Goal: Transaction & Acquisition: Purchase product/service

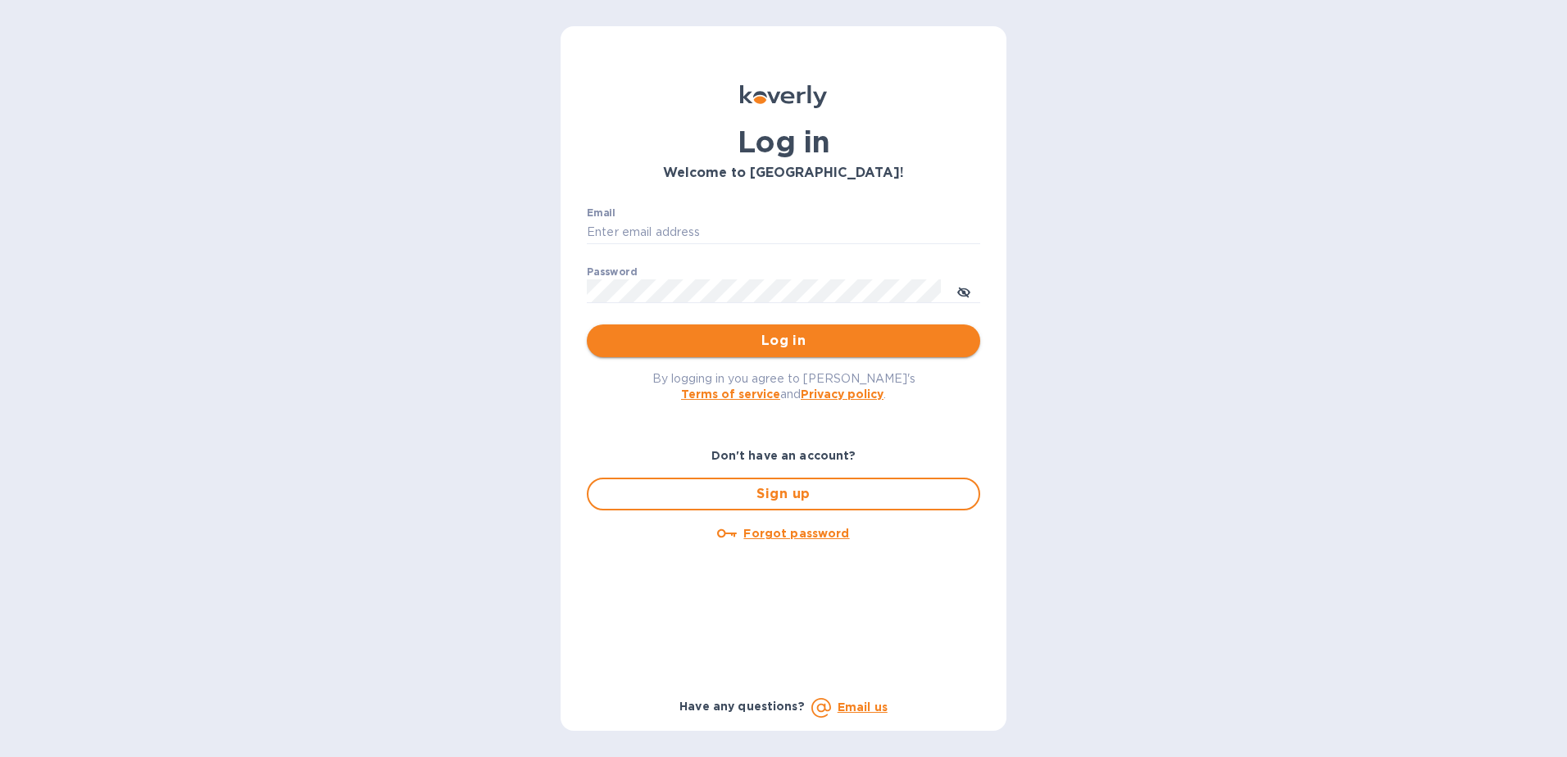
type input "fshobe@goldenramimports.com"
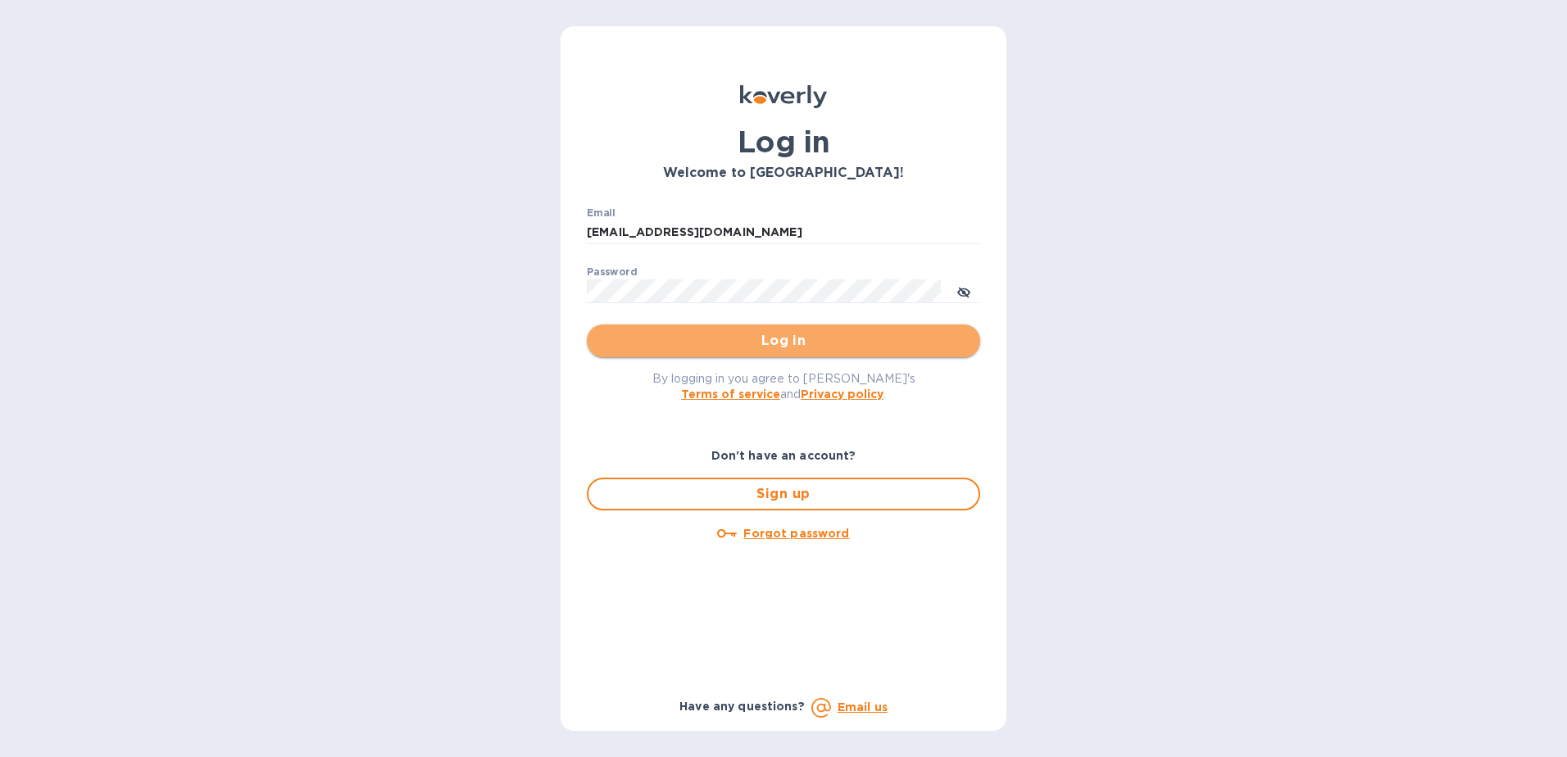
click at [765, 334] on span "Log in" at bounding box center [783, 341] width 367 height 20
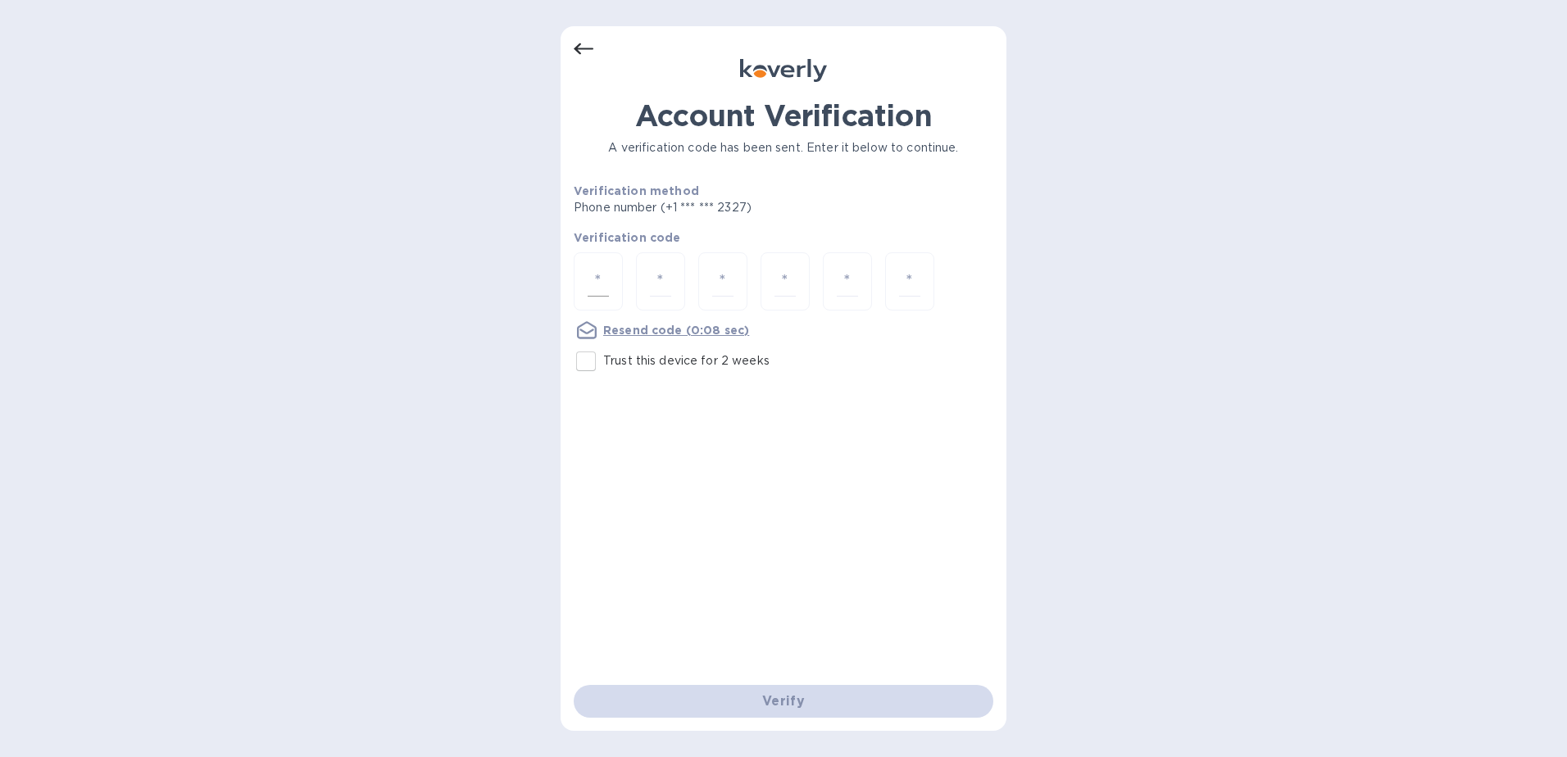
click at [579, 278] on div at bounding box center [598, 281] width 49 height 58
type input "9"
type input "4"
type input "8"
type input "2"
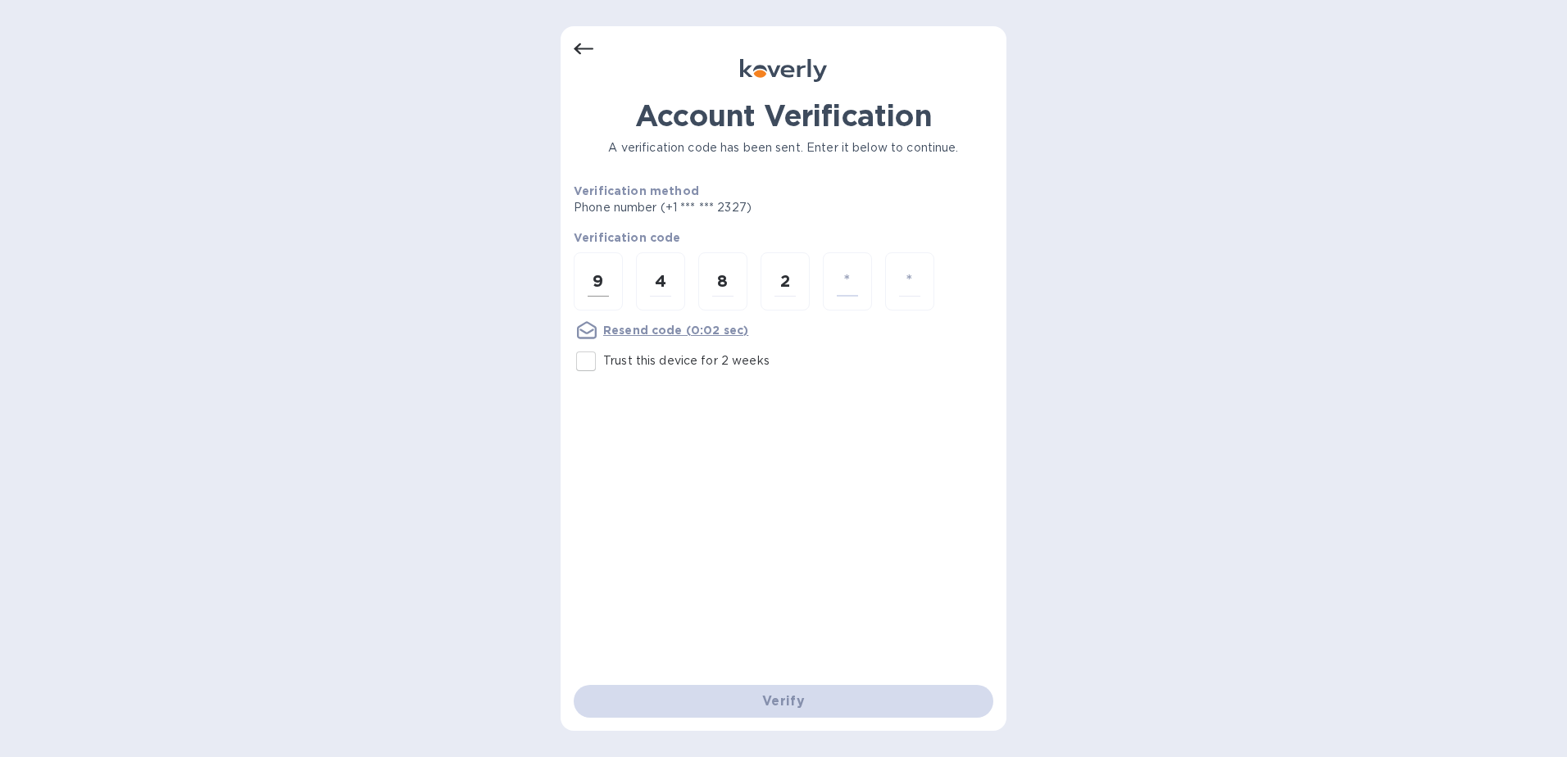
type input "8"
type input "3"
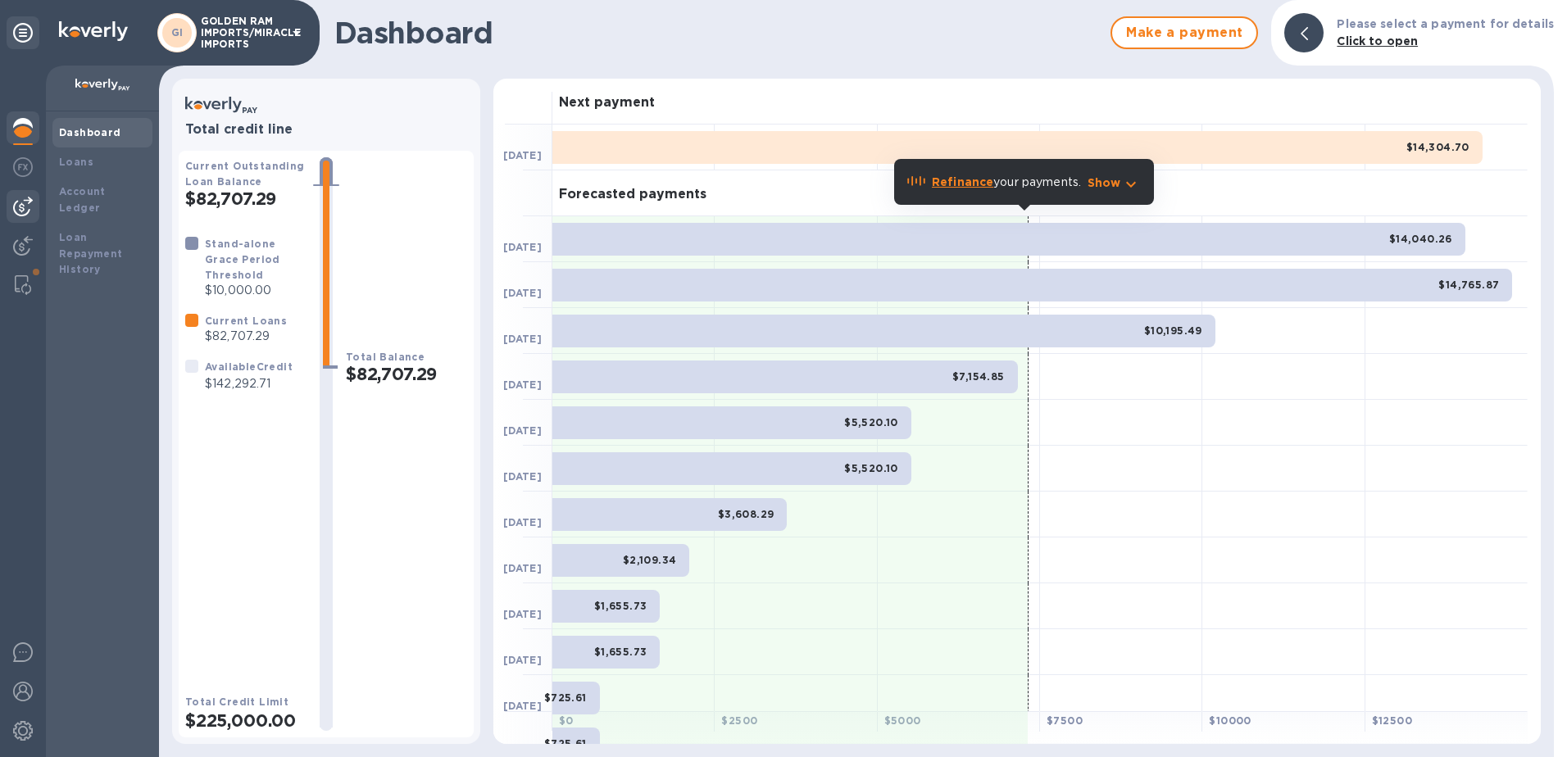
click at [18, 204] on img at bounding box center [23, 207] width 20 height 20
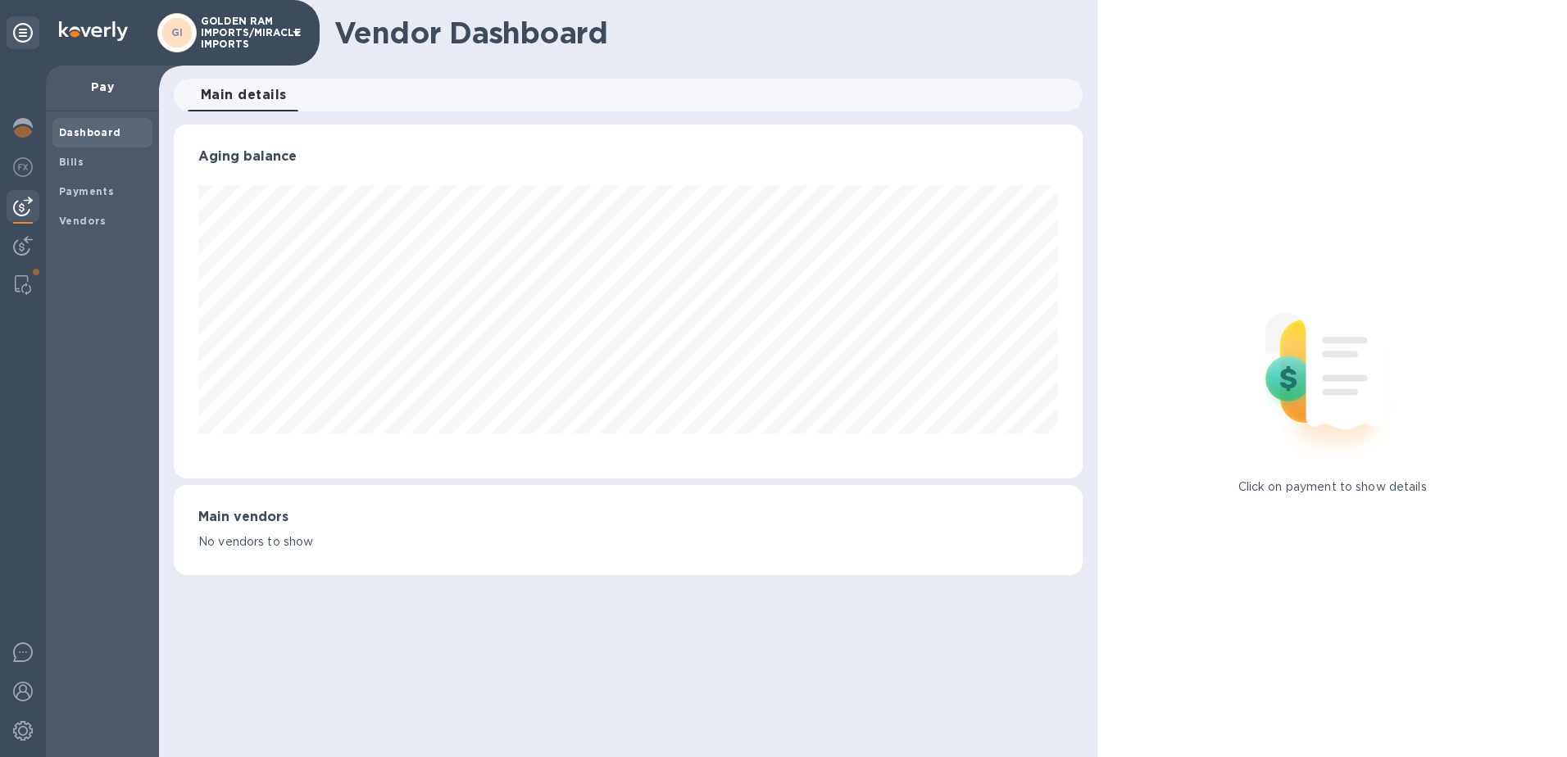
scroll to position [819127, 818579]
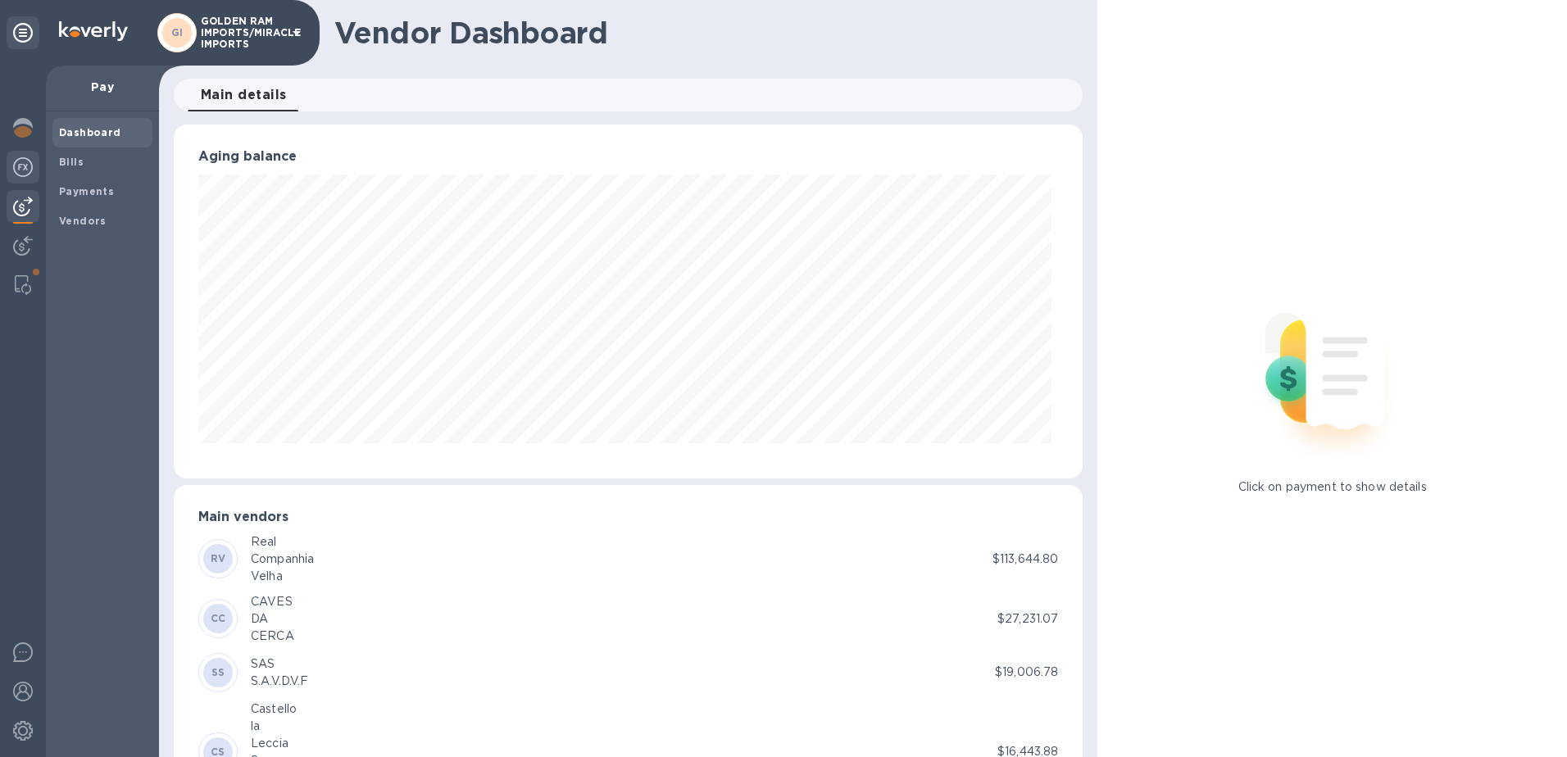
click at [17, 170] on img at bounding box center [23, 167] width 20 height 20
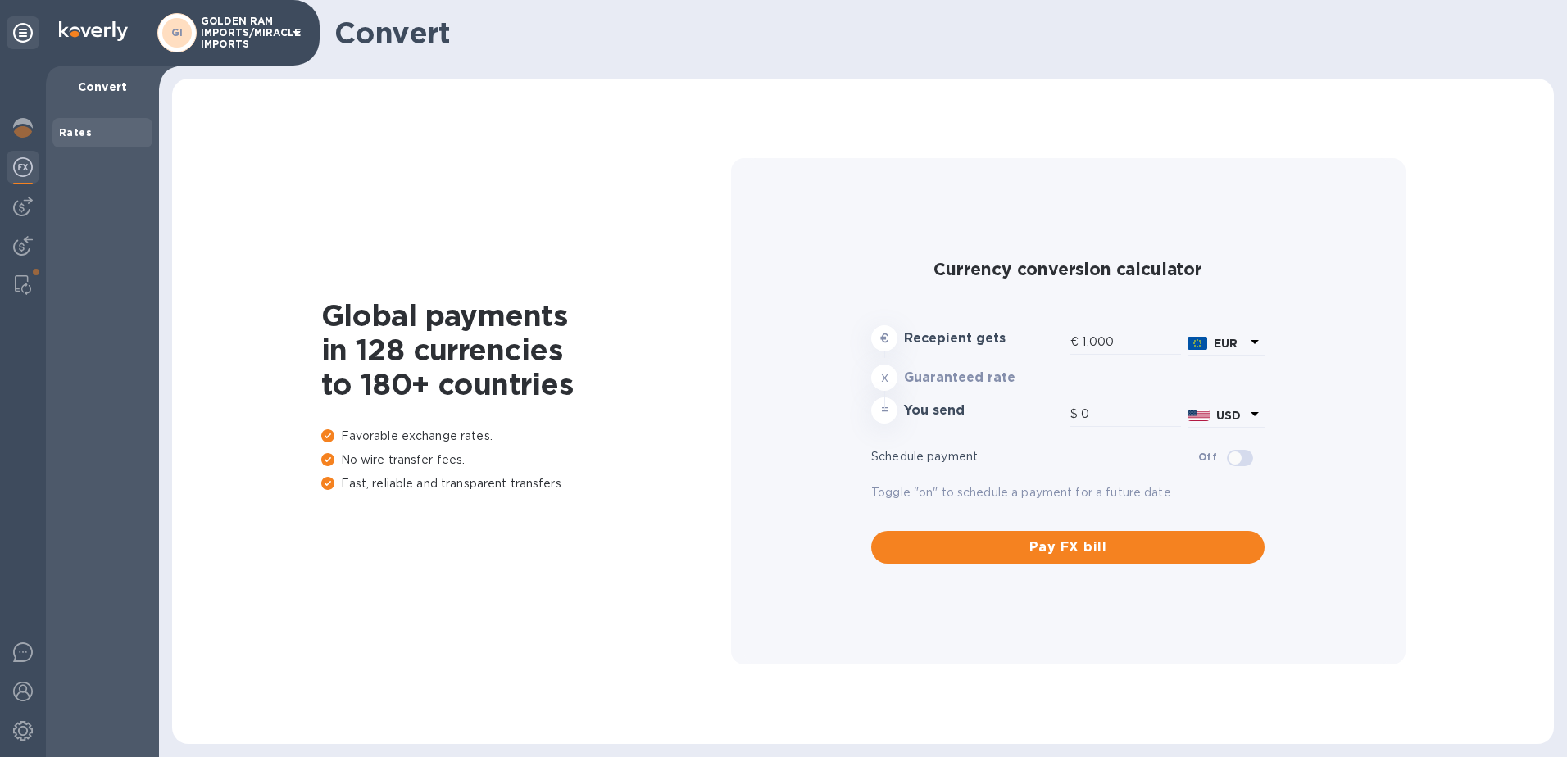
type input "1,174.56"
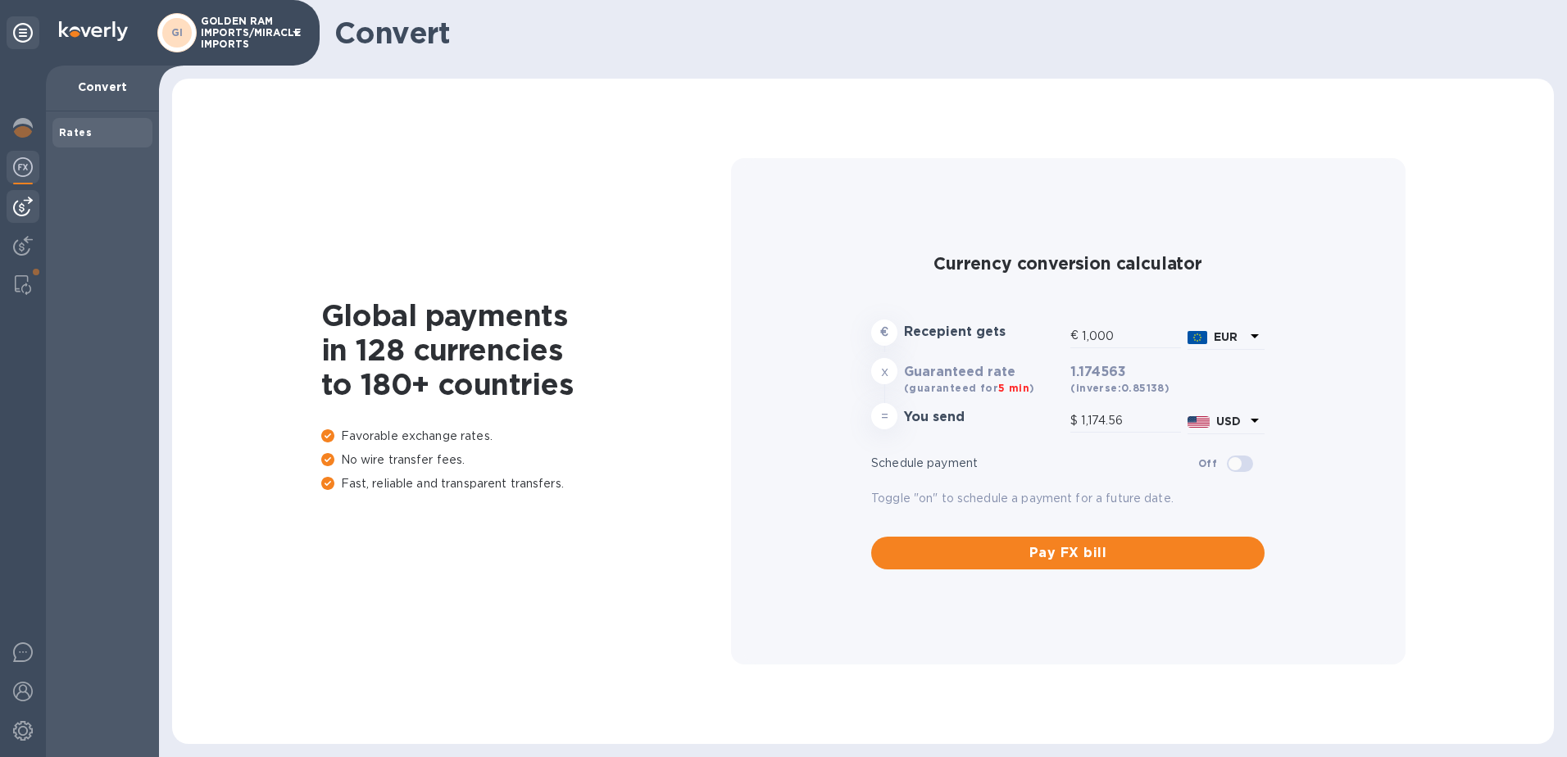
click at [22, 202] on img at bounding box center [23, 207] width 20 height 20
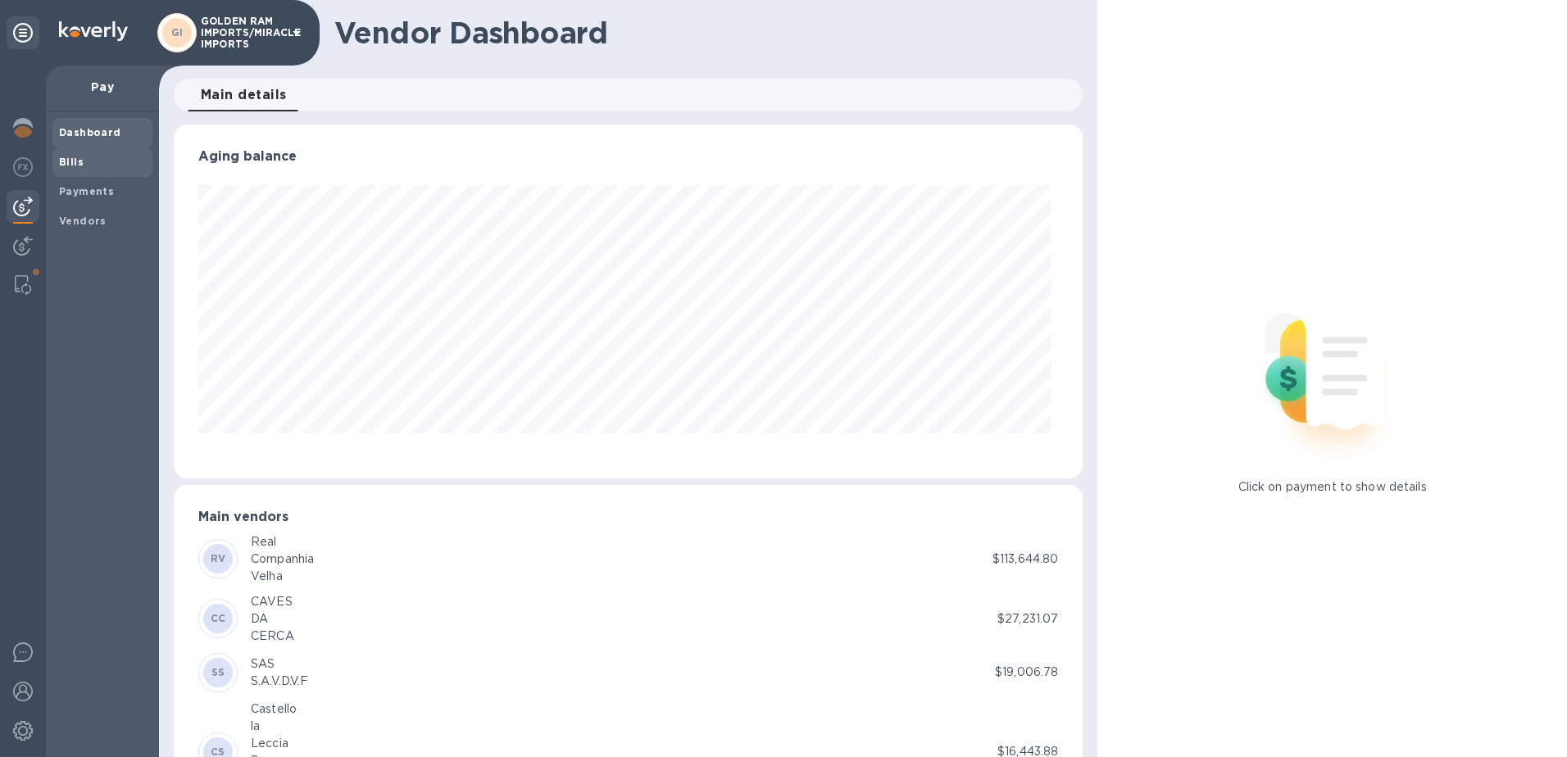
scroll to position [354, 903]
click at [65, 161] on b "Bills" at bounding box center [71, 162] width 25 height 12
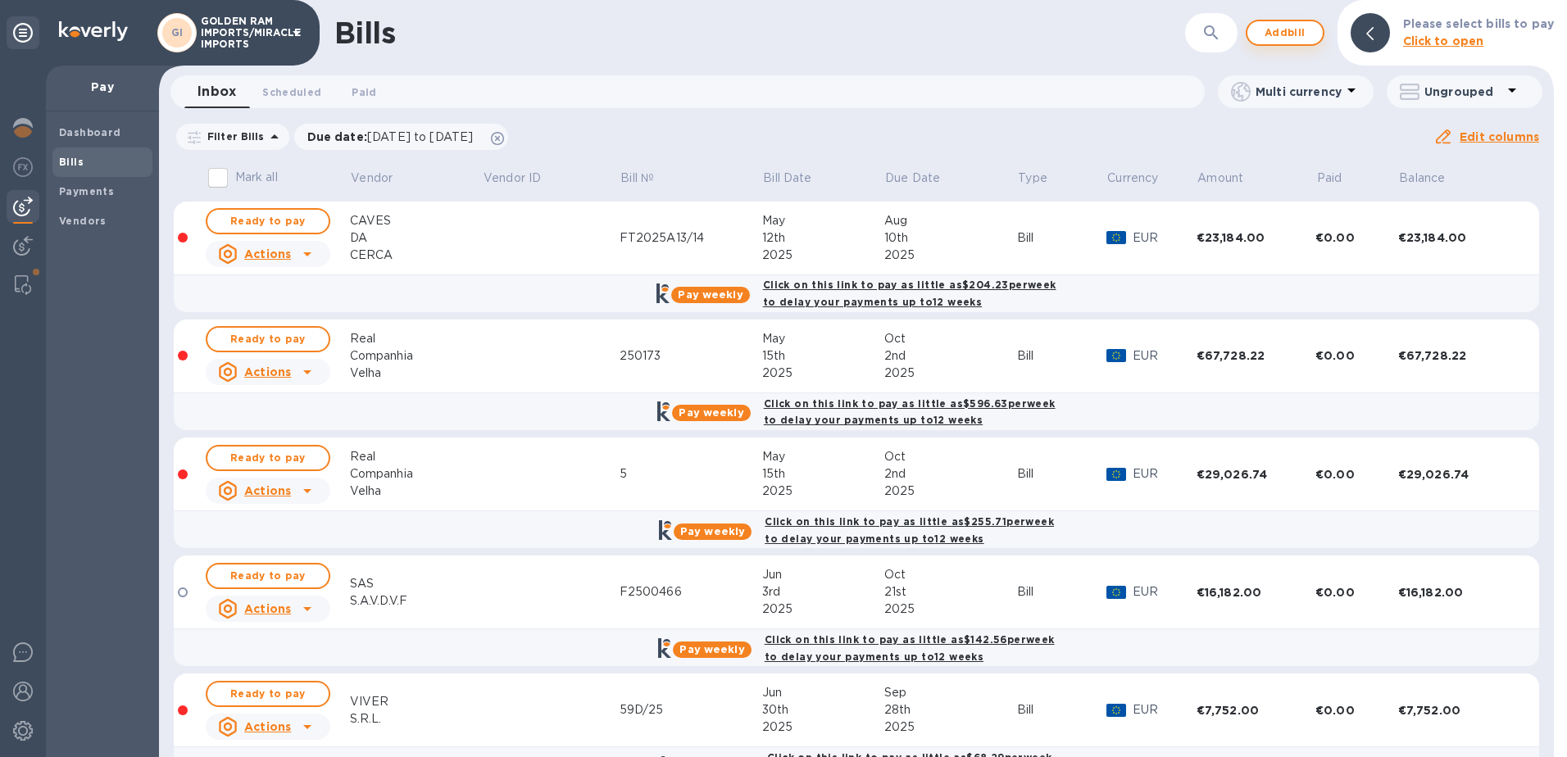
click at [1284, 28] on span "Add bill" at bounding box center [1284, 33] width 49 height 20
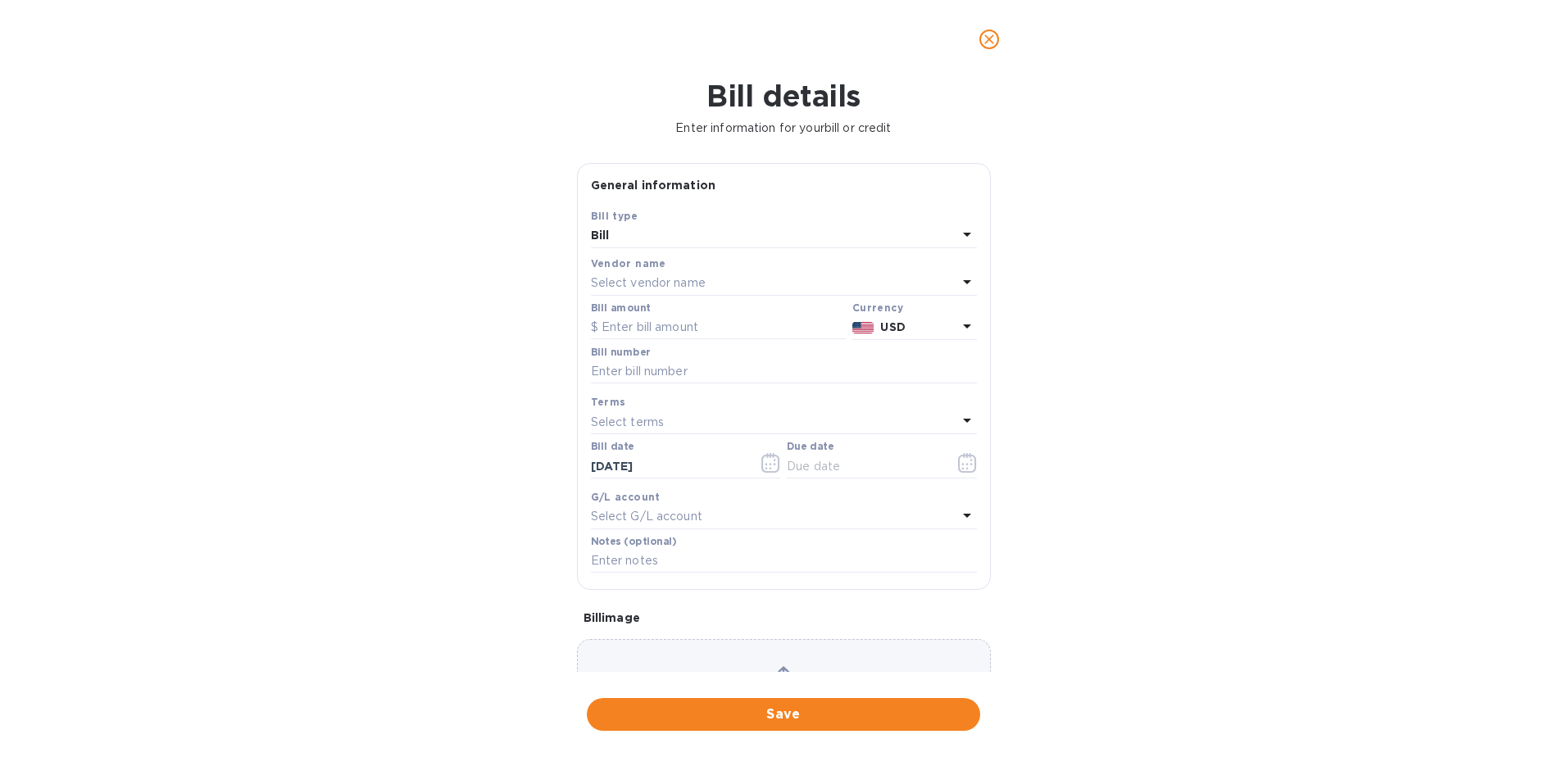
click at [642, 282] on p "Select vendor name" at bounding box center [648, 283] width 115 height 17
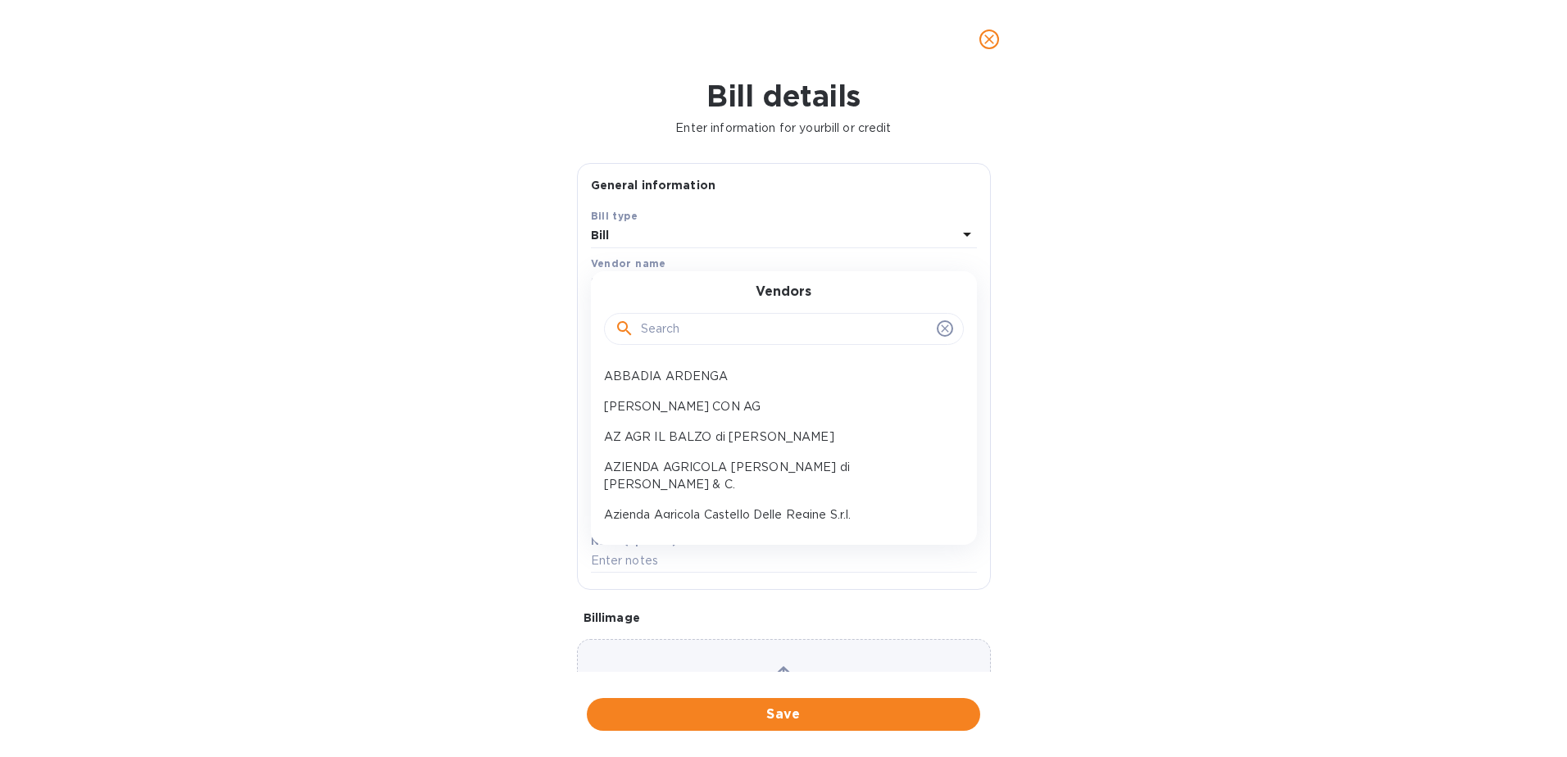
click at [641, 331] on input "text" at bounding box center [785, 329] width 289 height 25
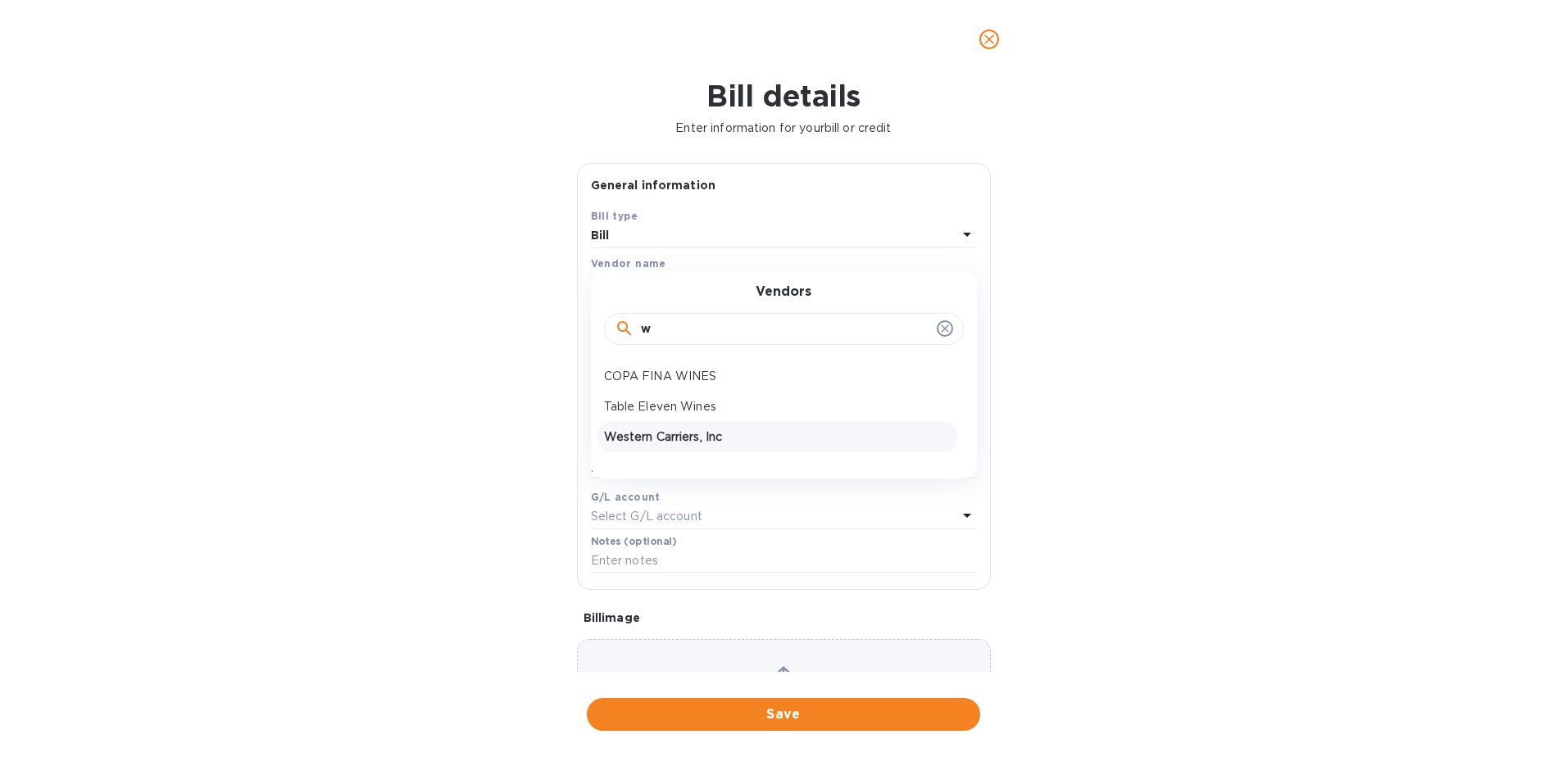
type input "w"
click at [669, 436] on p "Western Carriers, Inc" at bounding box center [777, 437] width 347 height 17
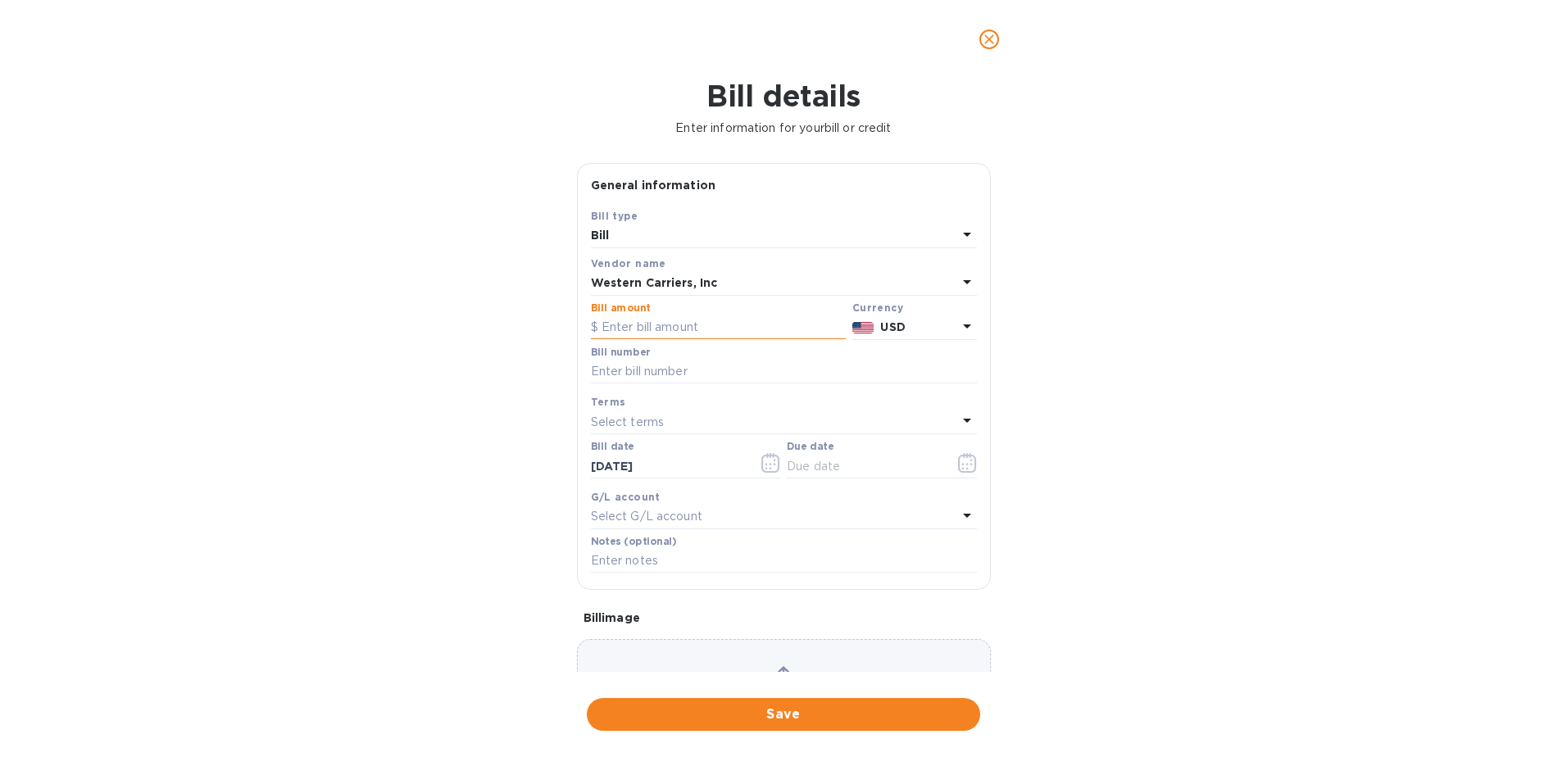
click at [636, 329] on input "text" at bounding box center [718, 328] width 255 height 25
type input "19,724.80"
click at [640, 365] on input "text" at bounding box center [784, 372] width 386 height 25
type input "603459,603544"
click at [957, 420] on icon at bounding box center [967, 421] width 20 height 20
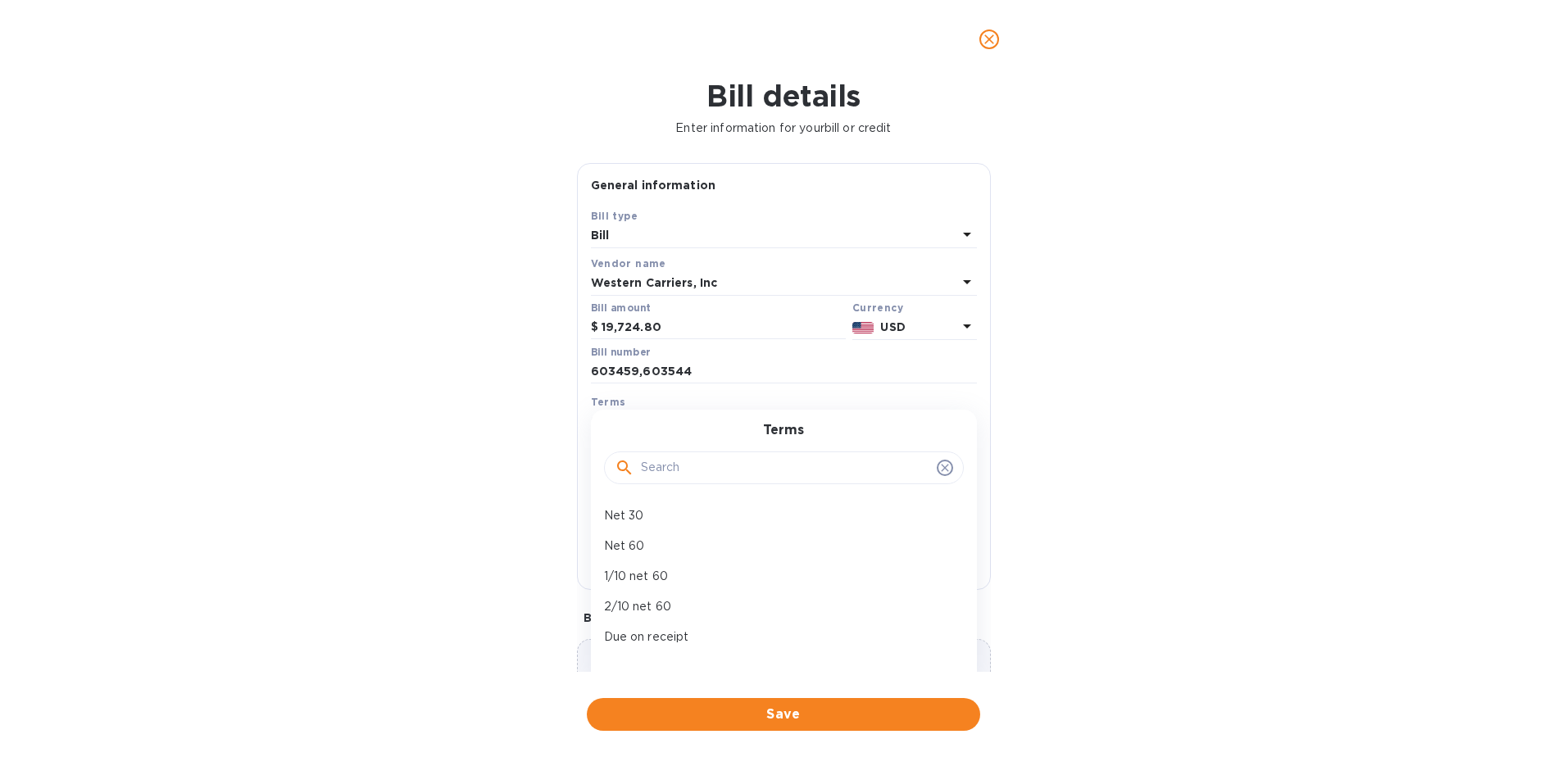
click at [956, 420] on div "Terms Net 30 Net 60 1/10 net 60 2/10 net 60 Due on receipt Net 15 NET 45 NET 90…" at bounding box center [784, 547] width 386 height 274
click at [941, 470] on icon at bounding box center [944, 467] width 7 height 7
click at [873, 517] on p "Net 30" at bounding box center [777, 515] width 347 height 17
type input "[DATE]"
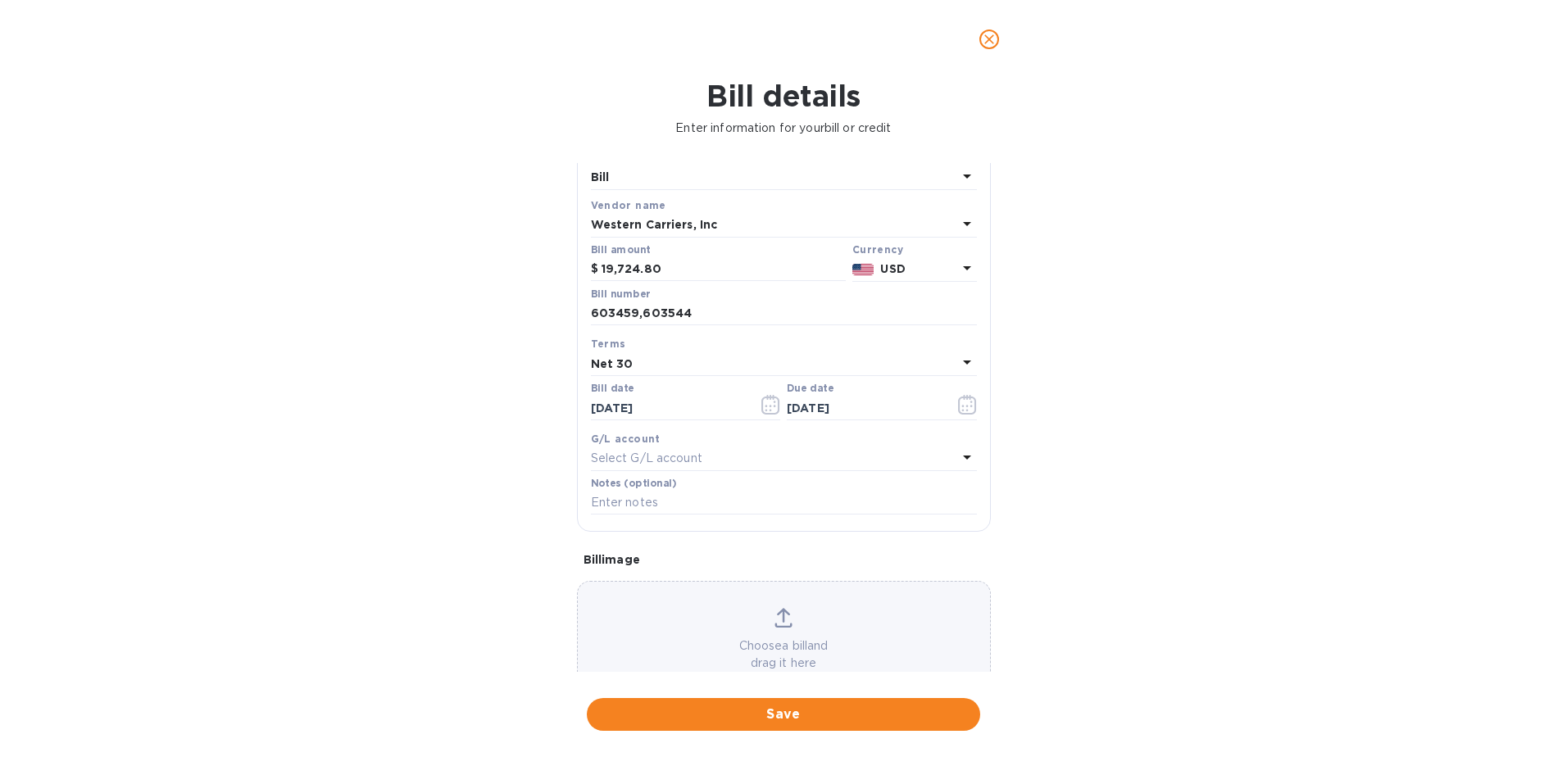
scroll to position [35, 0]
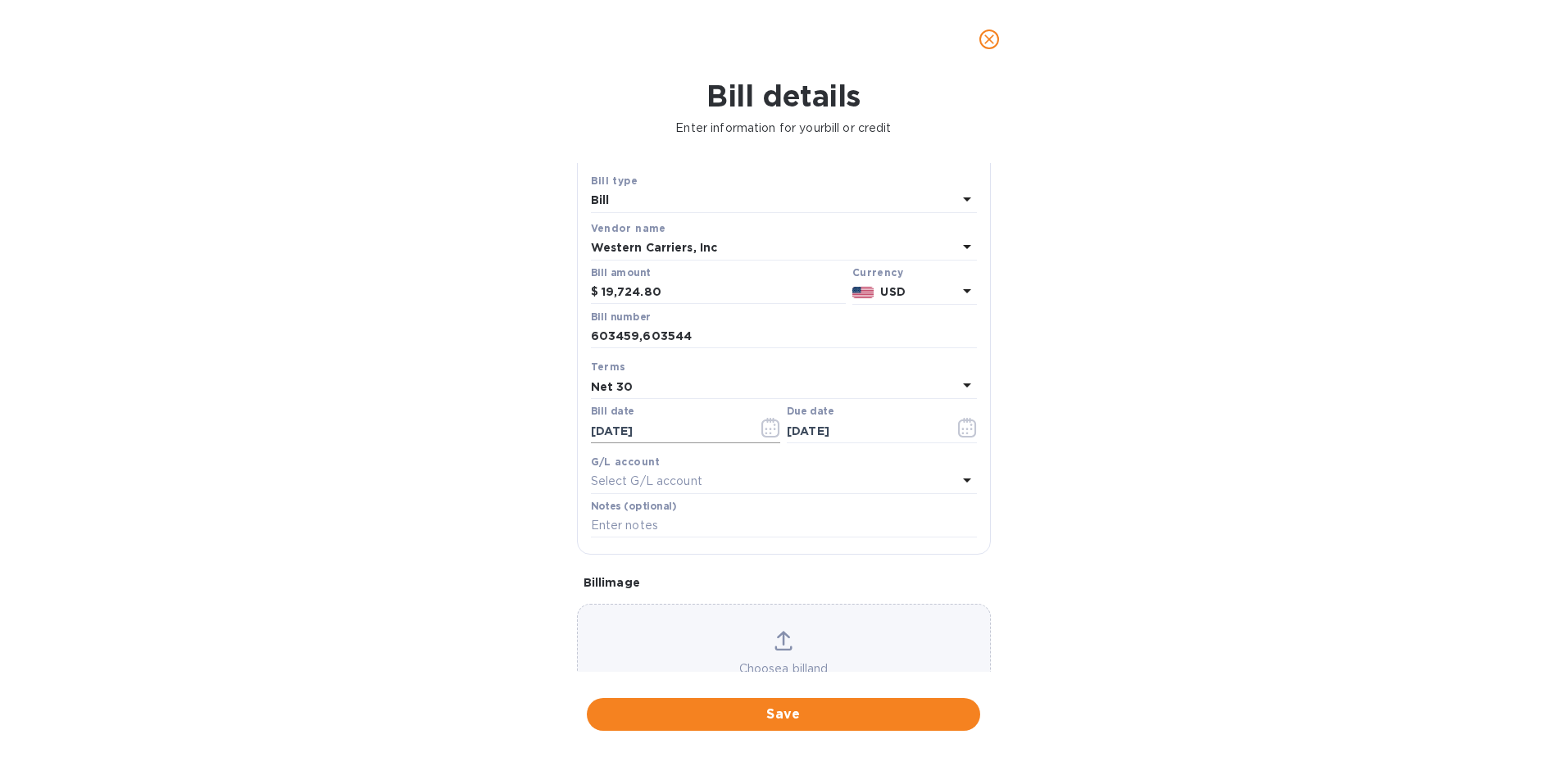
click at [763, 426] on icon "button" at bounding box center [770, 428] width 19 height 20
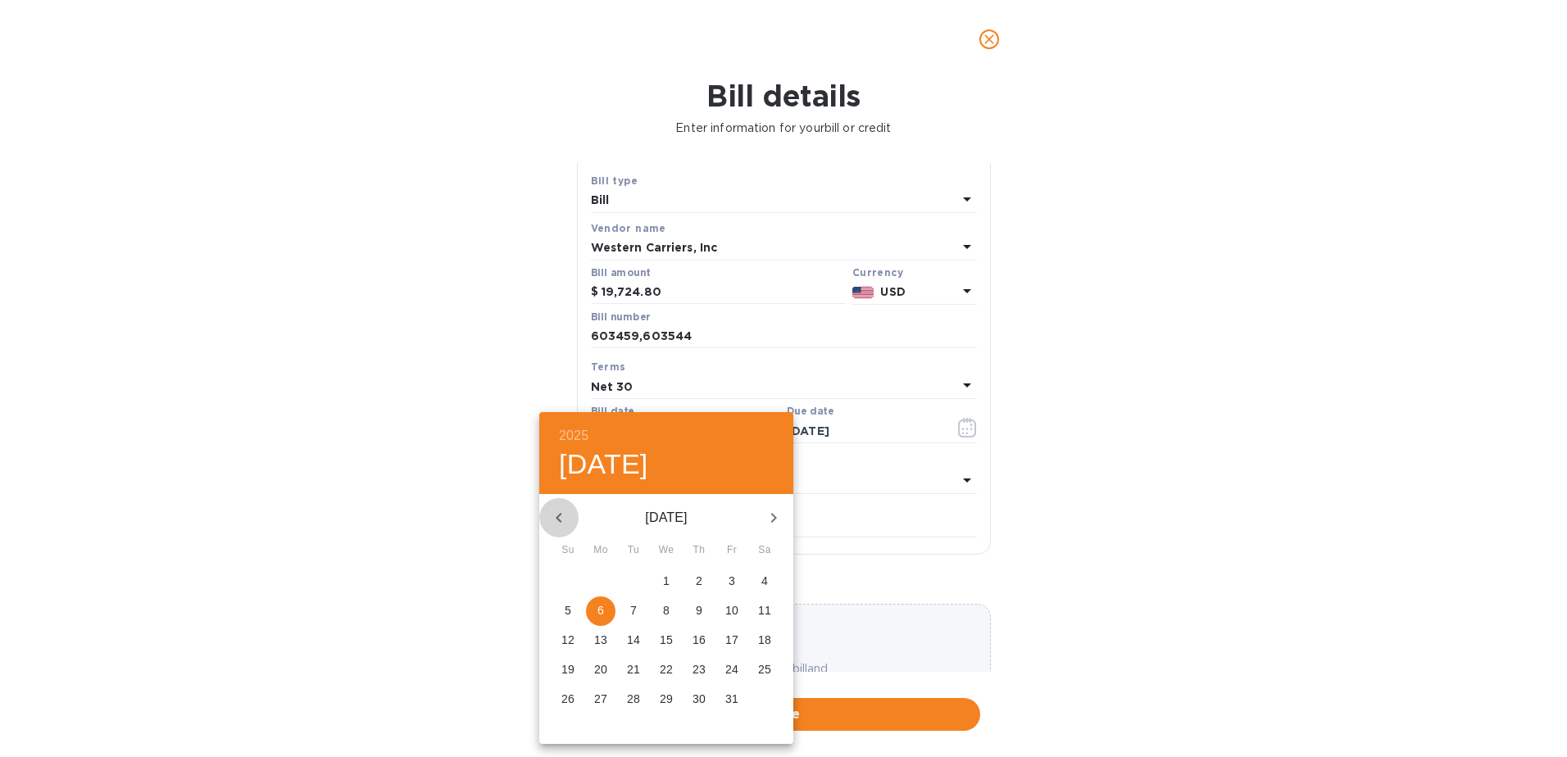
click at [550, 520] on icon "button" at bounding box center [559, 518] width 20 height 20
click at [729, 578] on p "5" at bounding box center [732, 581] width 7 height 16
type input "[DATE]"
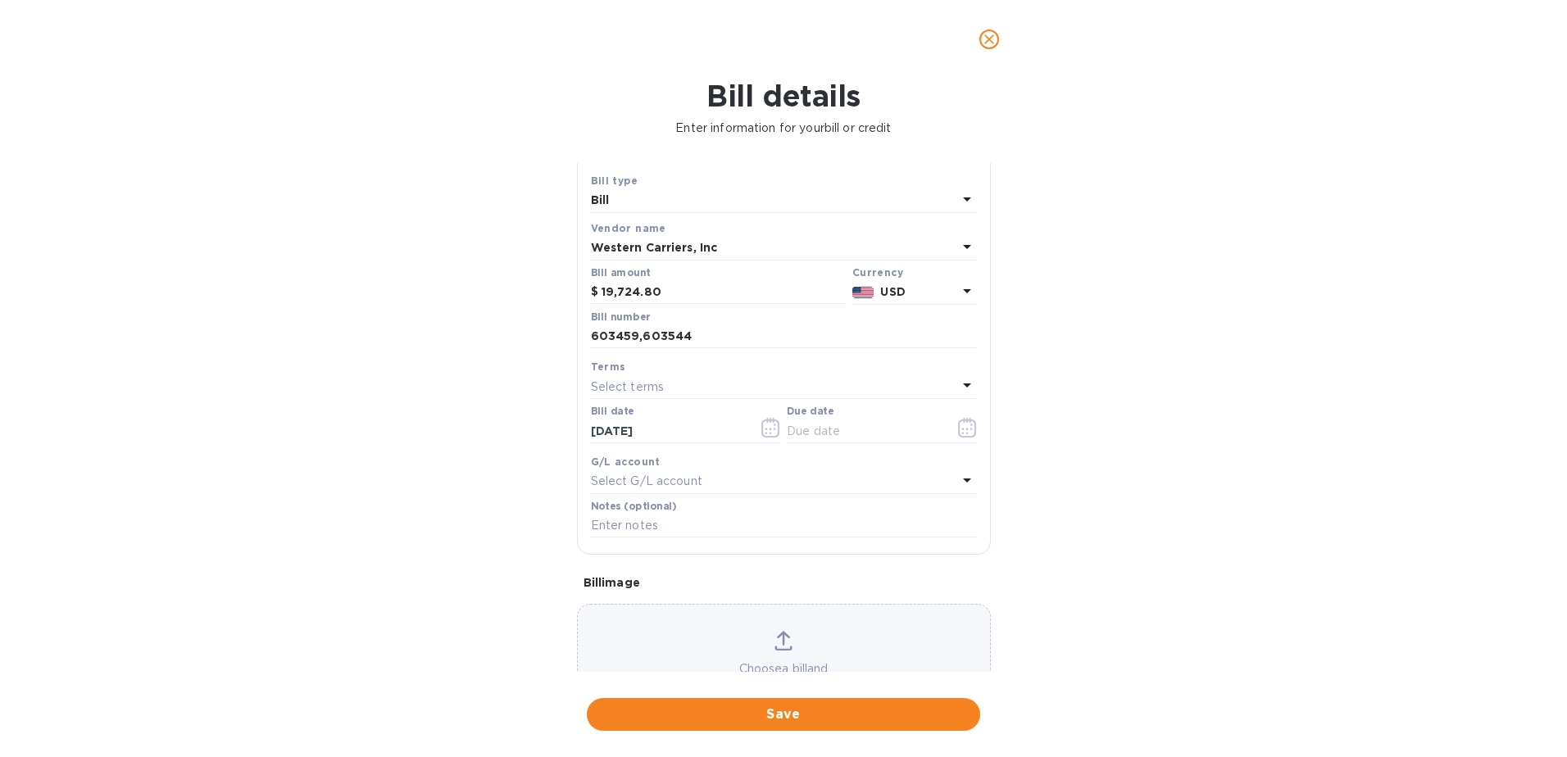
click at [963, 388] on icon at bounding box center [967, 385] width 20 height 20
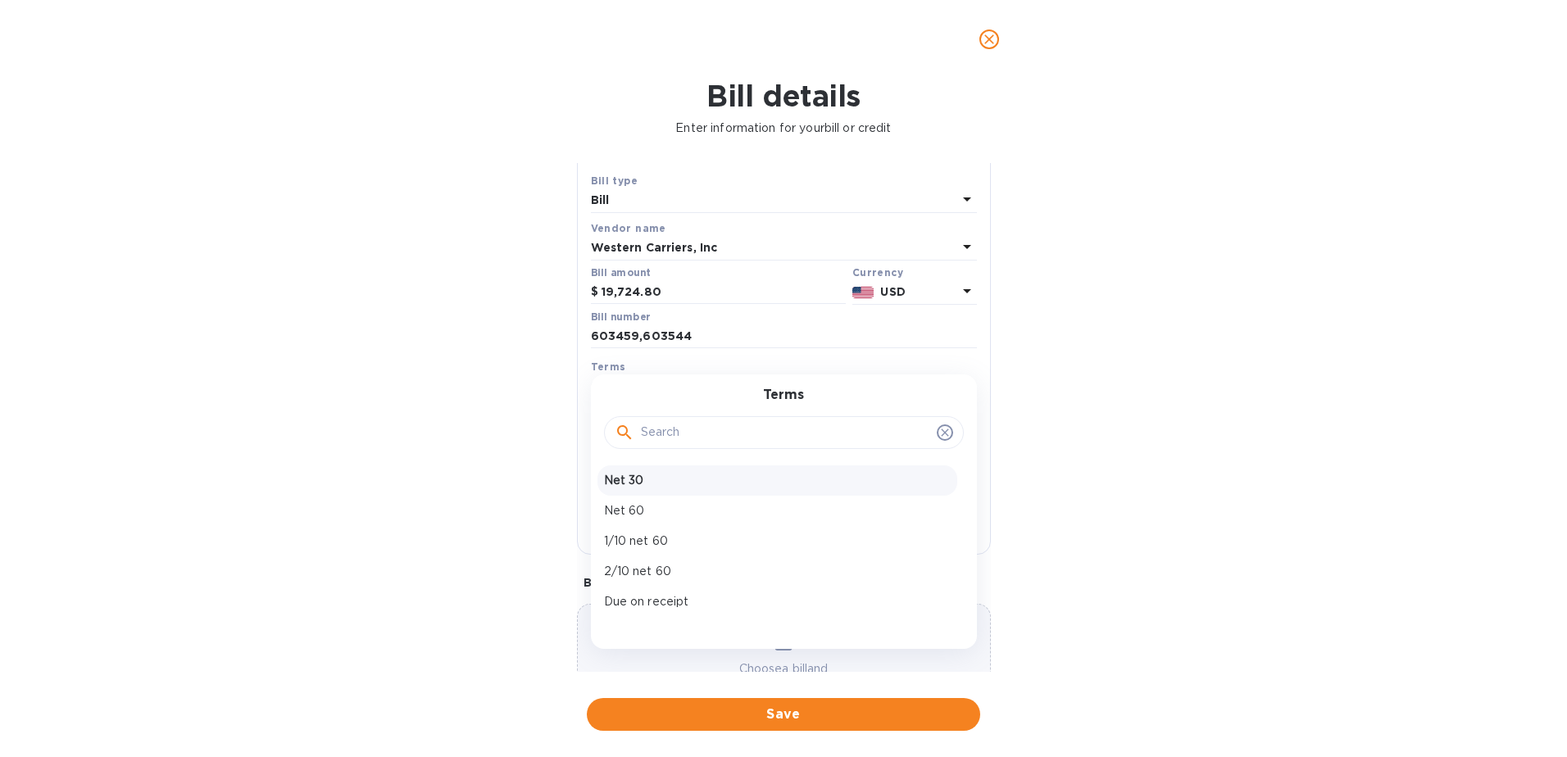
click at [877, 479] on p "Net 30" at bounding box center [777, 480] width 347 height 17
type input "[DATE]"
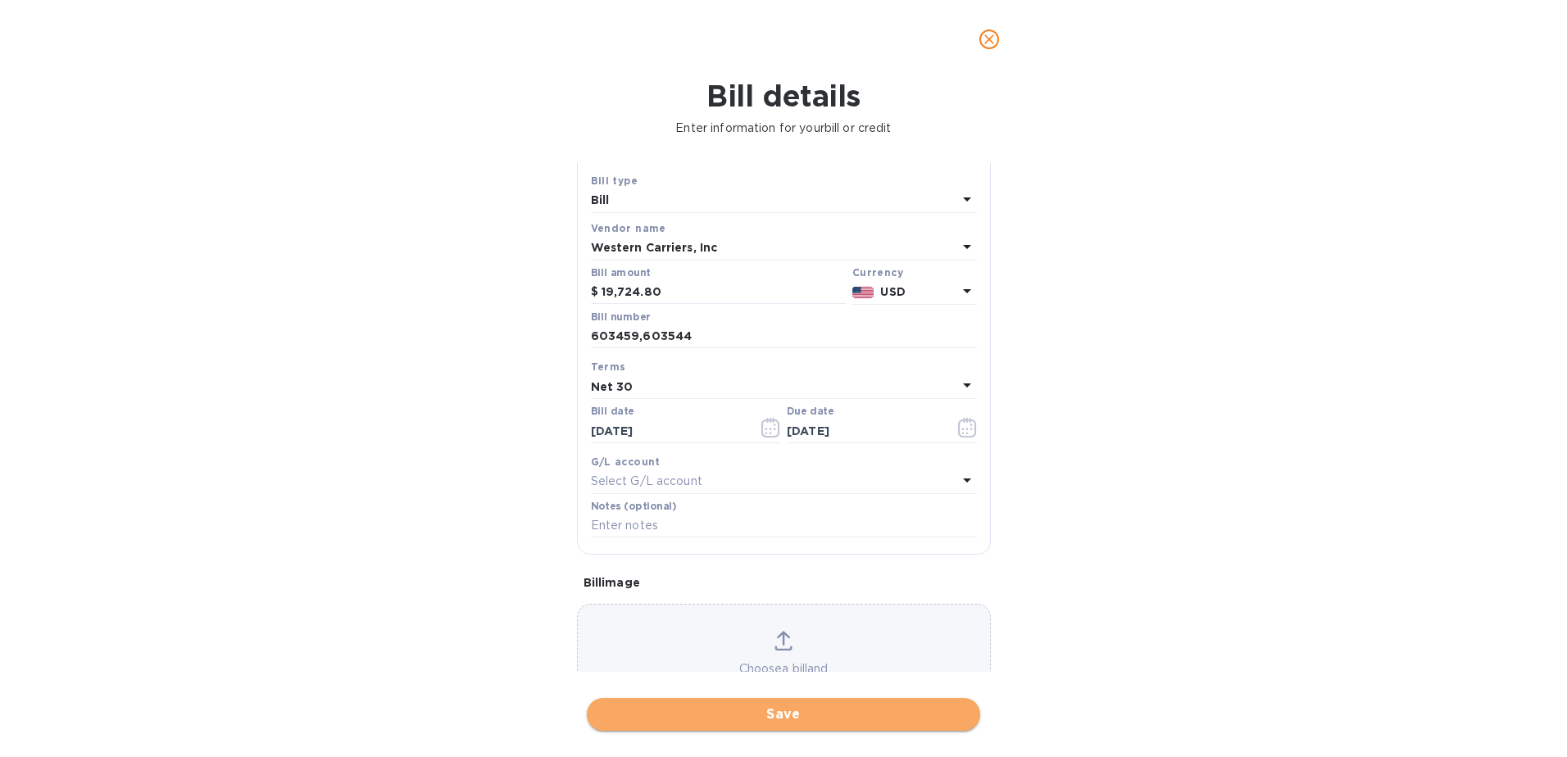
click at [783, 715] on span "Save" at bounding box center [783, 715] width 367 height 20
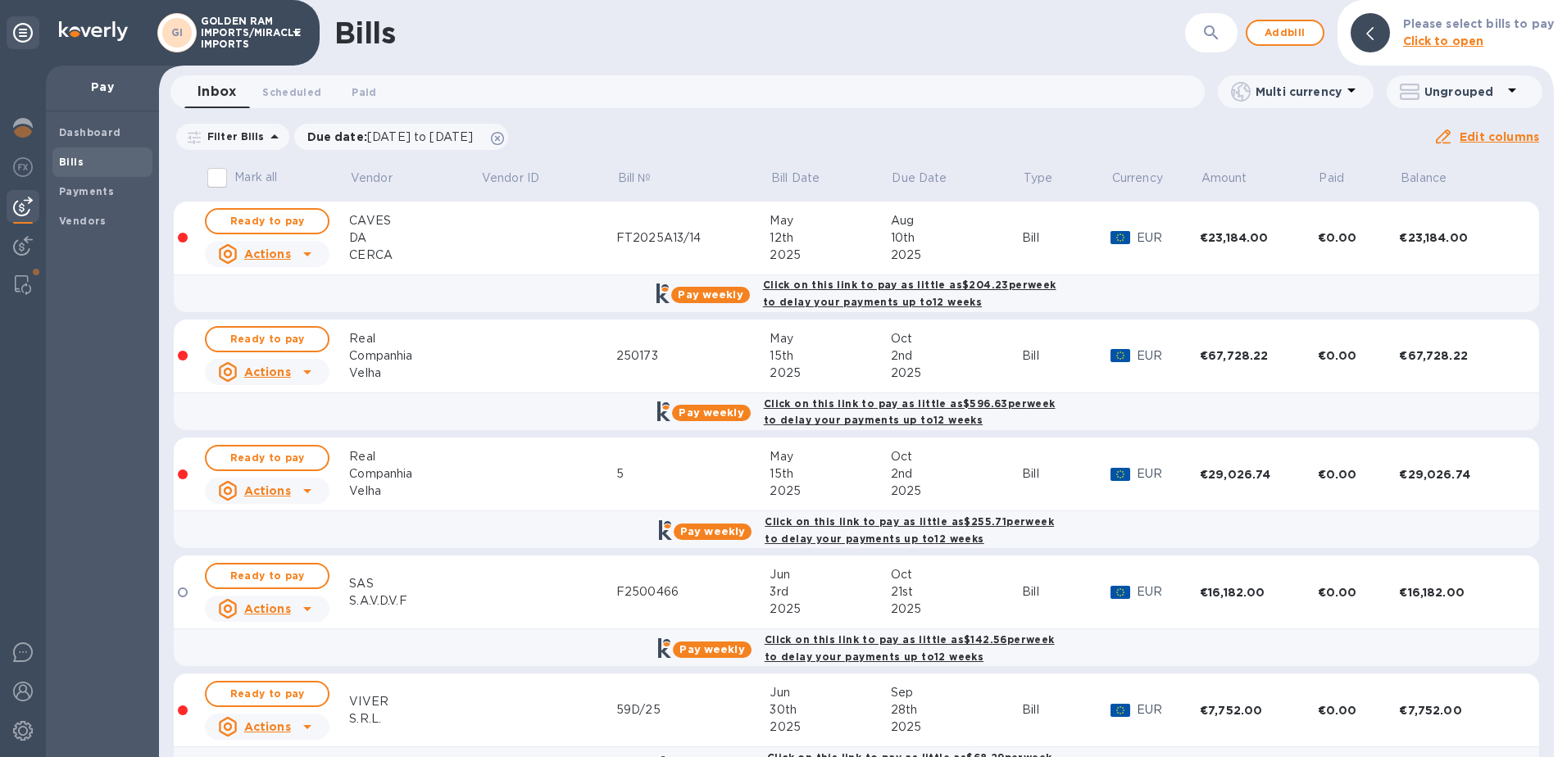
drag, startPoint x: 1546, startPoint y: 283, endPoint x: 1542, endPoint y: 419, distance: 136.1
click at [1542, 419] on div "Bills ​ Add bill Please select bills to pay Click to open Inbox 0 Scheduled 0 P…" at bounding box center [856, 378] width 1395 height 757
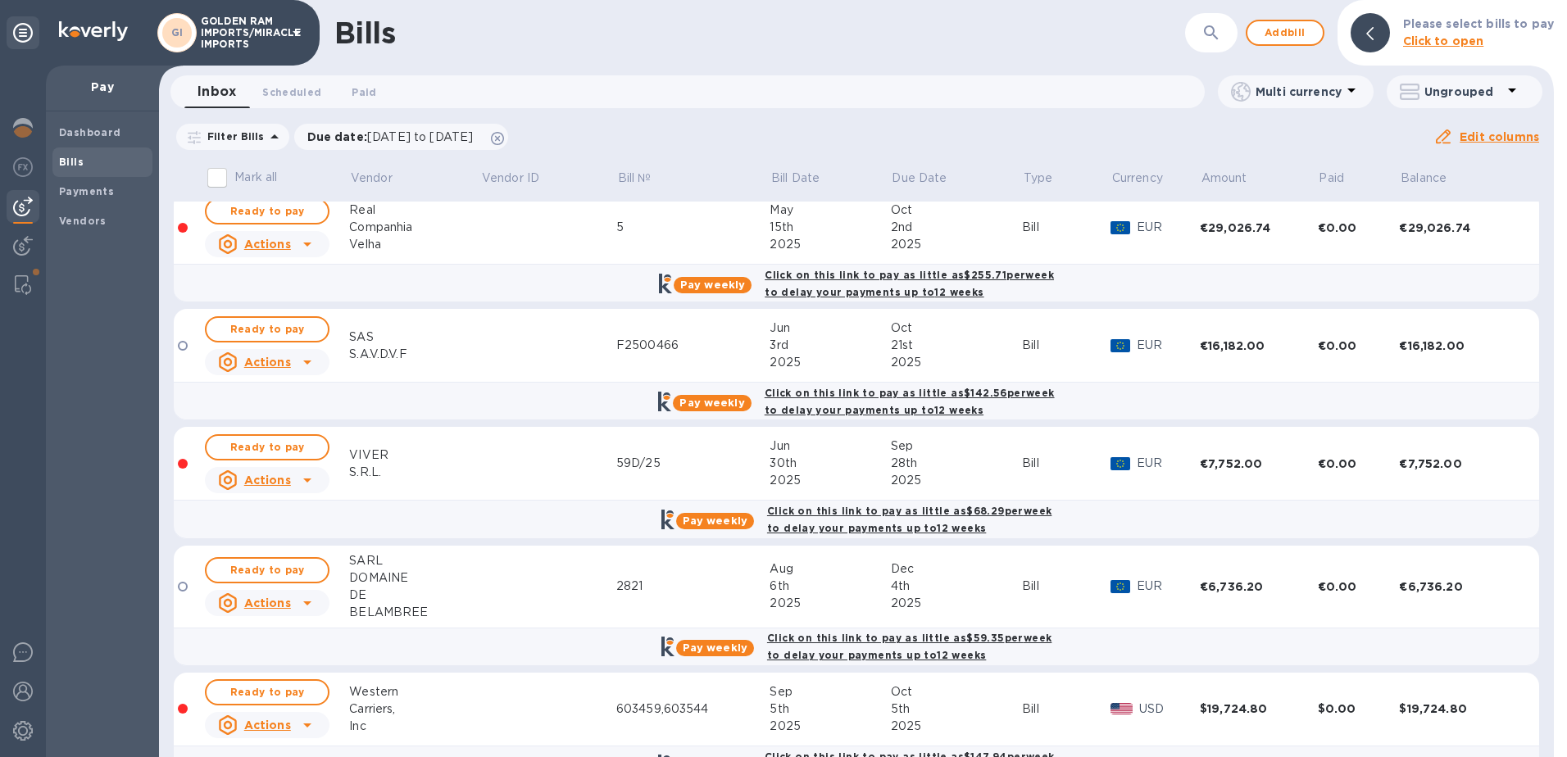
scroll to position [285, 0]
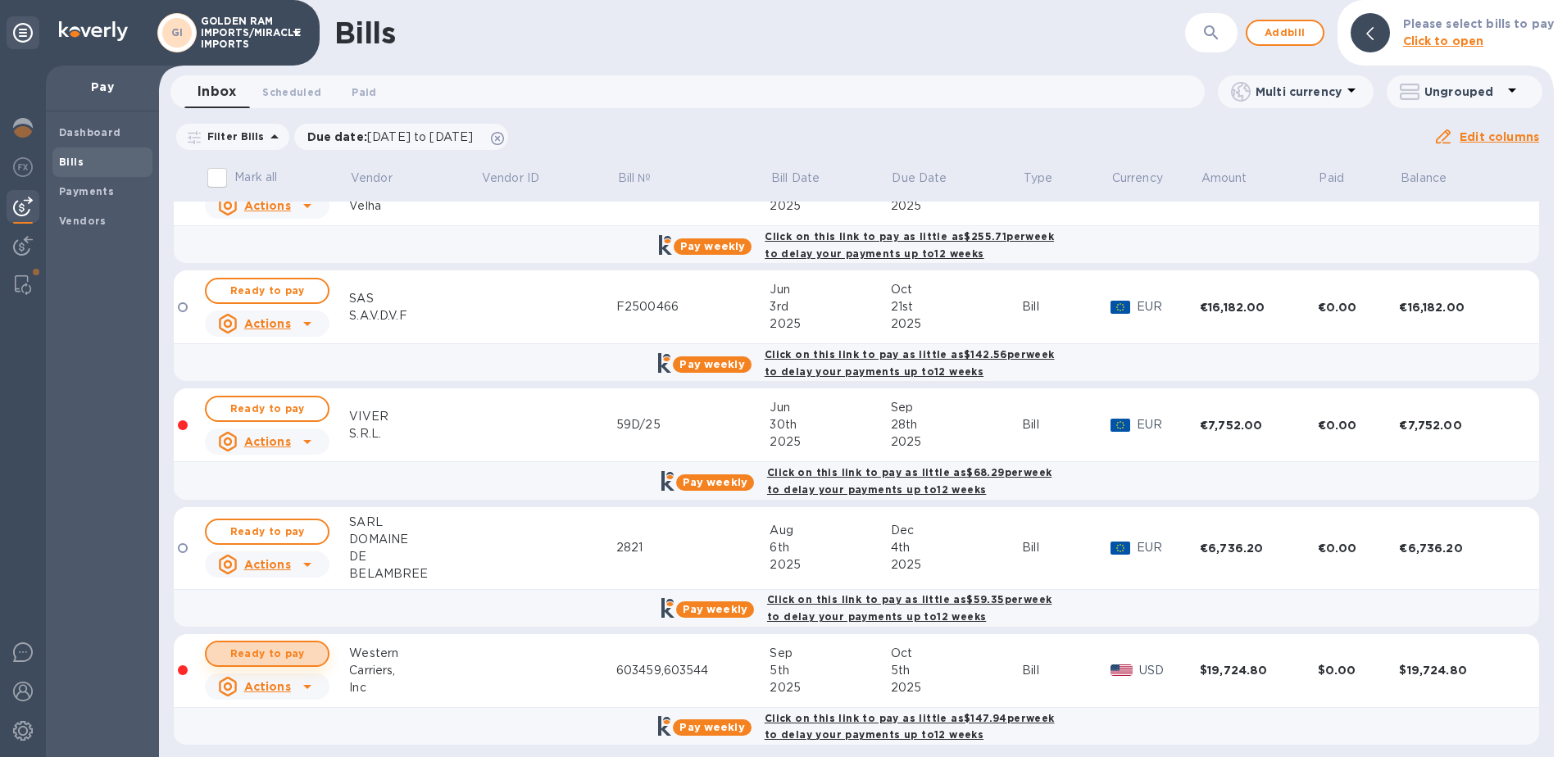
click at [279, 648] on span "Ready to pay" at bounding box center [267, 654] width 95 height 20
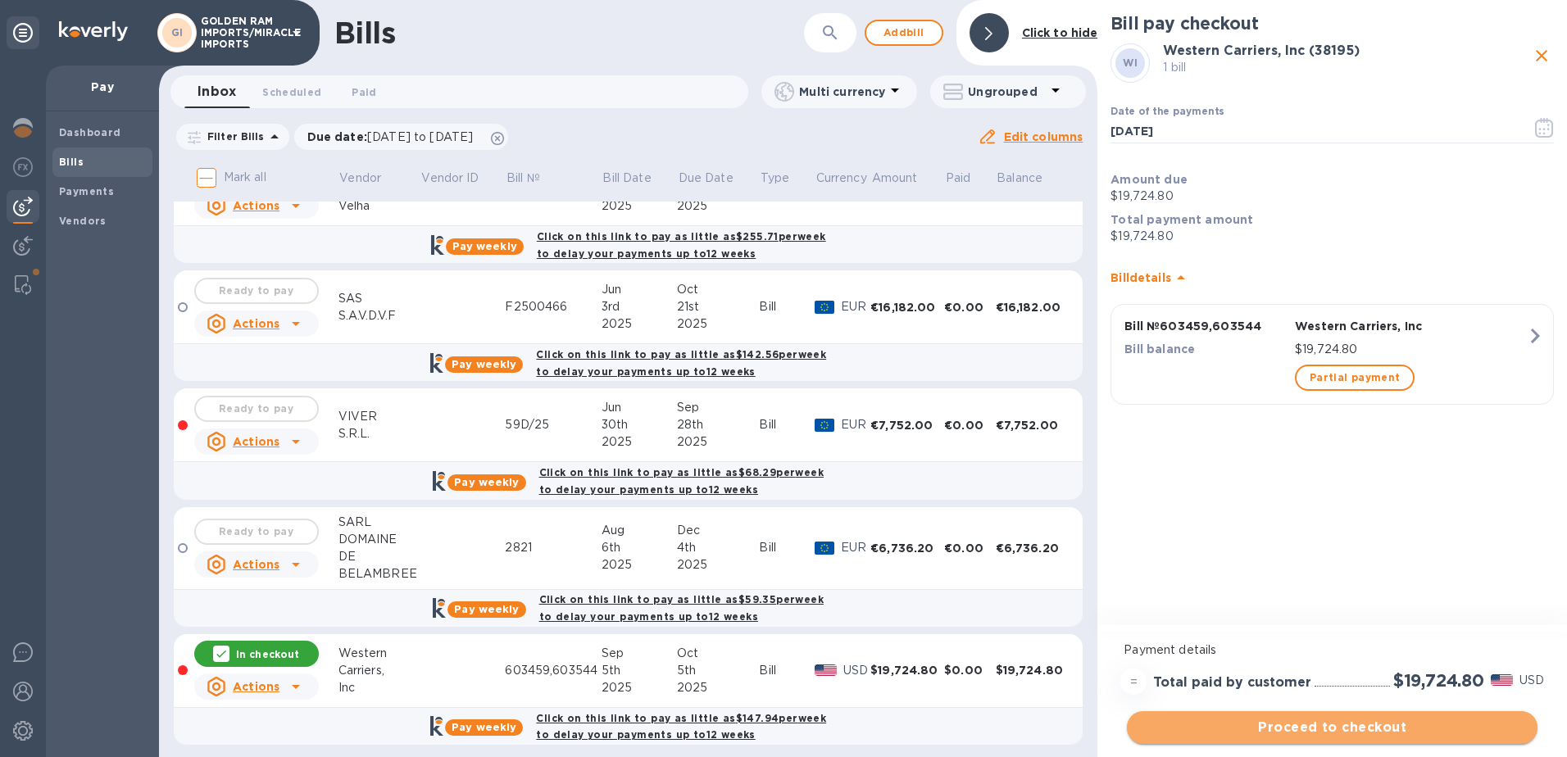
click at [1346, 724] on span "Proceed to checkout" at bounding box center [1332, 728] width 384 height 20
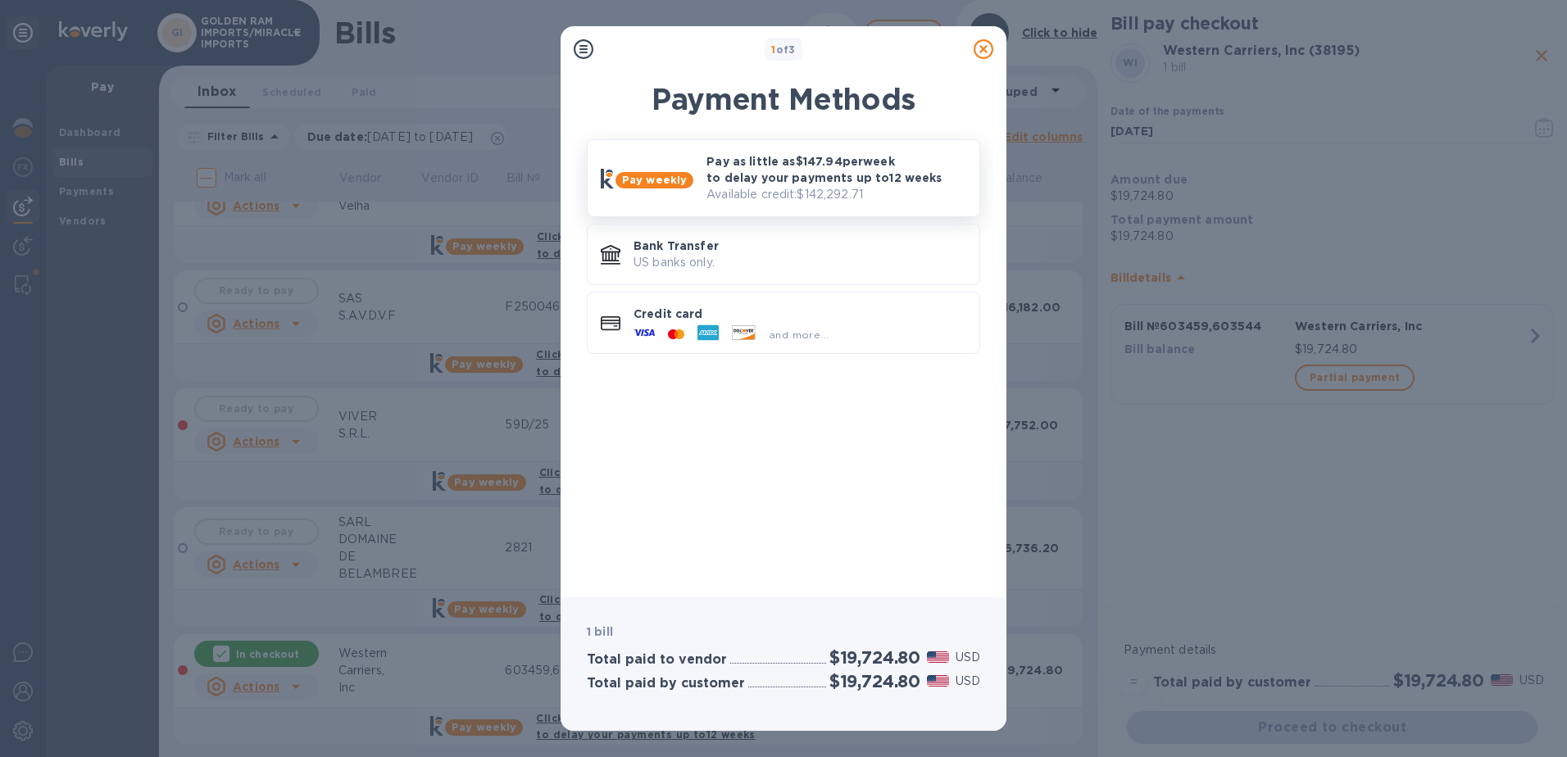
click at [816, 181] on p "Pay as little as $147.94 per week to delay your payments up to 12 weeks" at bounding box center [836, 169] width 260 height 33
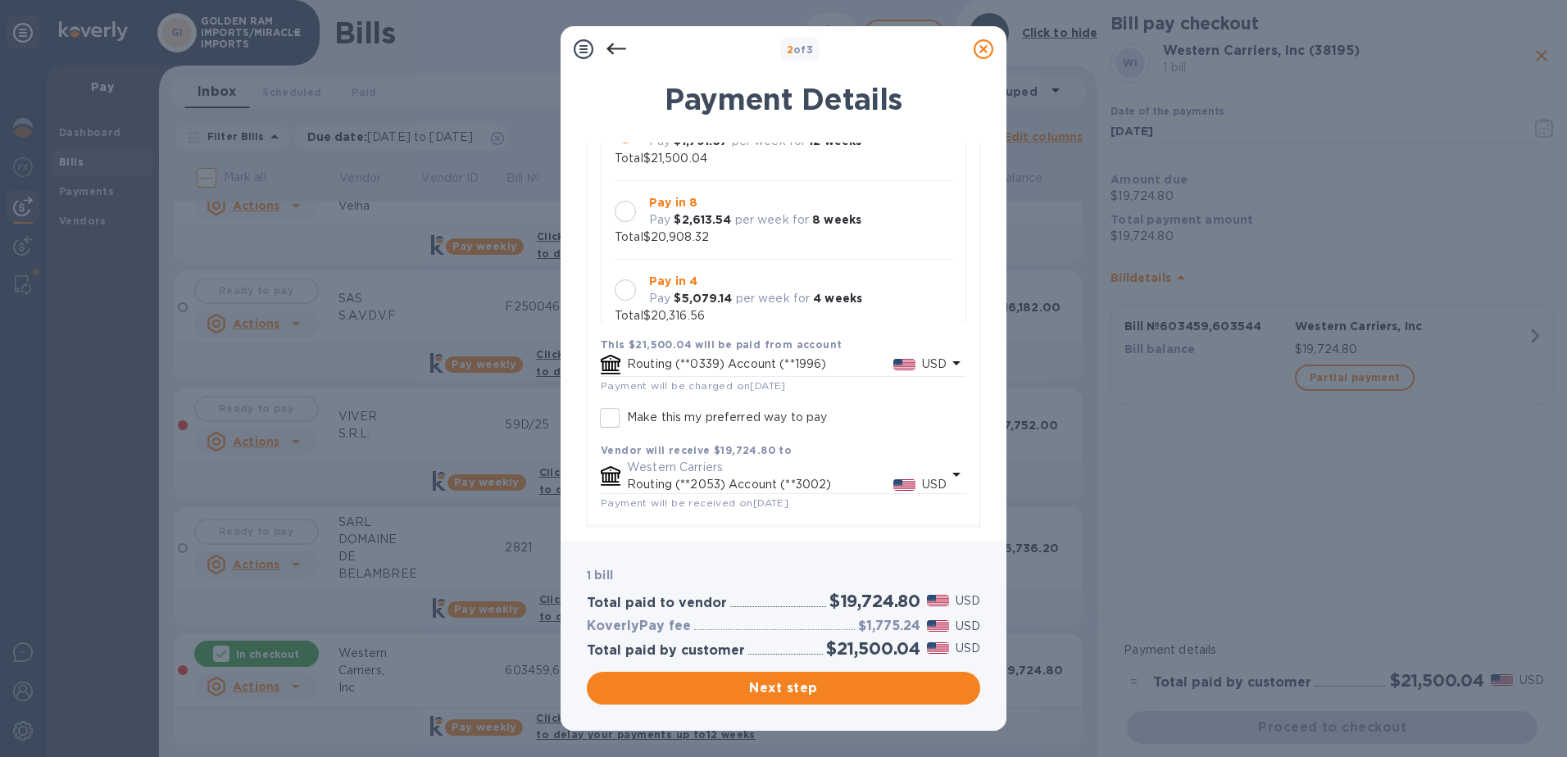
scroll to position [231, 0]
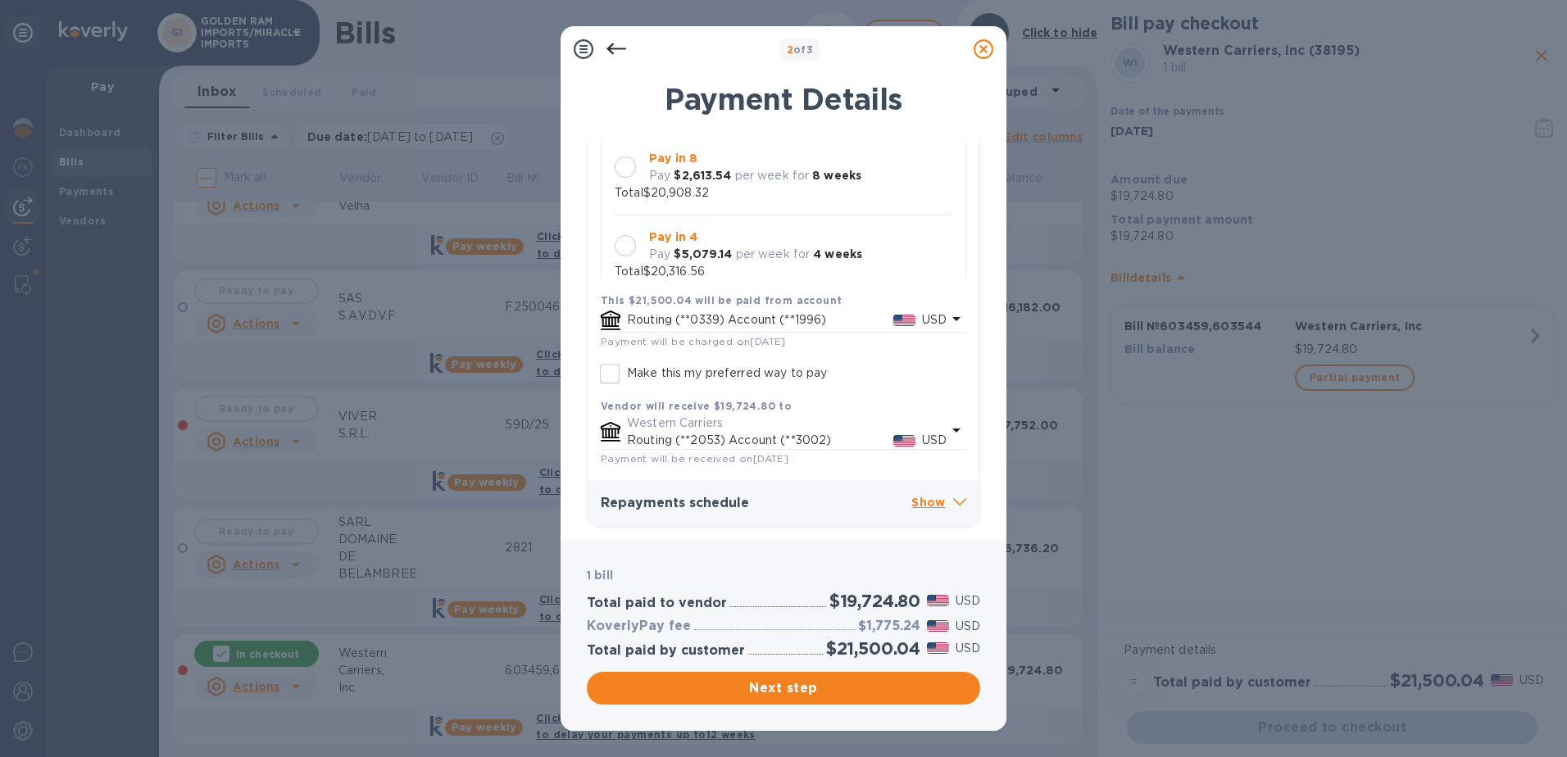
click at [953, 504] on icon at bounding box center [959, 501] width 13 height 7
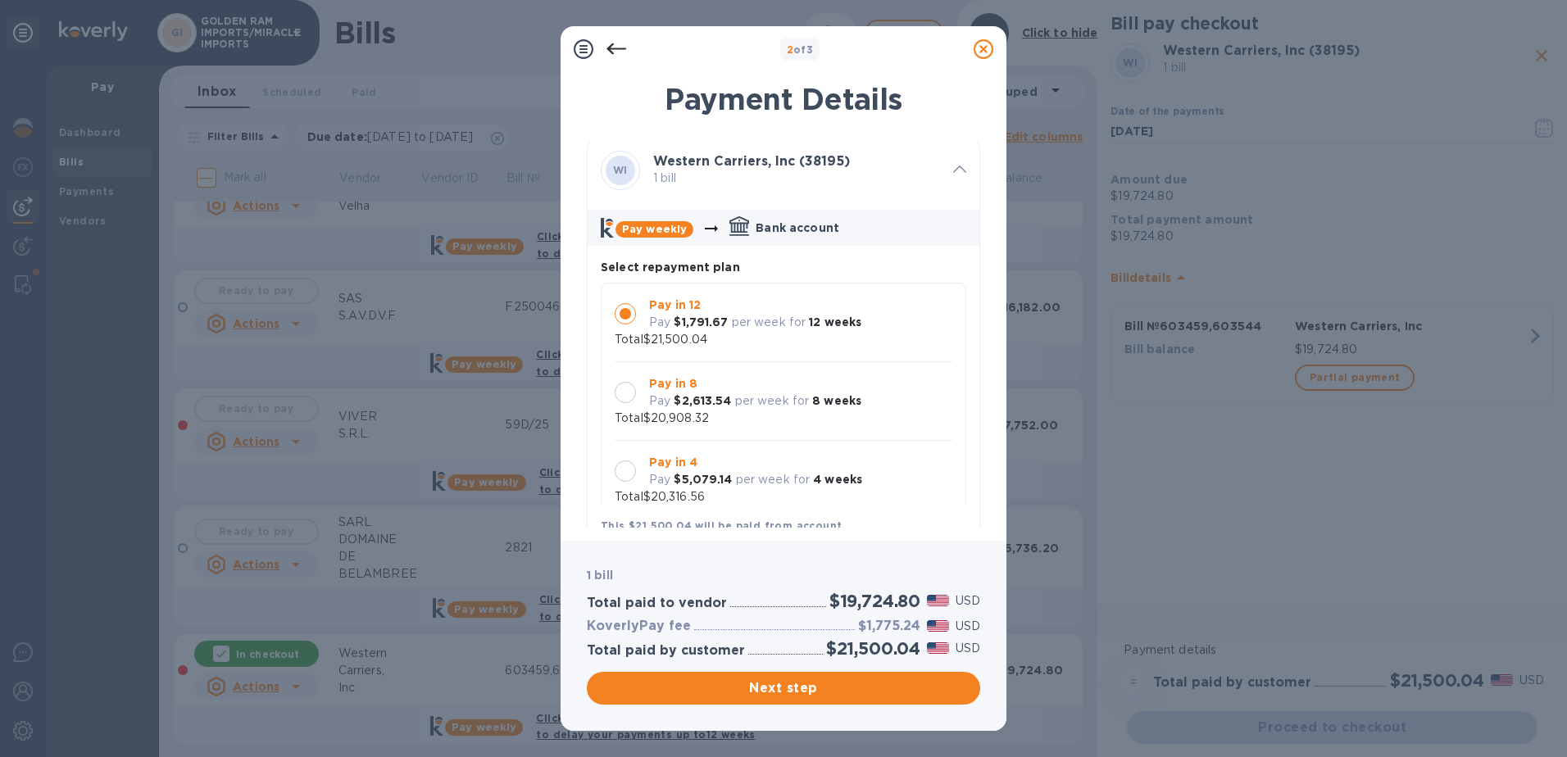
scroll to position [0, 0]
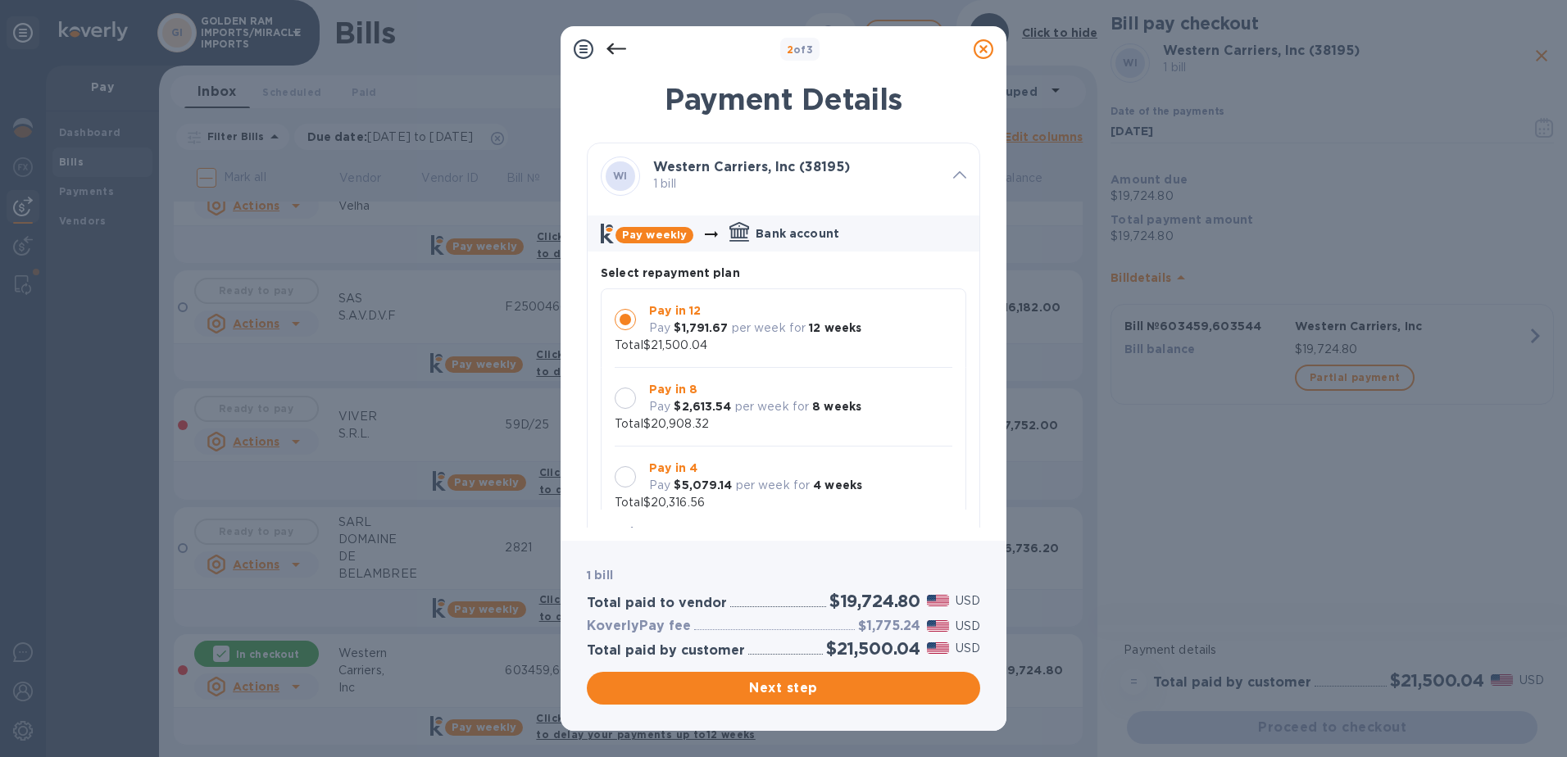
click at [947, 170] on div at bounding box center [960, 176] width 26 height 29
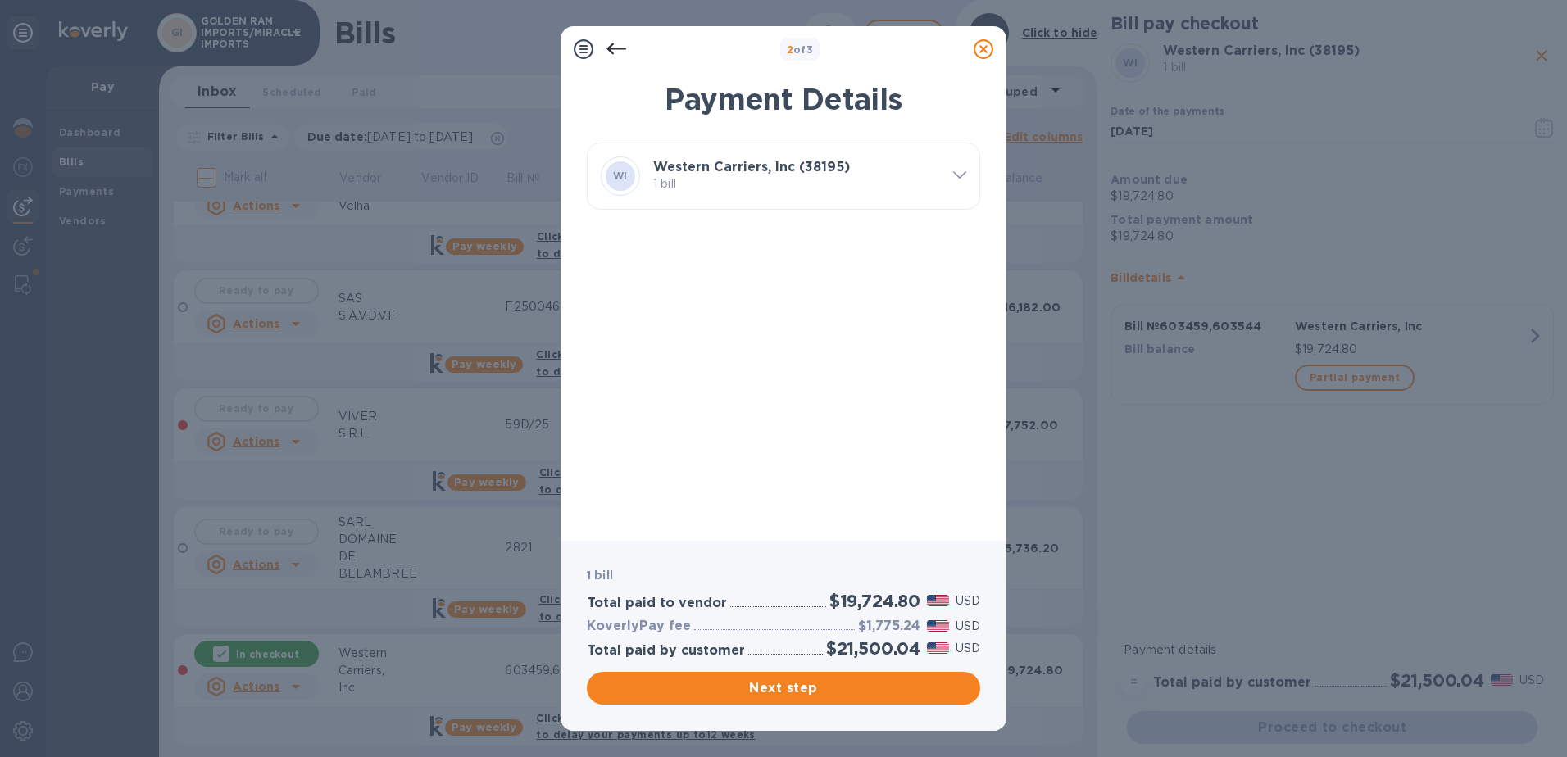
click at [954, 170] on span at bounding box center [959, 174] width 13 height 16
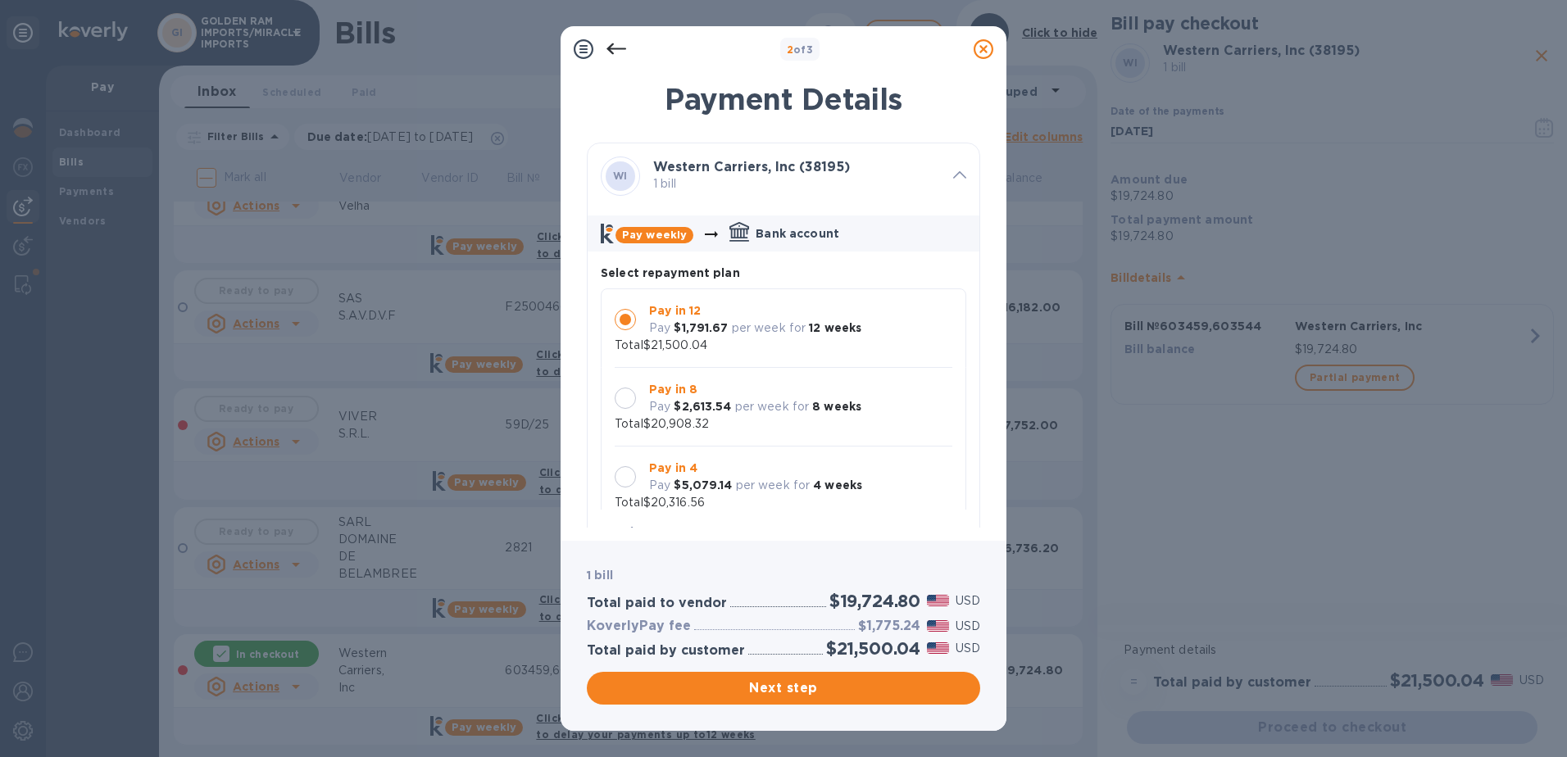
click at [969, 161] on div "WI Western Carriers, Inc (38195) 1 bill" at bounding box center [783, 176] width 405 height 79
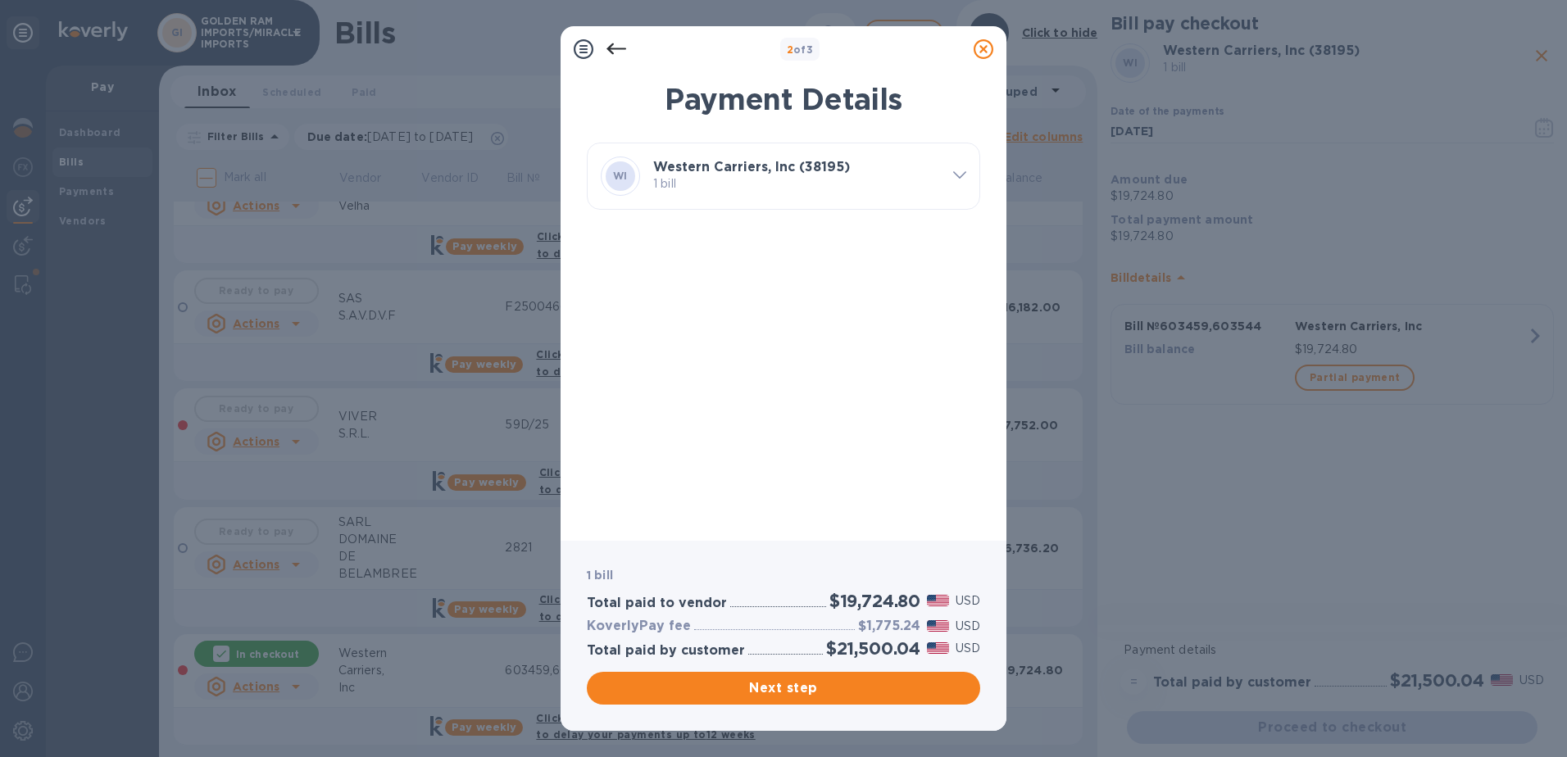
click at [969, 161] on div "WI Western Carriers, Inc (38195) 1 bill" at bounding box center [783, 176] width 405 height 79
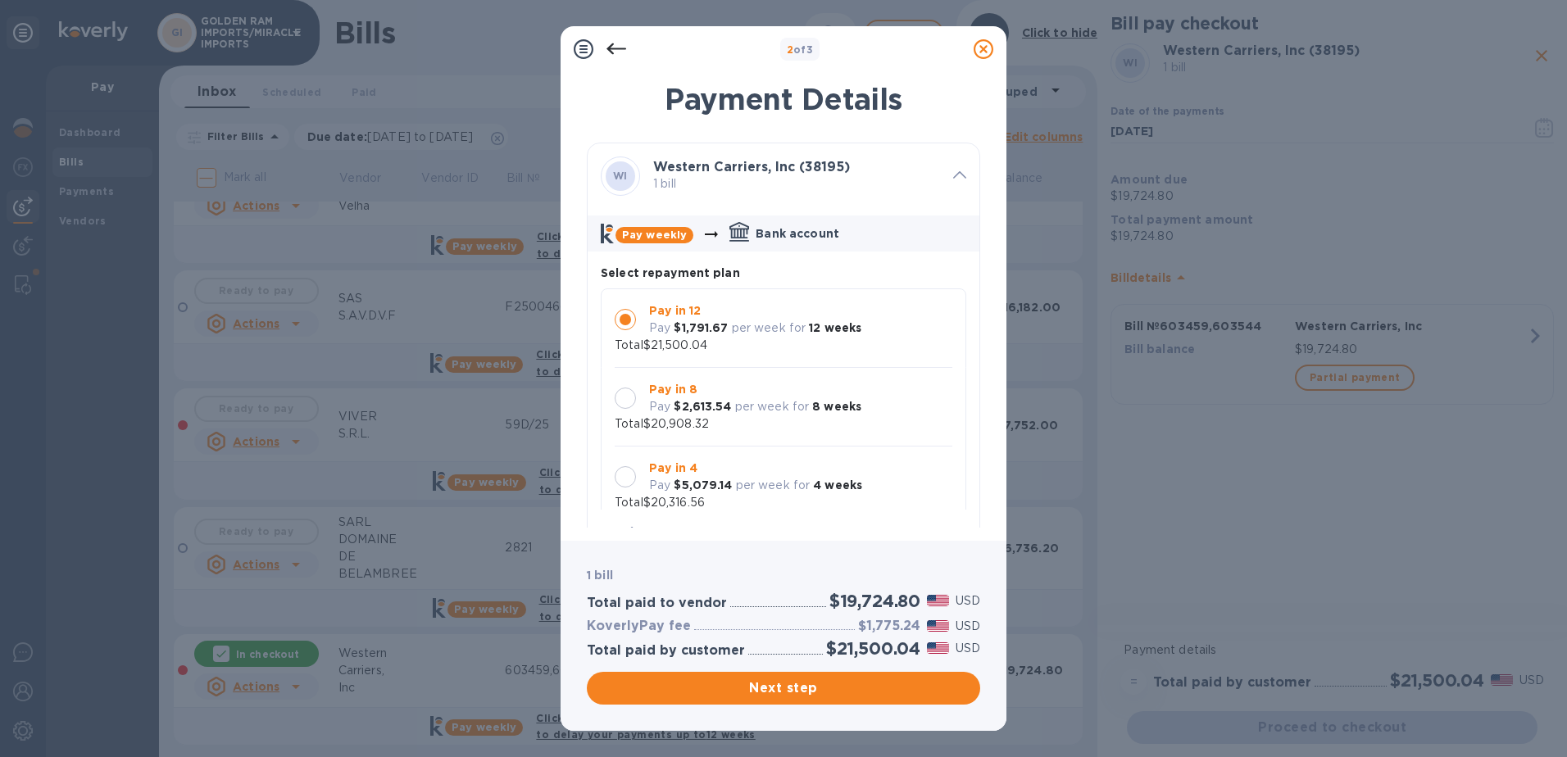
click at [629, 482] on div at bounding box center [625, 476] width 21 height 21
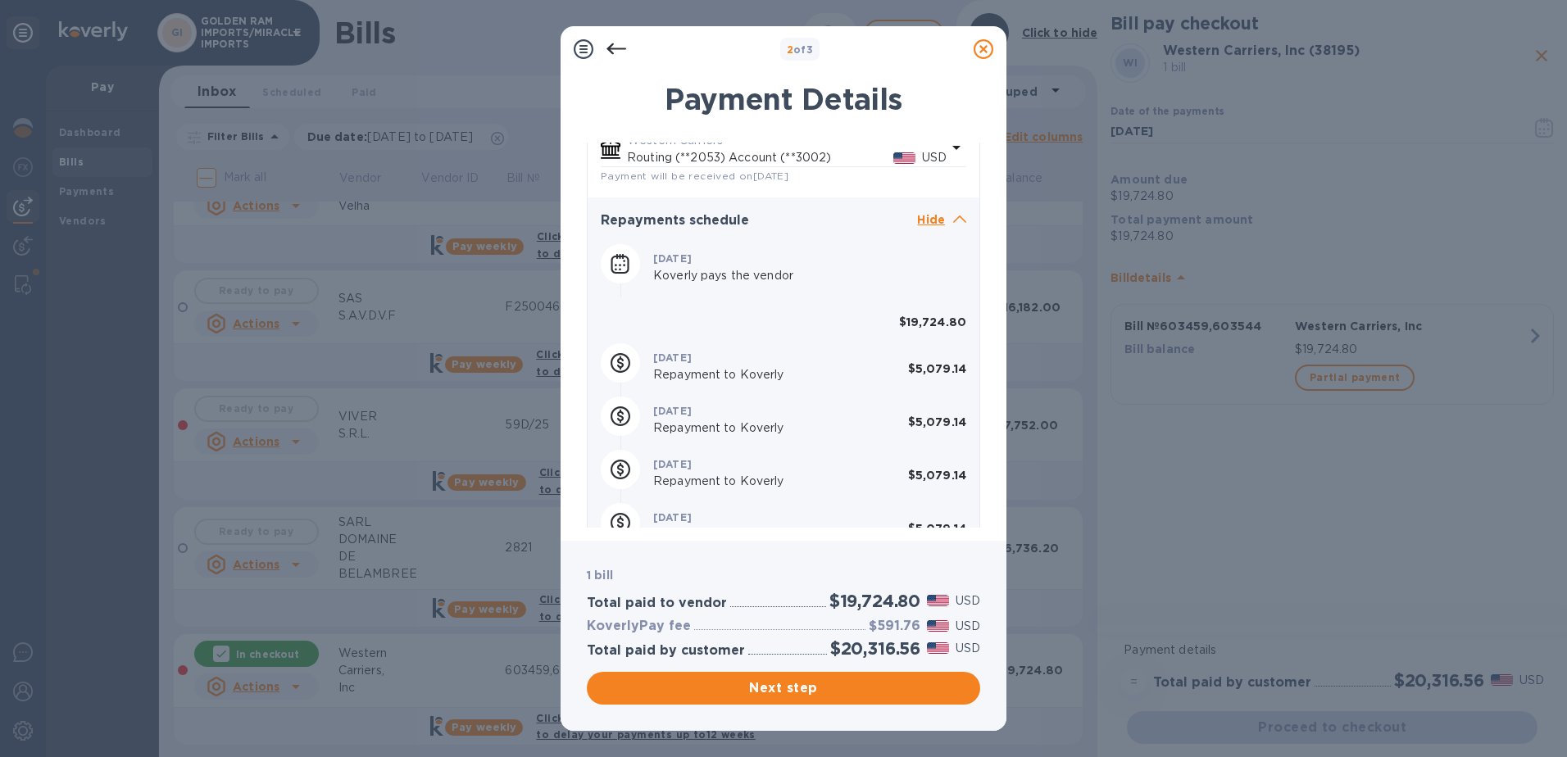
scroll to position [543, 0]
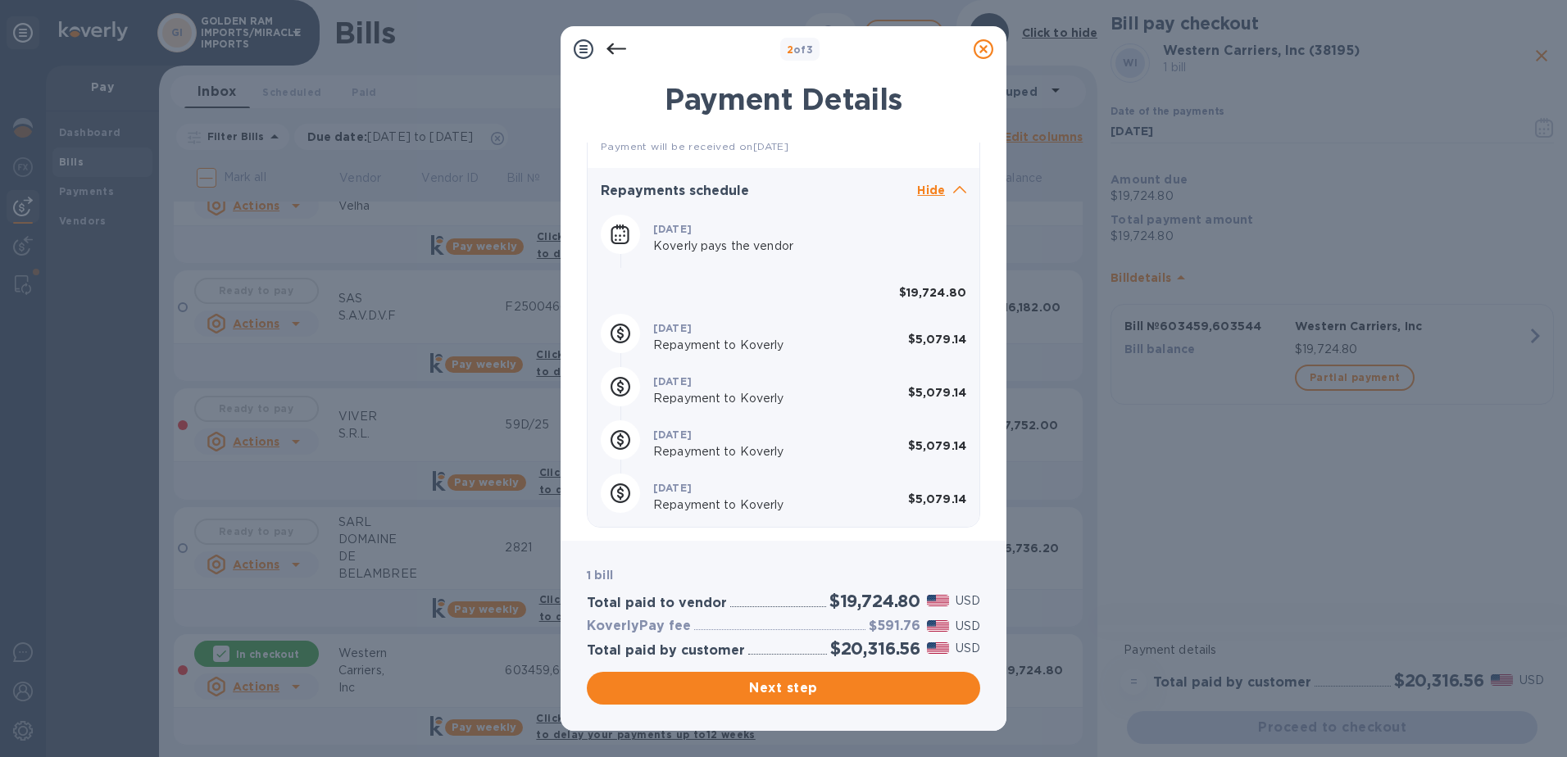
click at [977, 49] on icon at bounding box center [984, 49] width 20 height 20
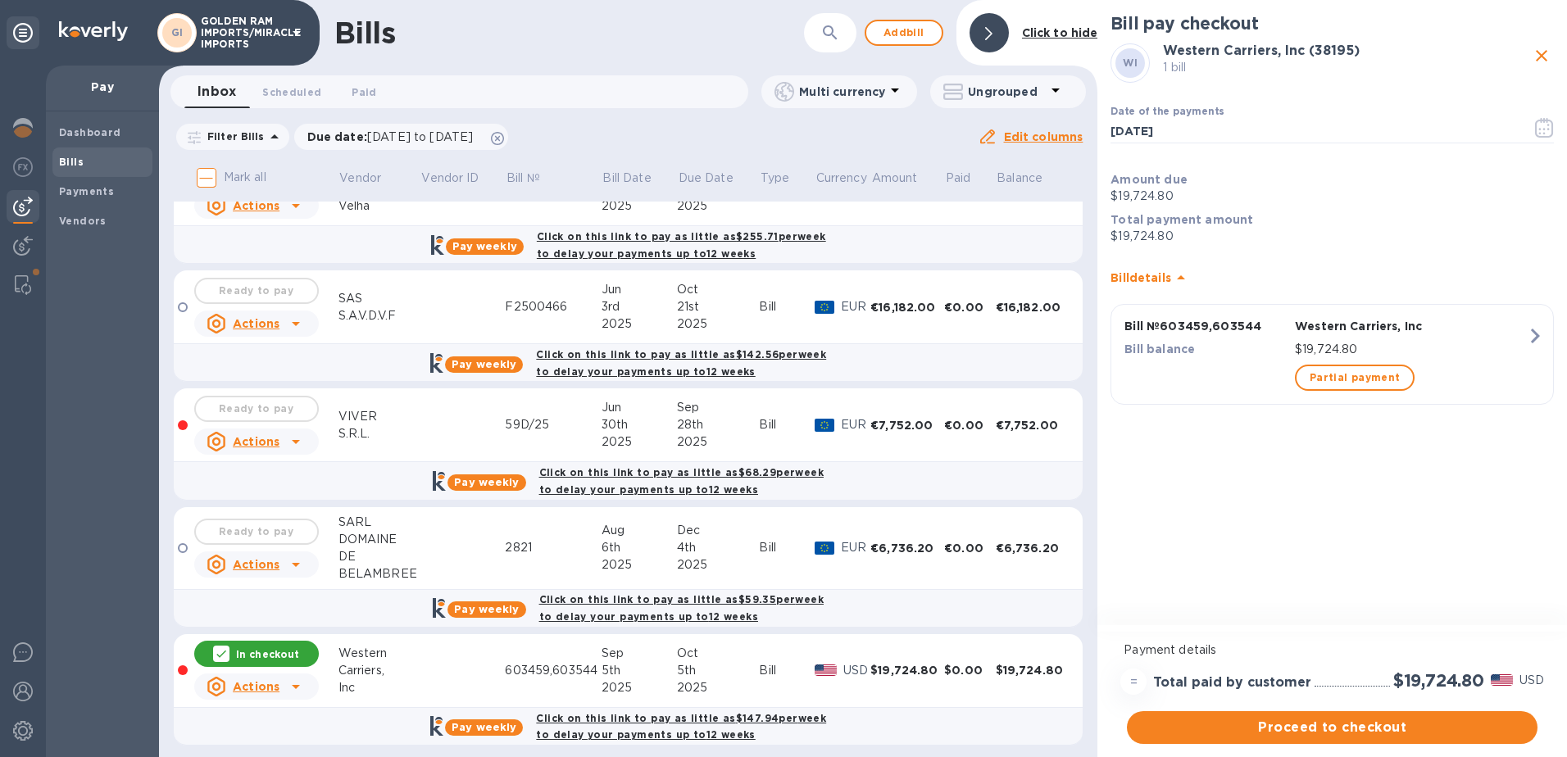
click at [226, 646] on div at bounding box center [221, 654] width 16 height 16
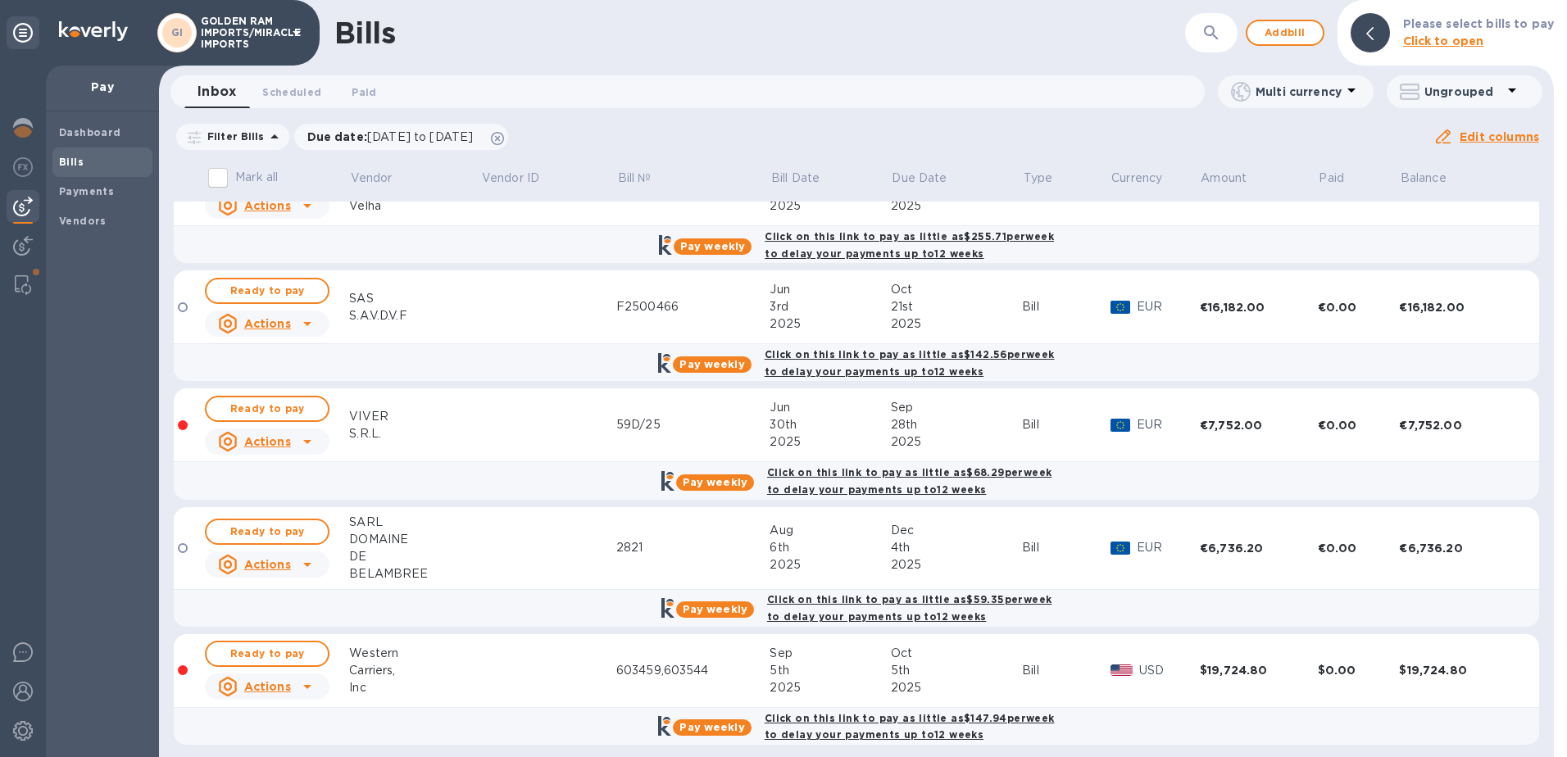
click at [304, 684] on icon at bounding box center [307, 687] width 20 height 20
click at [269, 720] on b "Delete" at bounding box center [271, 722] width 41 height 13
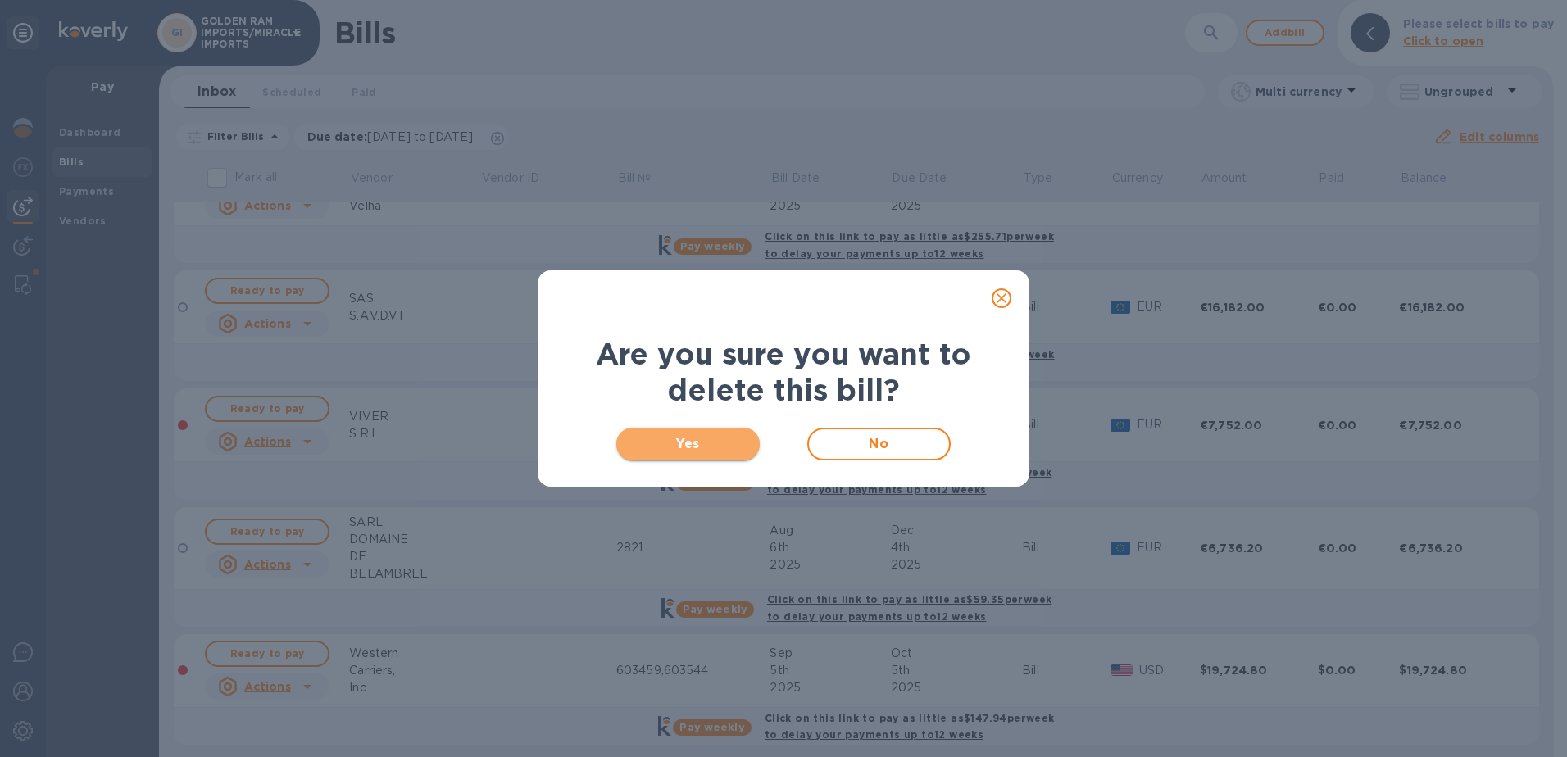
click at [694, 443] on span "Yes" at bounding box center [687, 444] width 117 height 20
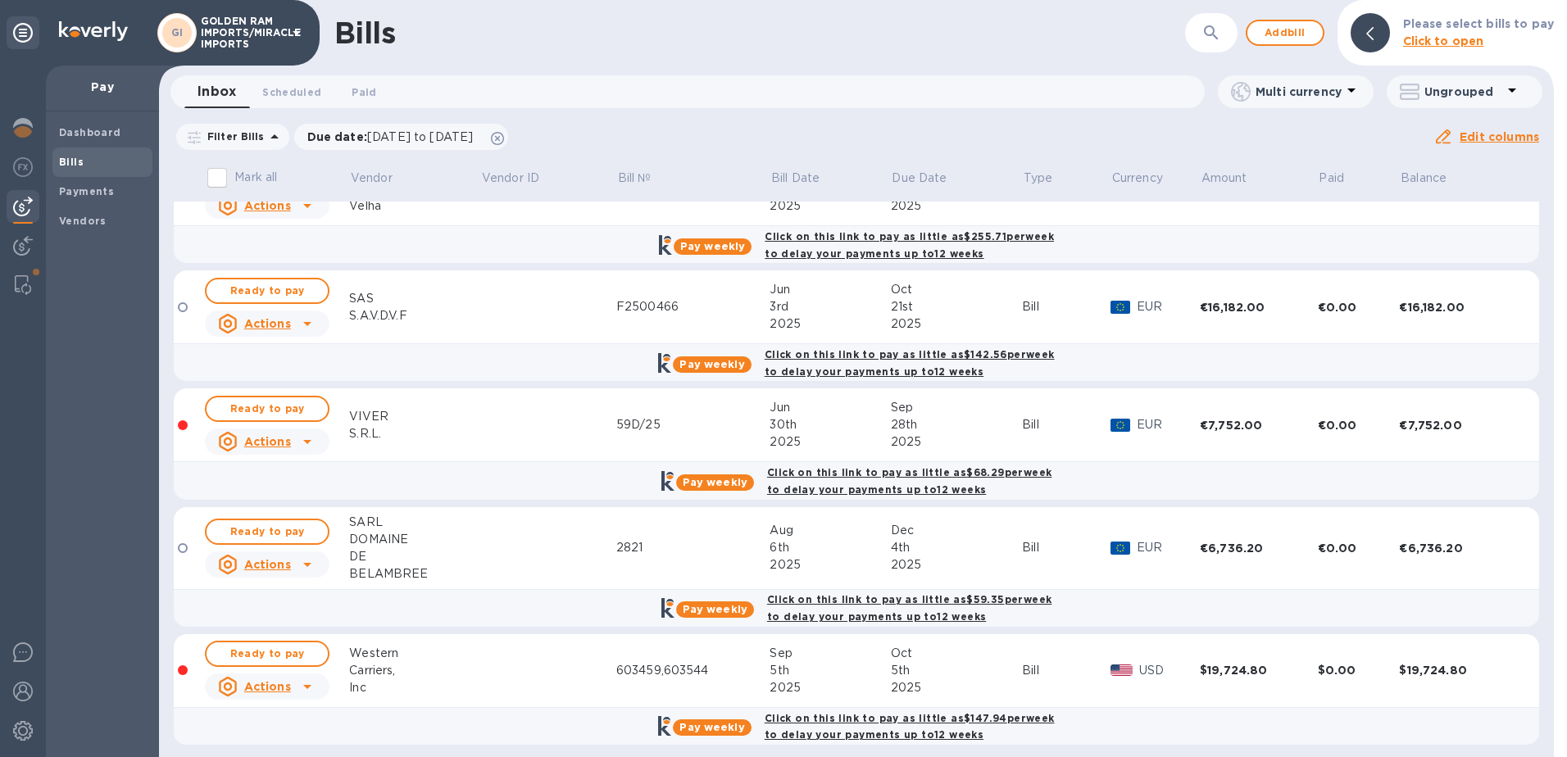
scroll to position [0, 0]
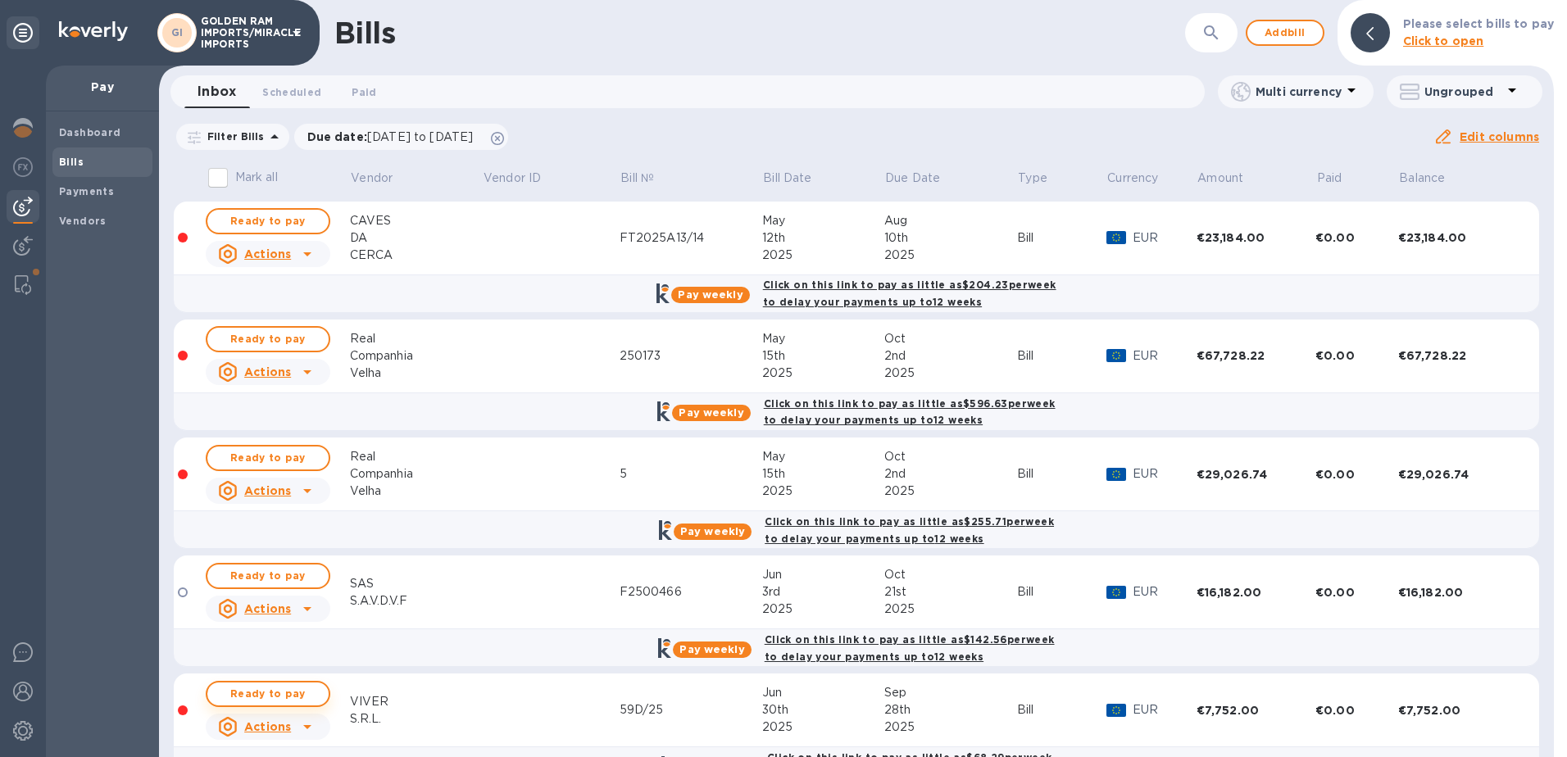
click at [258, 692] on span "Ready to pay" at bounding box center [267, 694] width 95 height 20
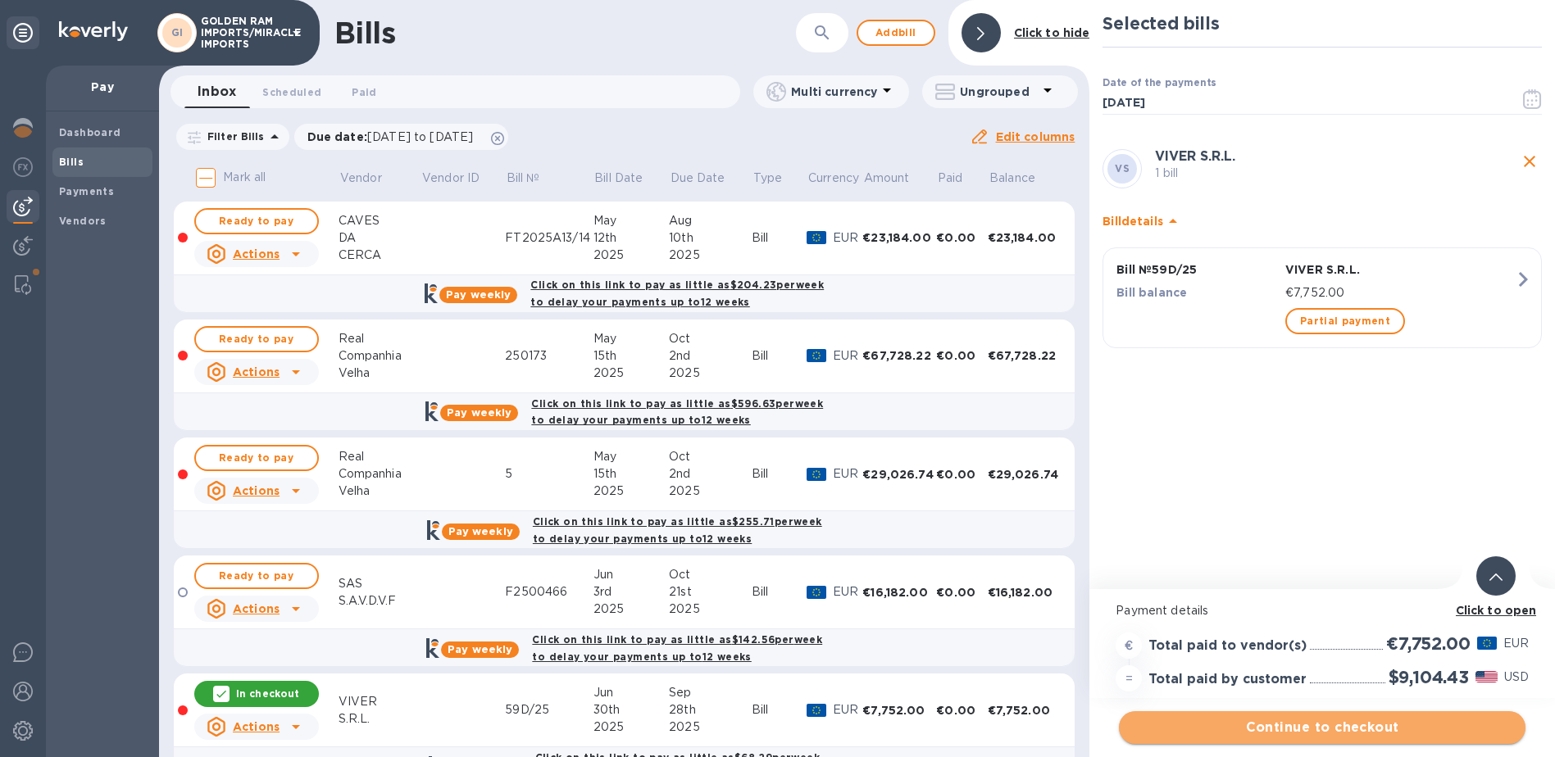
click at [1386, 726] on span "Continue to checkout" at bounding box center [1322, 728] width 380 height 20
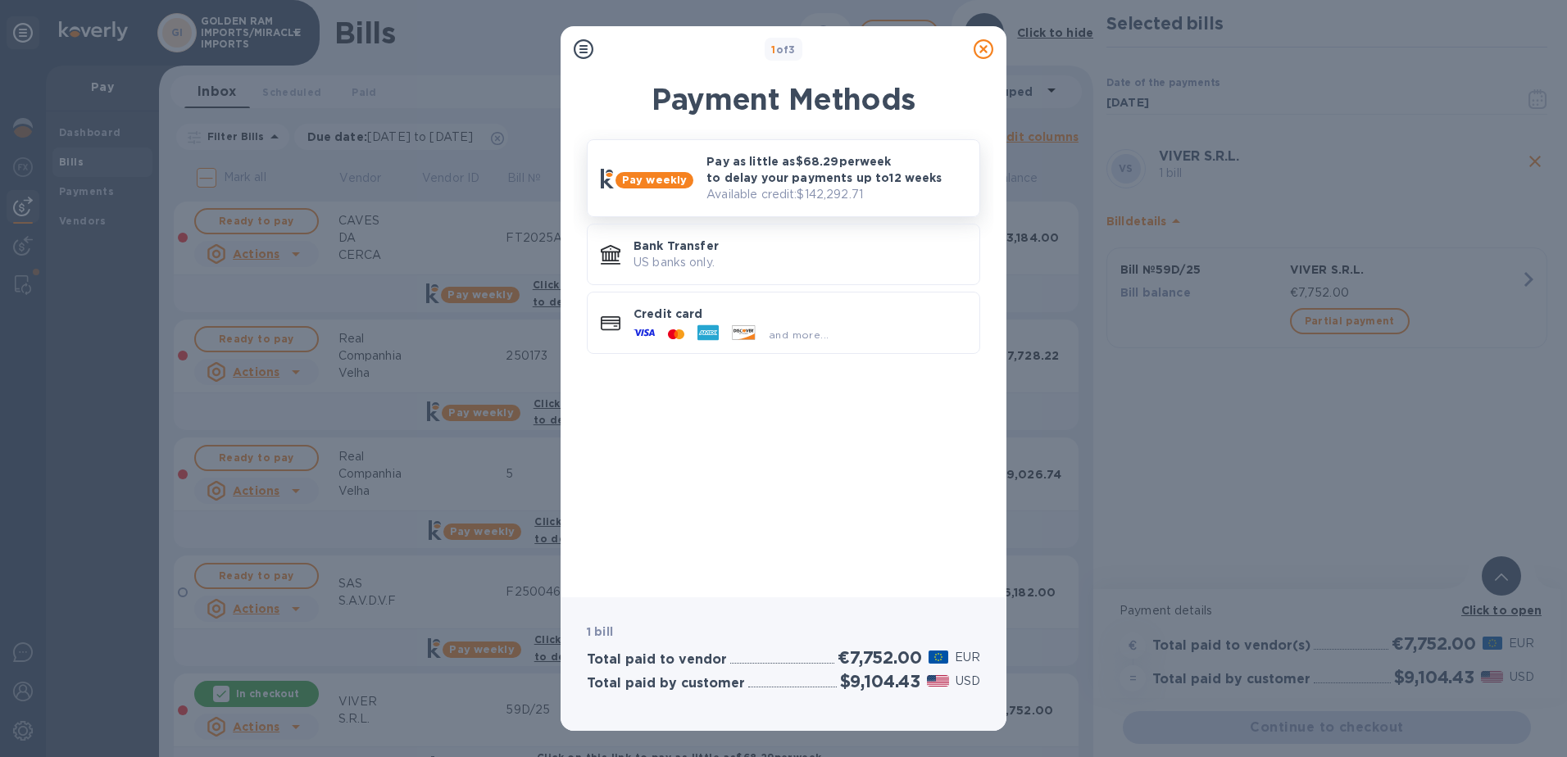
click at [769, 180] on p "Pay as little as $68.29 per week to delay your payments up to 12 weeks" at bounding box center [836, 169] width 260 height 33
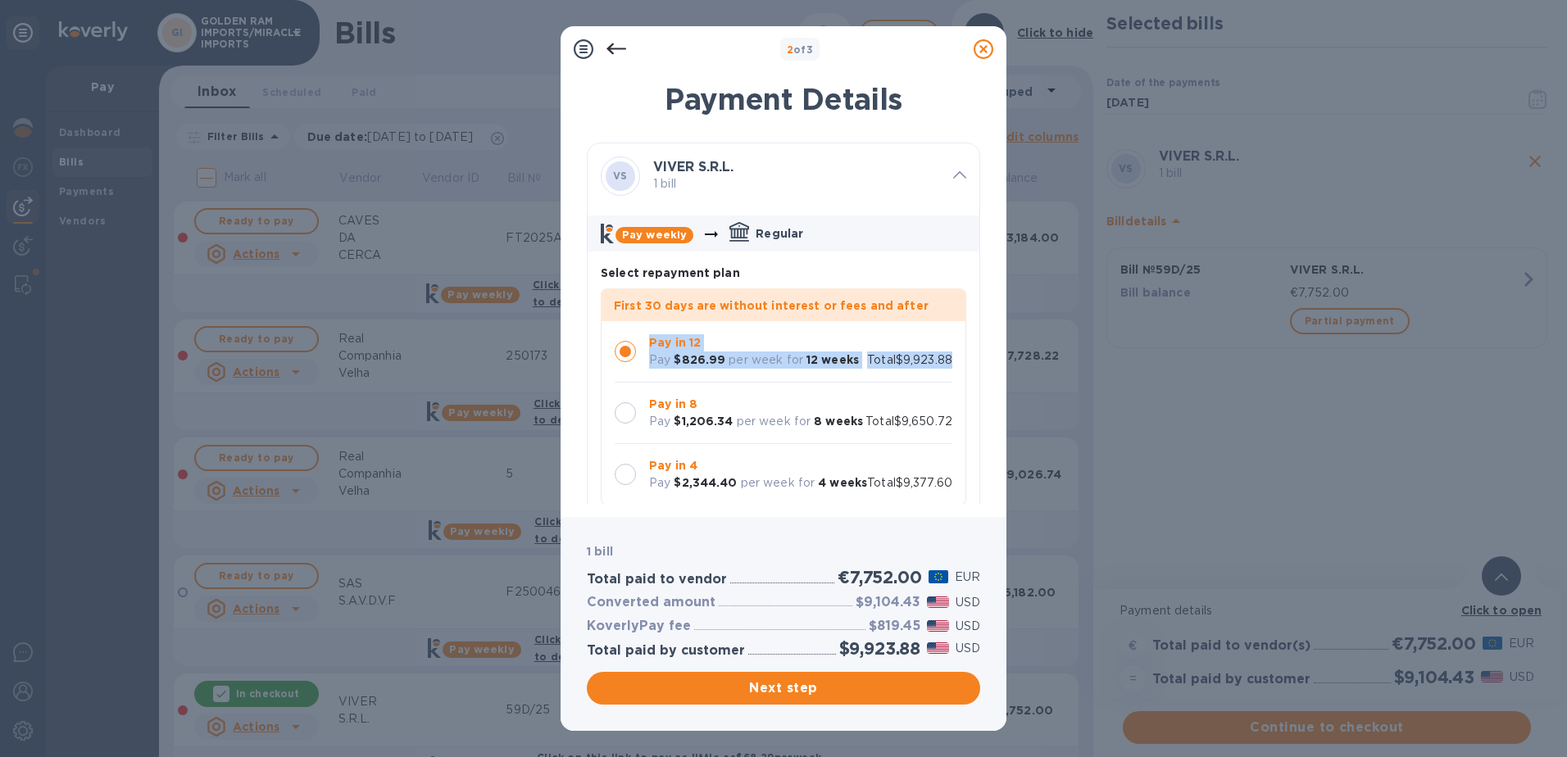
drag, startPoint x: 973, startPoint y: 284, endPoint x: 961, endPoint y: 326, distance: 43.3
click at [961, 326] on div "VS VIVER S.R.L. 1 bill Pay weekly Regular Select repayment plan First 30 days a…" at bounding box center [783, 464] width 393 height 643
drag, startPoint x: 961, startPoint y: 326, endPoint x: 964, endPoint y: 360, distance: 33.7
click at [964, 360] on div "First 30 days are without interest or fees and after Pay in 12 Pay $826.99 per …" at bounding box center [790, 396] width 379 height 217
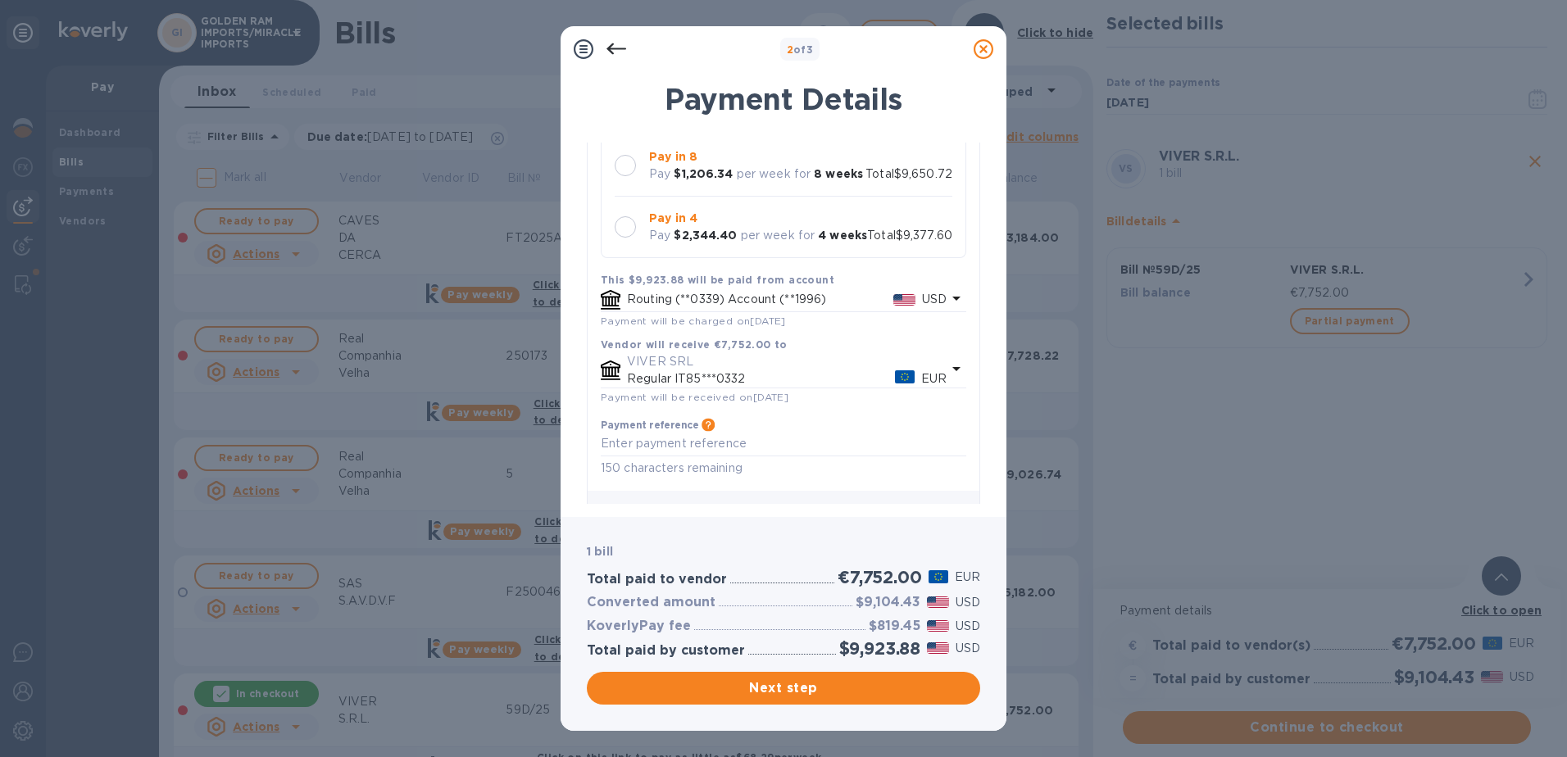
scroll to position [282, 0]
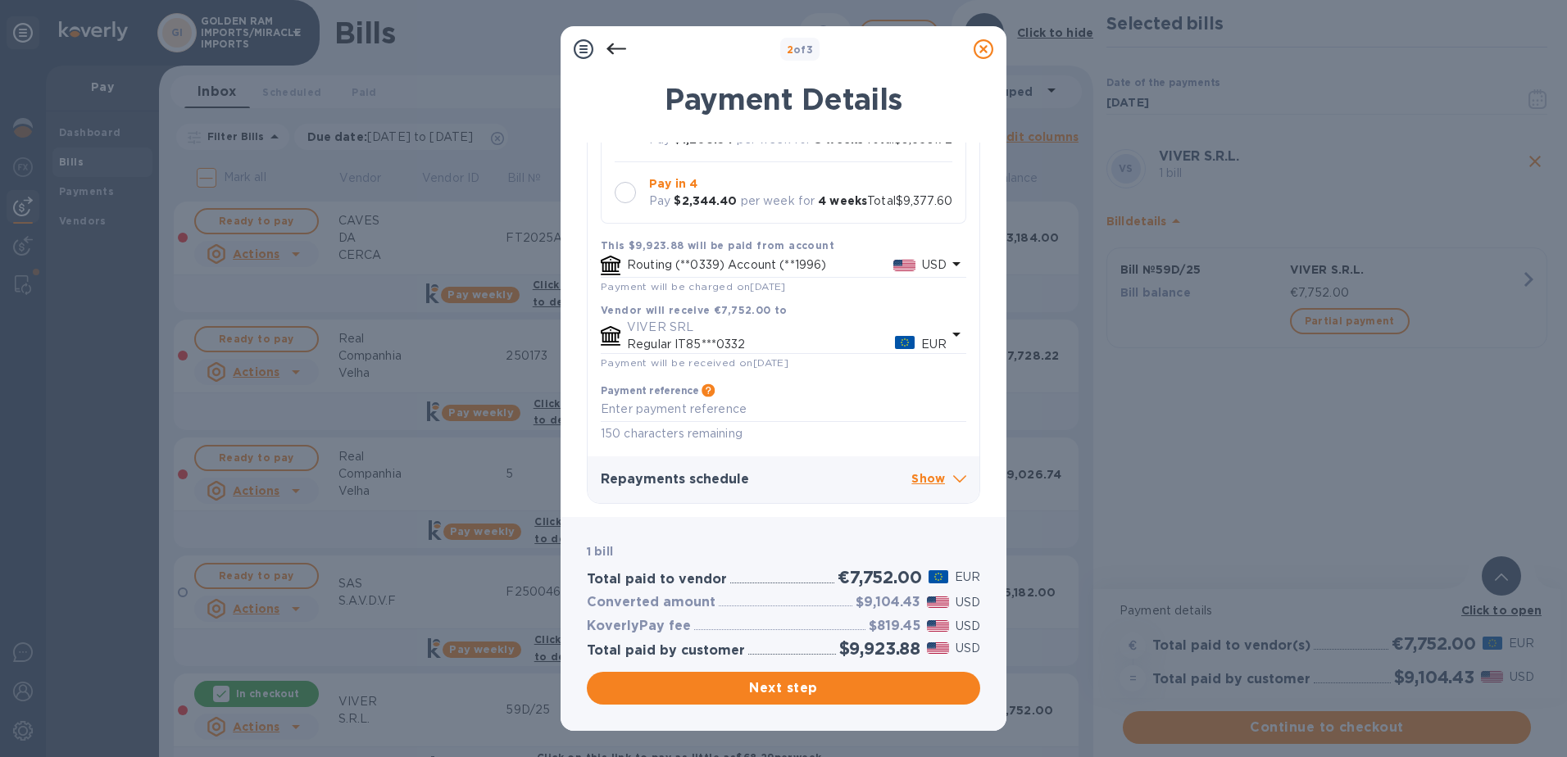
click at [951, 335] on icon at bounding box center [957, 335] width 20 height 20
click at [947, 336] on icon at bounding box center [957, 335] width 20 height 20
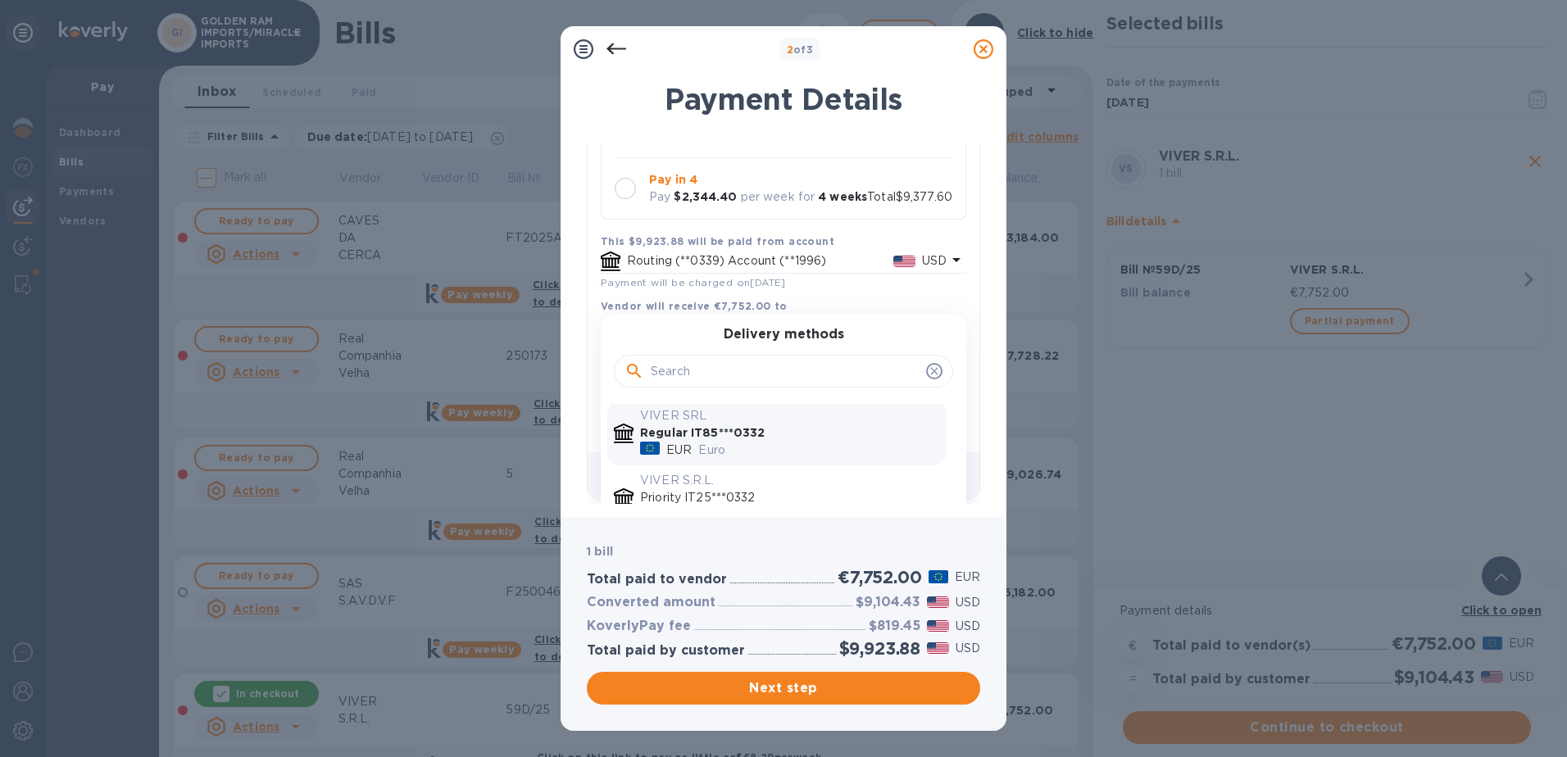
scroll to position [102, 0]
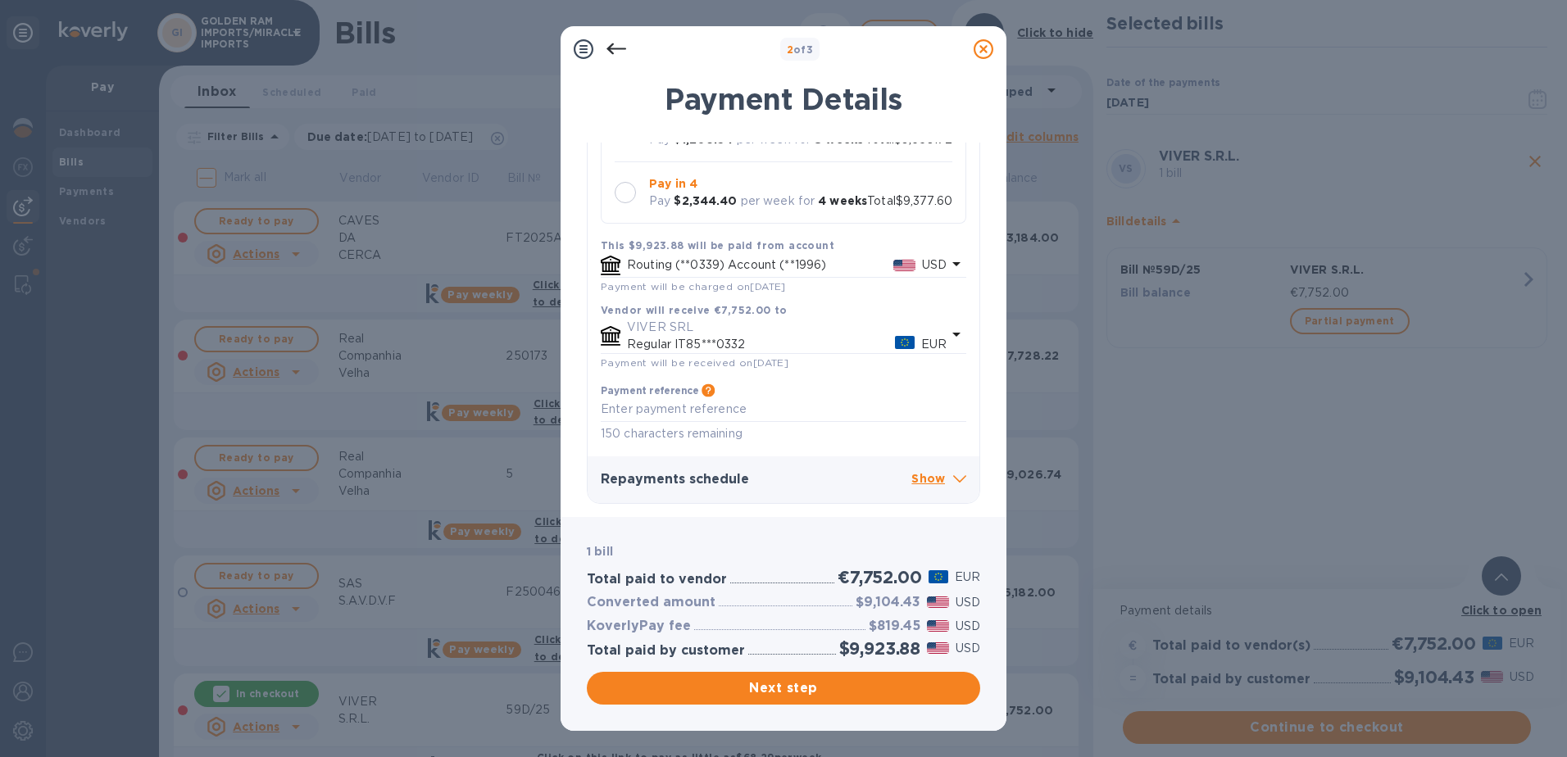
click at [951, 332] on icon at bounding box center [957, 335] width 20 height 20
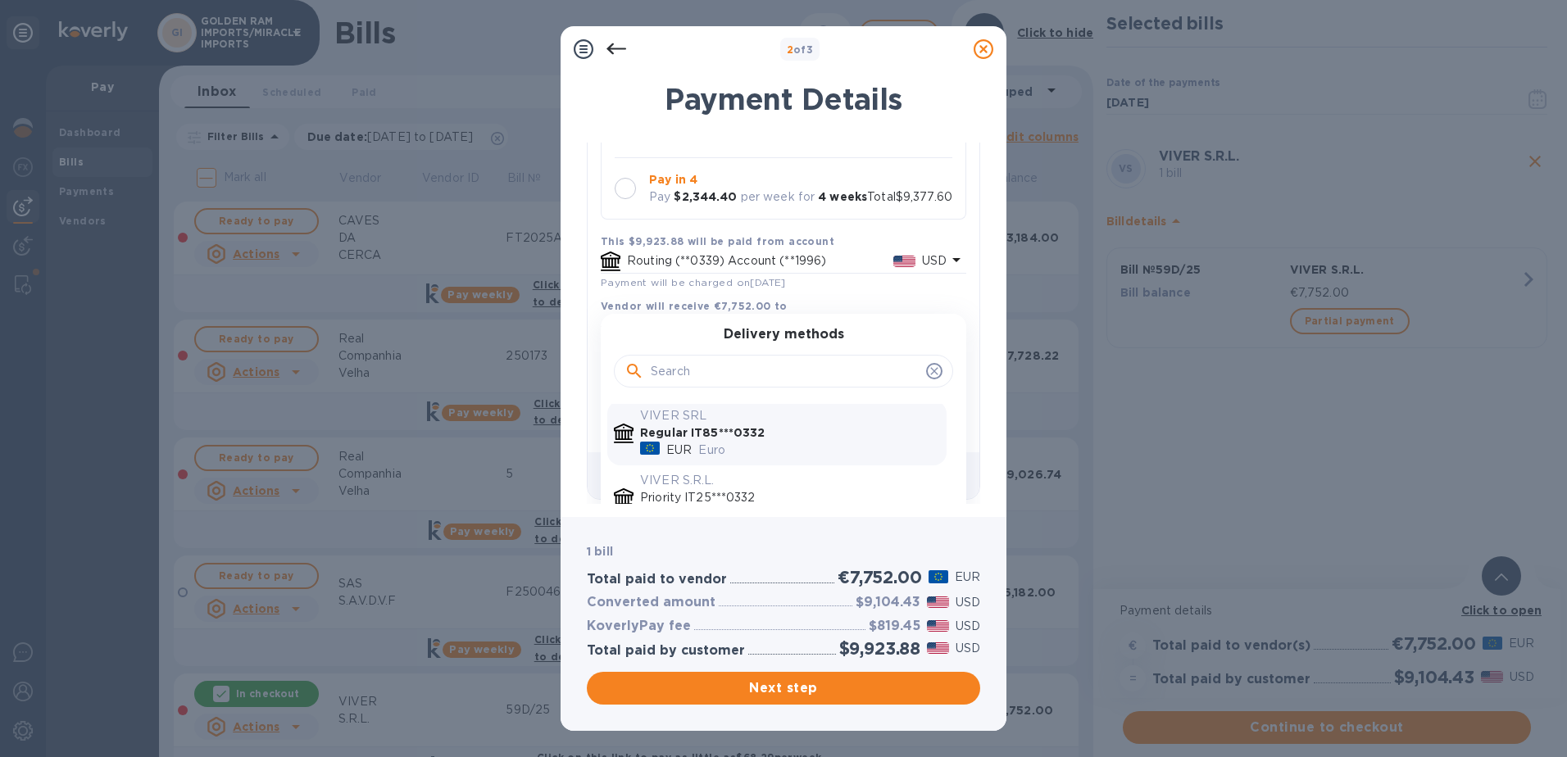
scroll to position [0, 0]
click at [837, 375] on input "text" at bounding box center [785, 371] width 269 height 25
click at [928, 372] on icon at bounding box center [934, 371] width 13 height 13
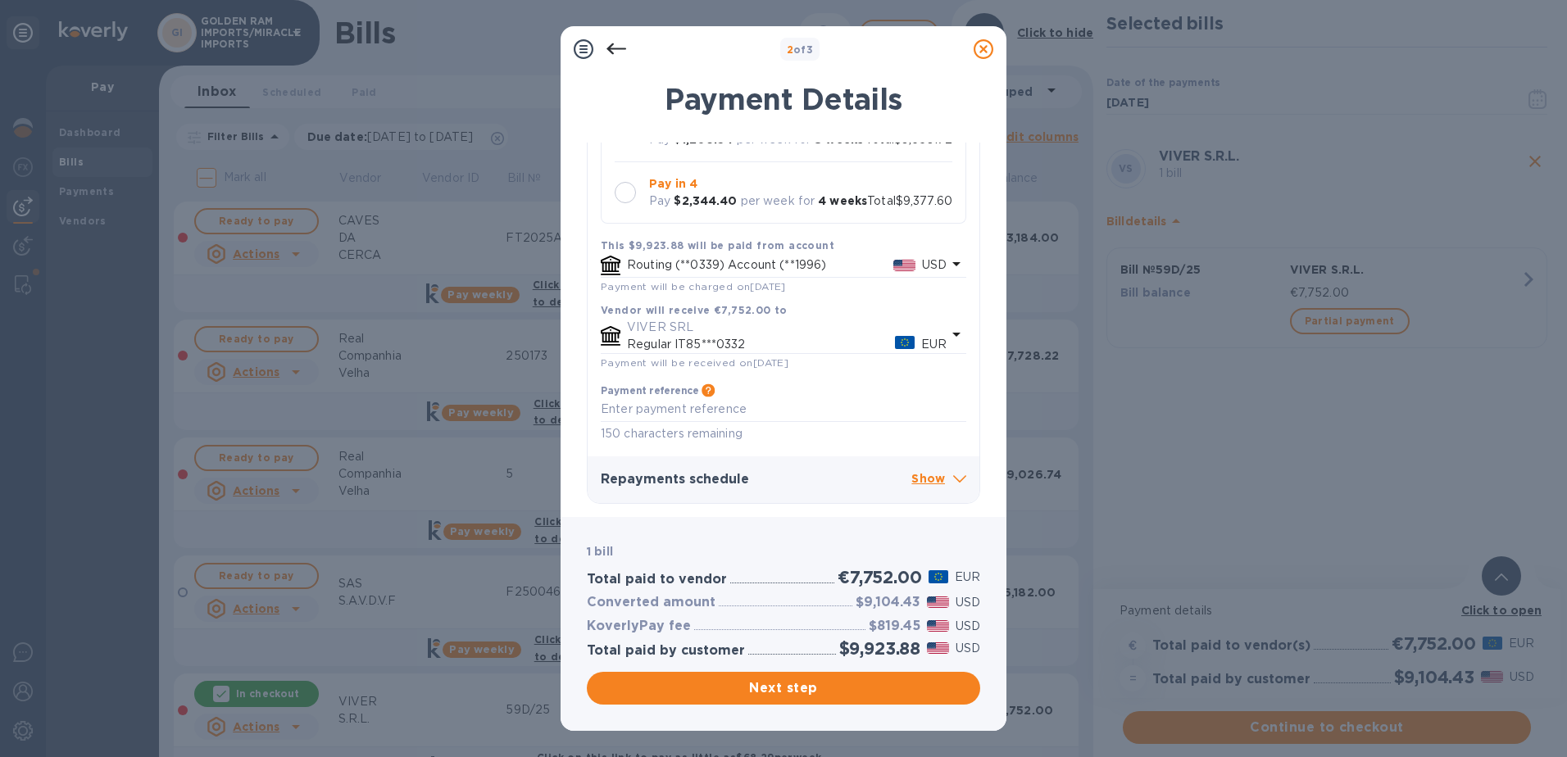
click at [996, 51] on div at bounding box center [983, 49] width 33 height 33
click at [991, 51] on icon at bounding box center [984, 49] width 20 height 20
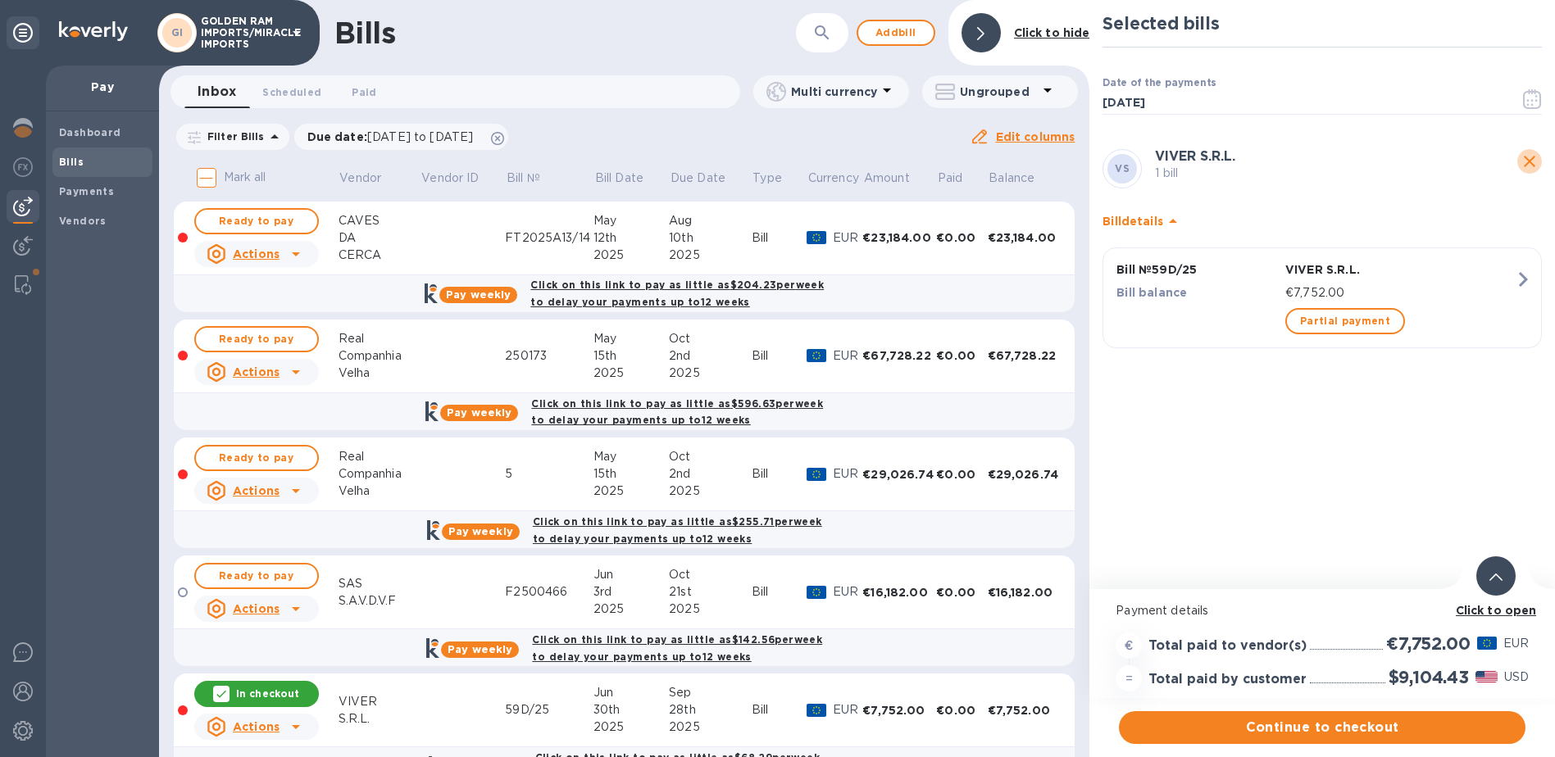
click at [1528, 157] on icon "close" at bounding box center [1529, 162] width 20 height 20
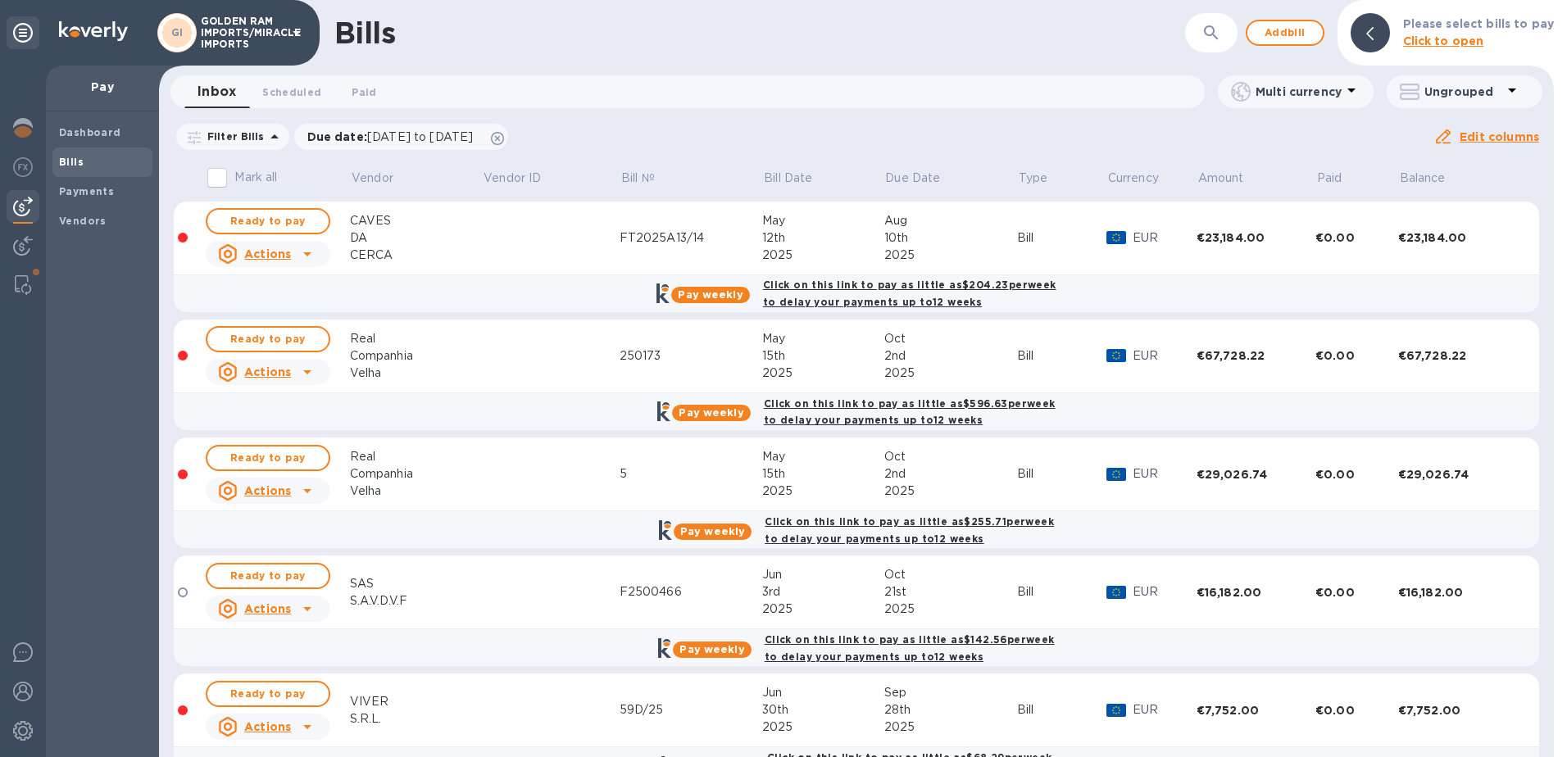
click at [370, 703] on div "VIVER" at bounding box center [416, 701] width 133 height 17
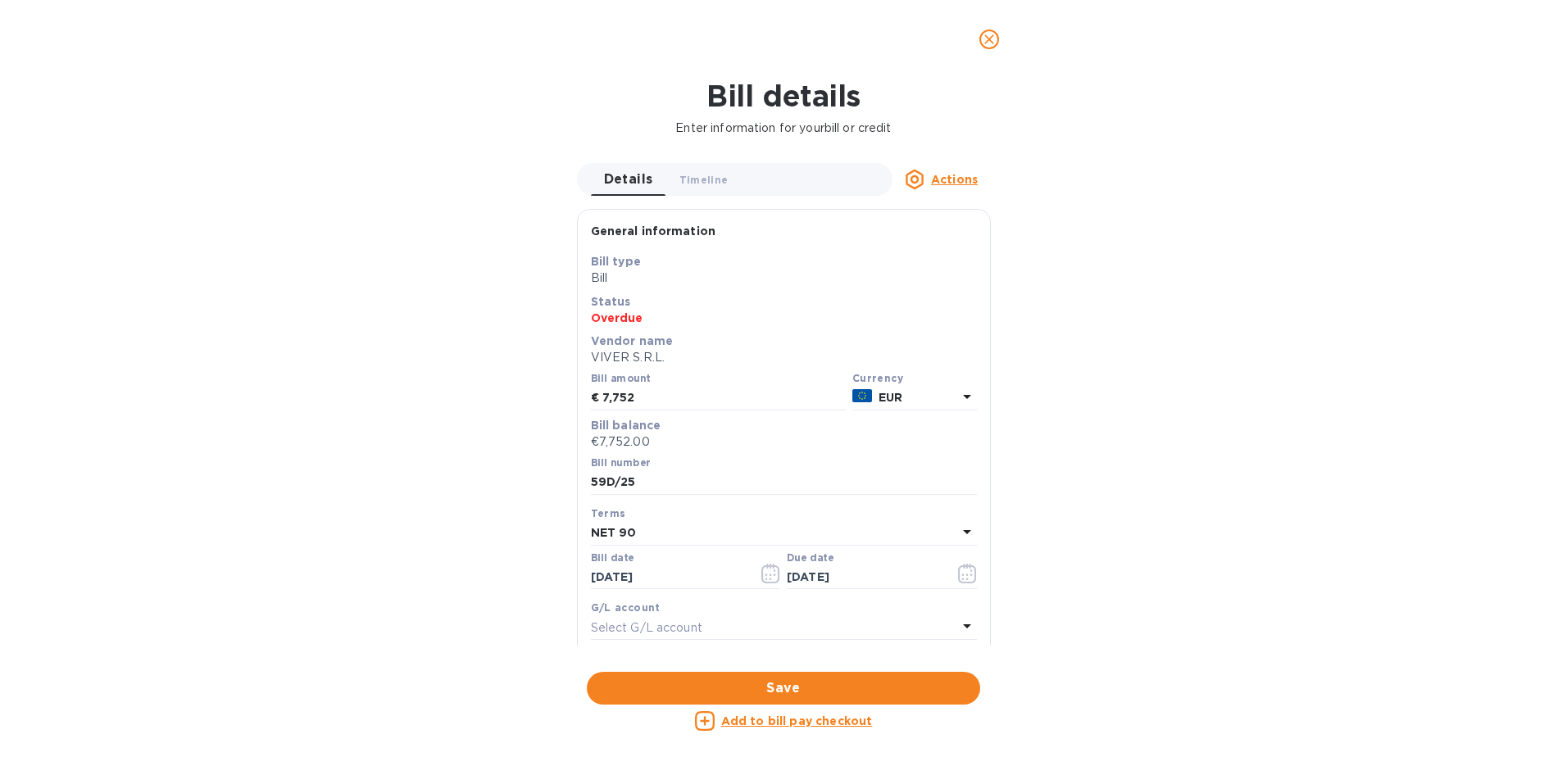
click at [982, 175] on div "Actions" at bounding box center [941, 180] width 98 height 20
click at [981, 174] on div at bounding box center [783, 378] width 1567 height 757
click at [464, 105] on h1 "Bill details" at bounding box center [783, 96] width 1541 height 34
click at [994, 42] on icon "close" at bounding box center [989, 39] width 16 height 16
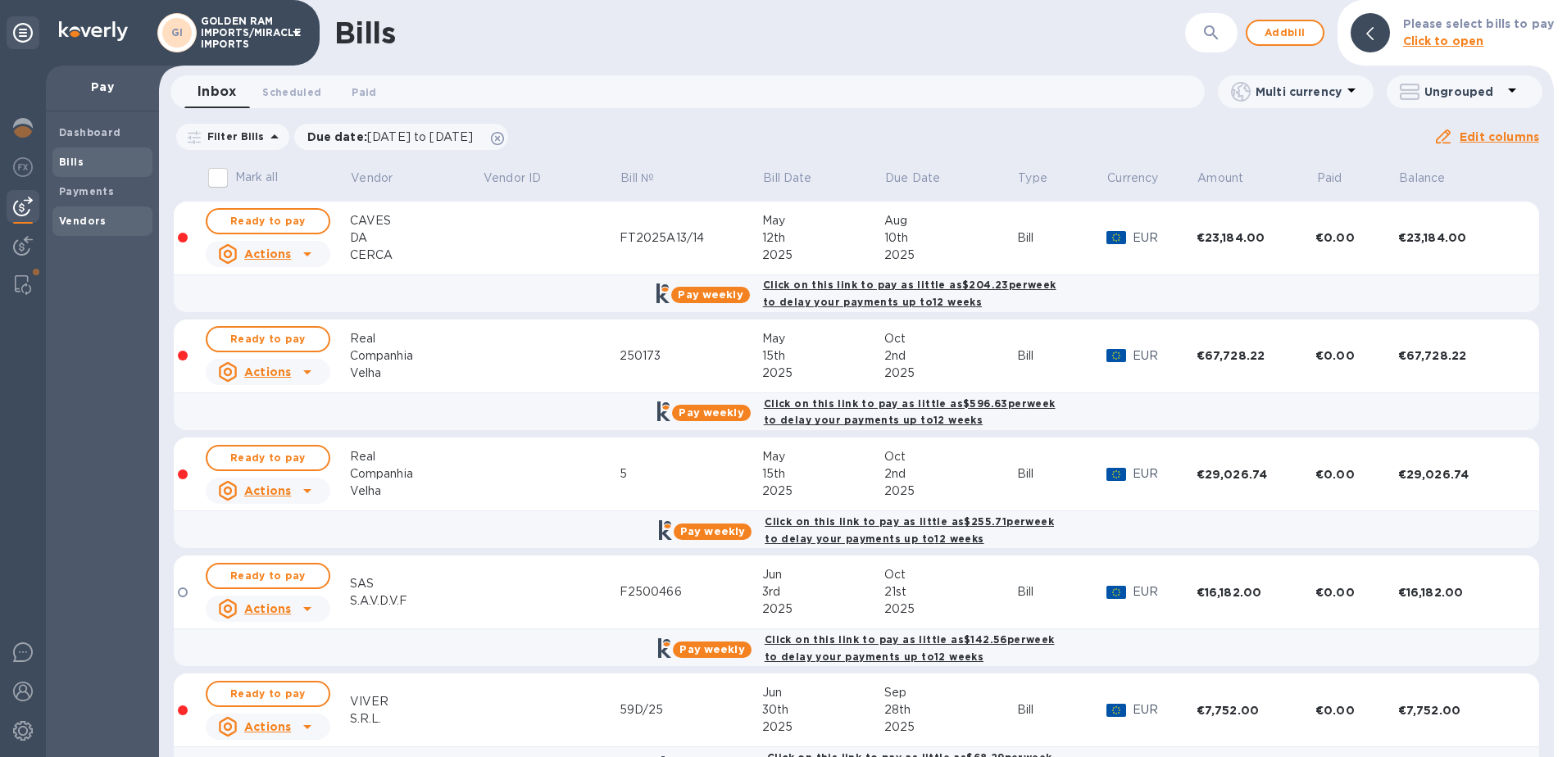
click at [80, 221] on b "Vendors" at bounding box center [83, 221] width 48 height 12
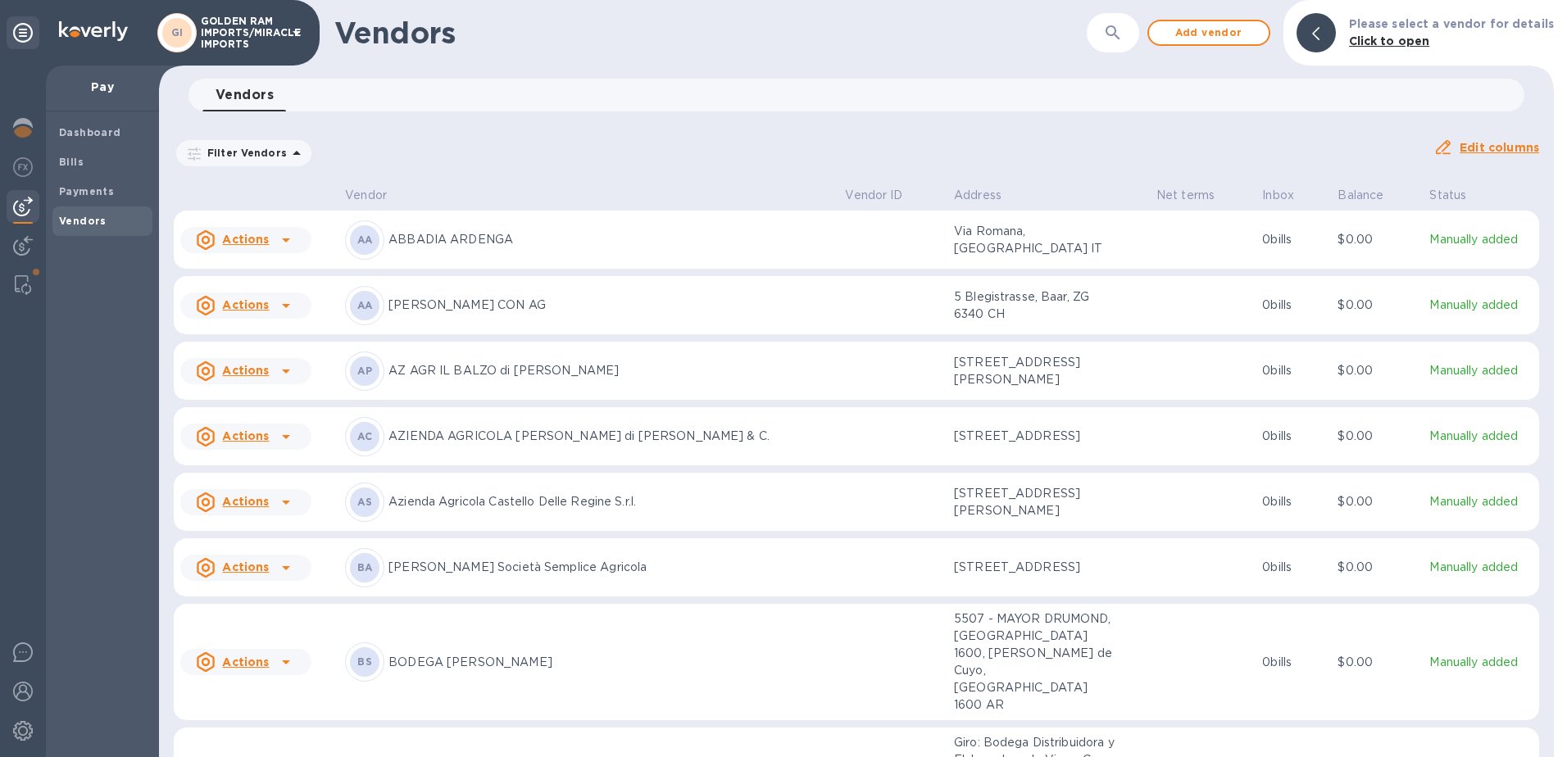
drag, startPoint x: 1539, startPoint y: 215, endPoint x: 1541, endPoint y: 555, distance: 340.1
click at [1541, 555] on div "Vendor Vendor ID Address Net terms Inbox Balance Status Actions AA ABBADIA ARDE…" at bounding box center [856, 469] width 1395 height 575
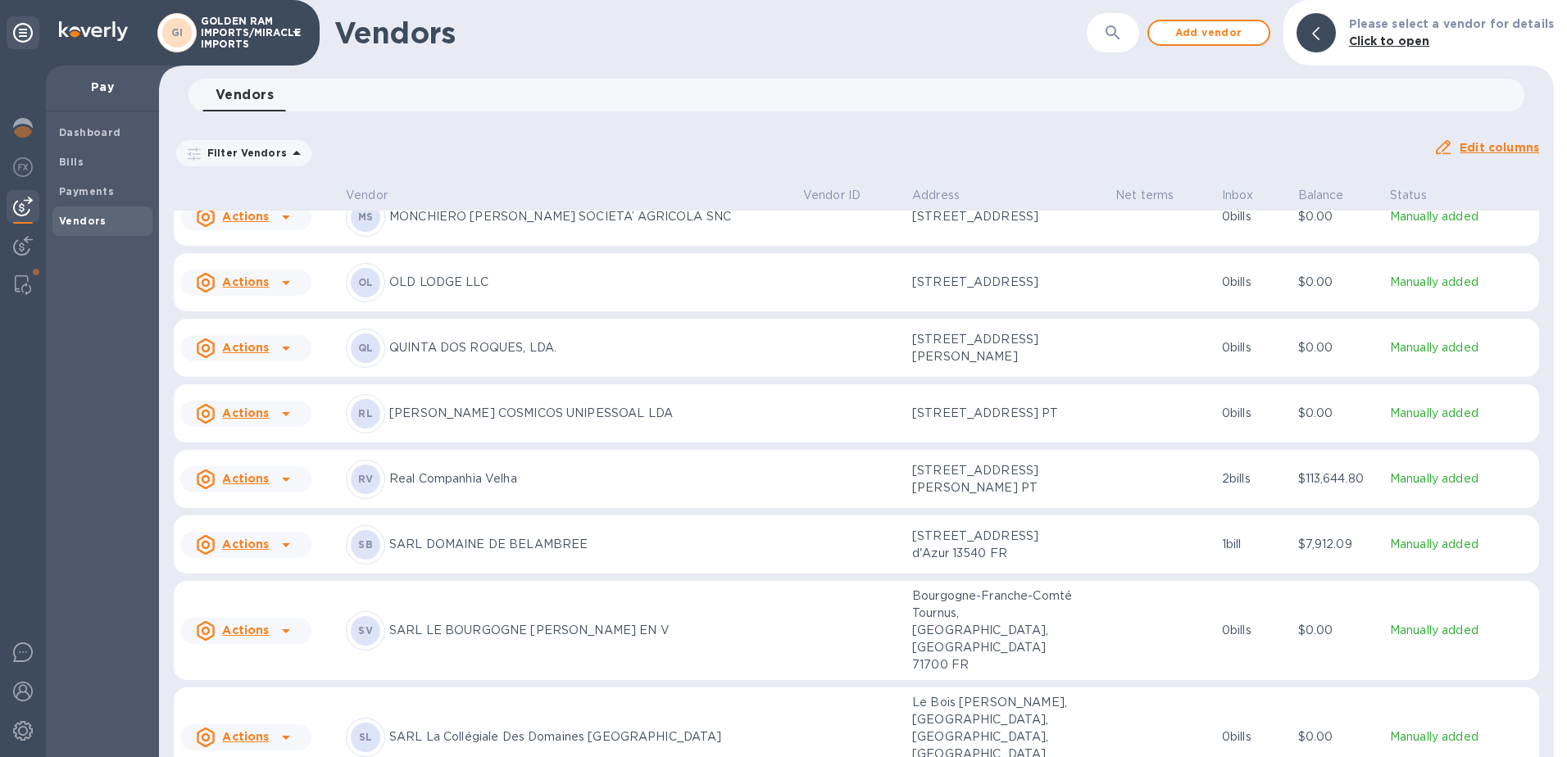
scroll to position [3385, 0]
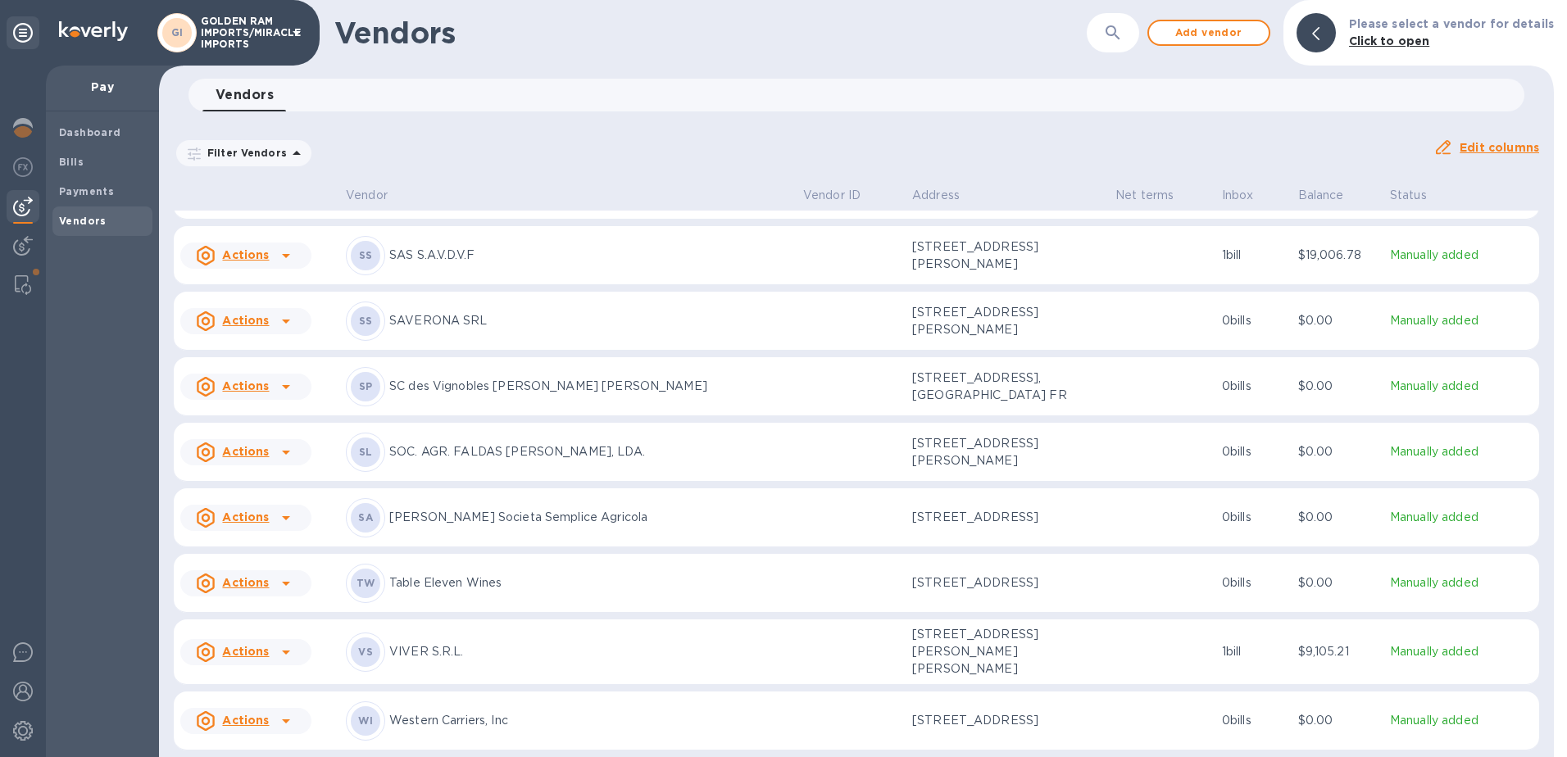
click at [452, 648] on p "VIVER S.R.L." at bounding box center [589, 651] width 401 height 17
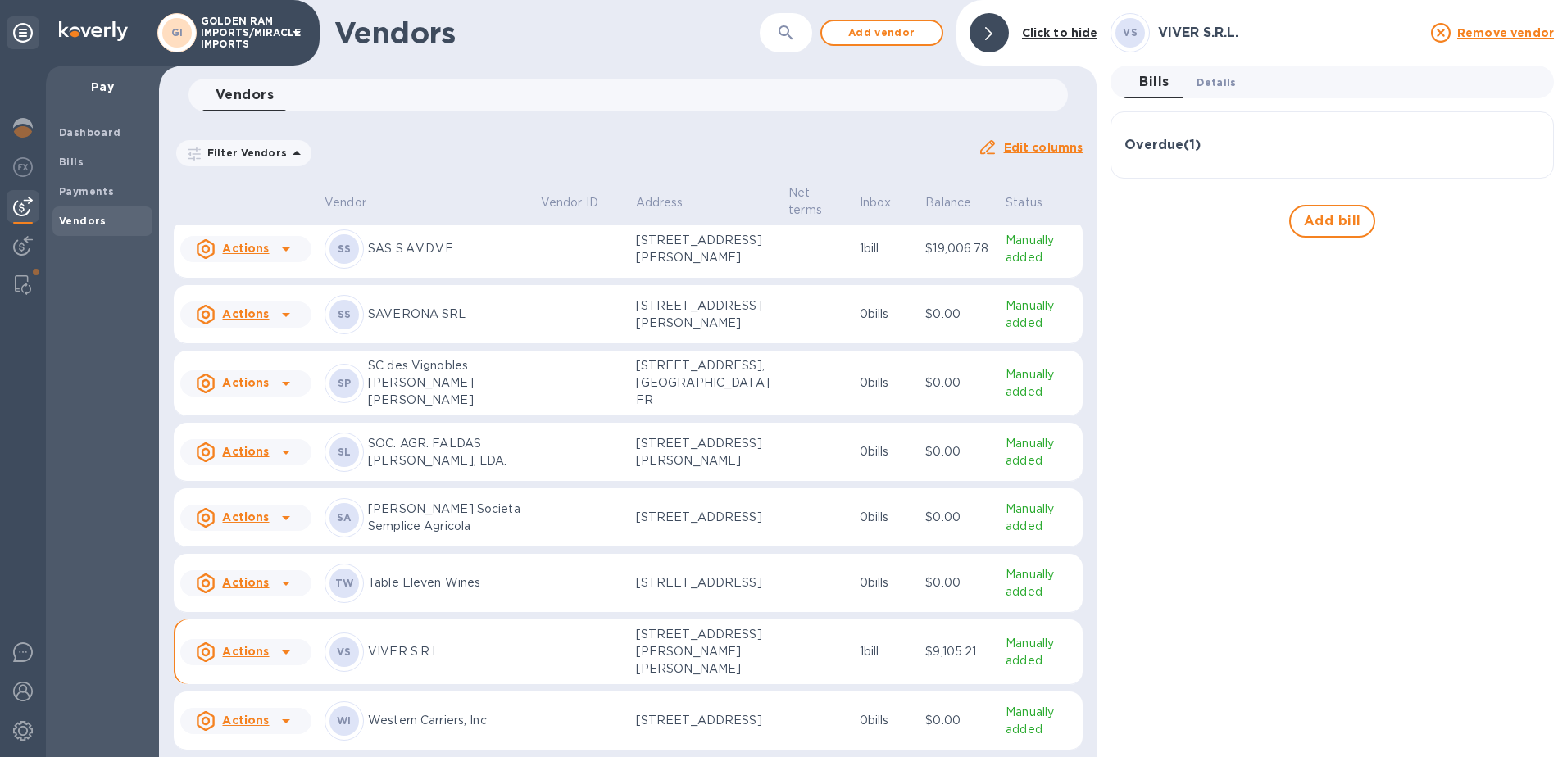
click at [1207, 89] on span "Details 0" at bounding box center [1215, 82] width 39 height 17
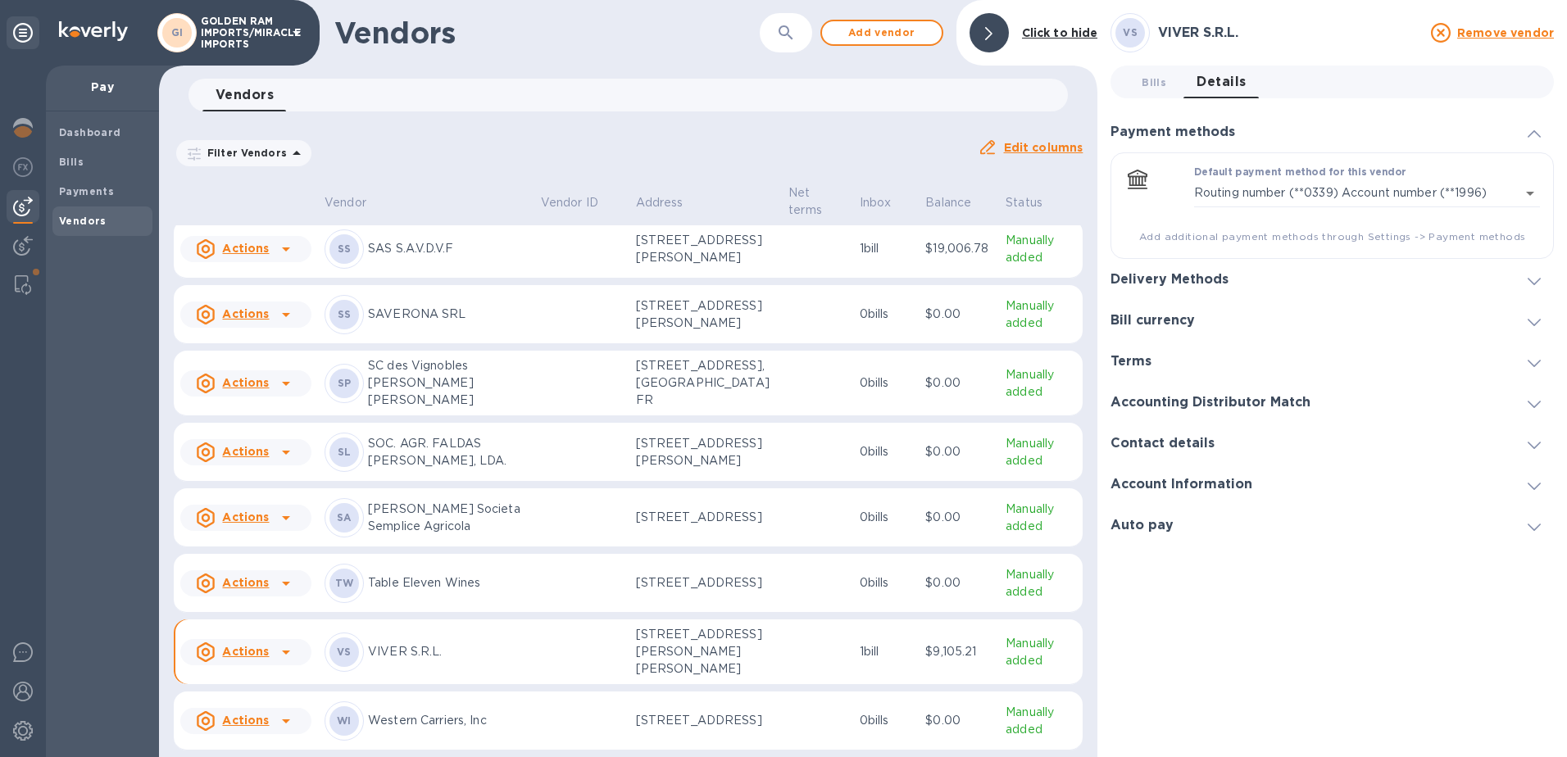
click at [1528, 281] on icon at bounding box center [1534, 281] width 13 height 7
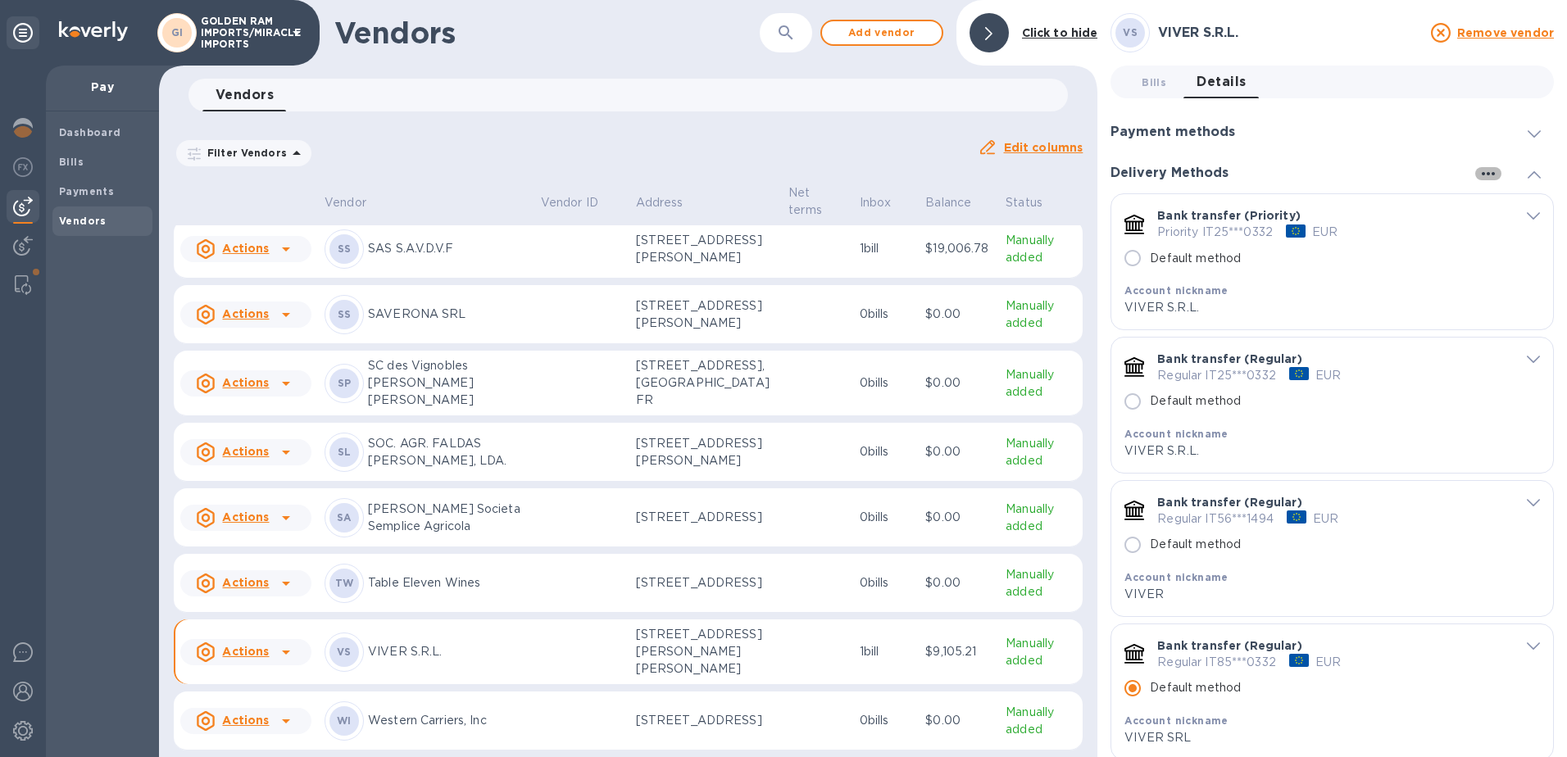
click at [1478, 172] on icon "button" at bounding box center [1488, 174] width 20 height 20
click at [1500, 204] on p "Add new" at bounding box center [1509, 207] width 54 height 16
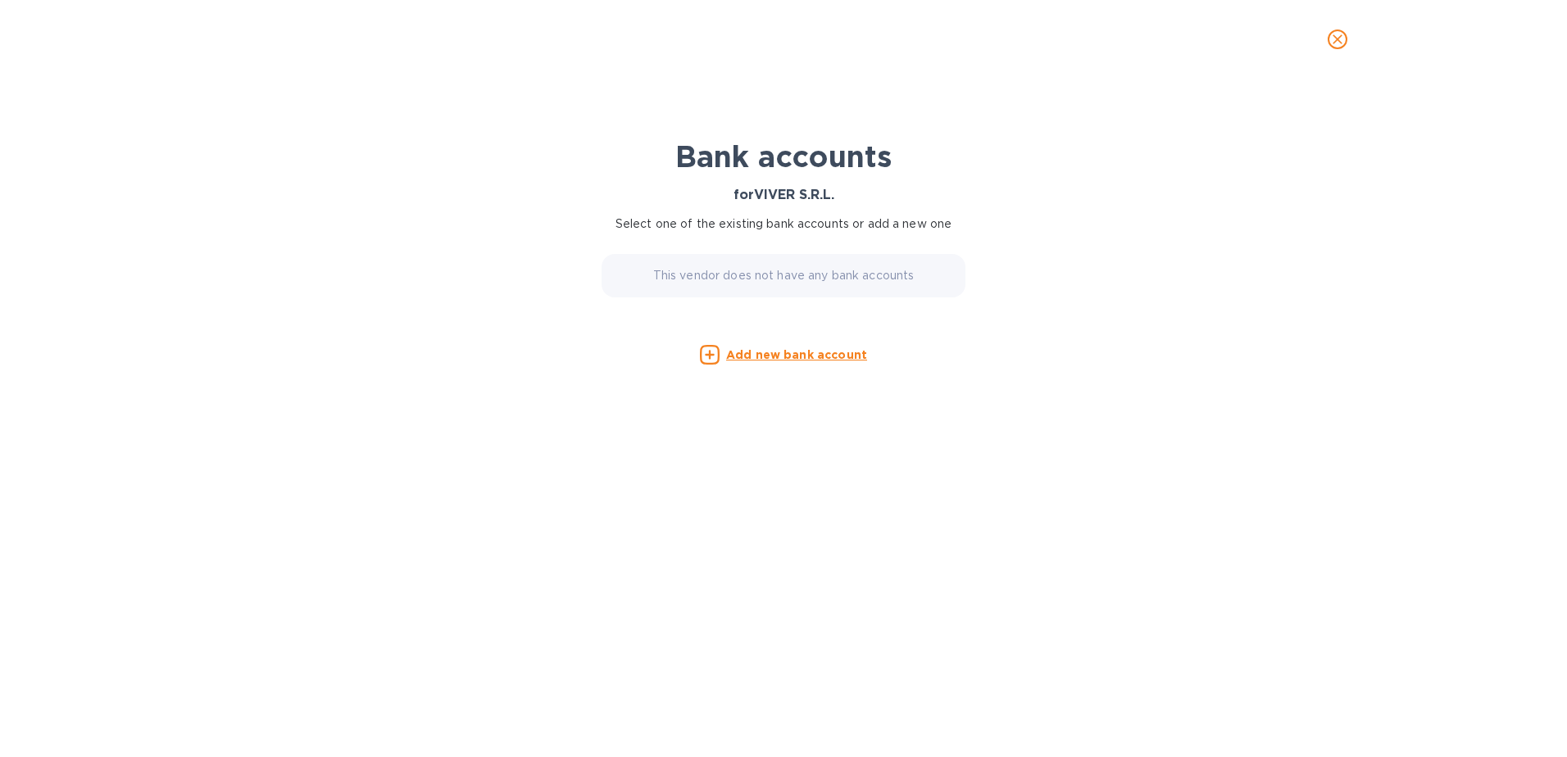
click at [769, 354] on u "Add new bank account" at bounding box center [796, 354] width 141 height 13
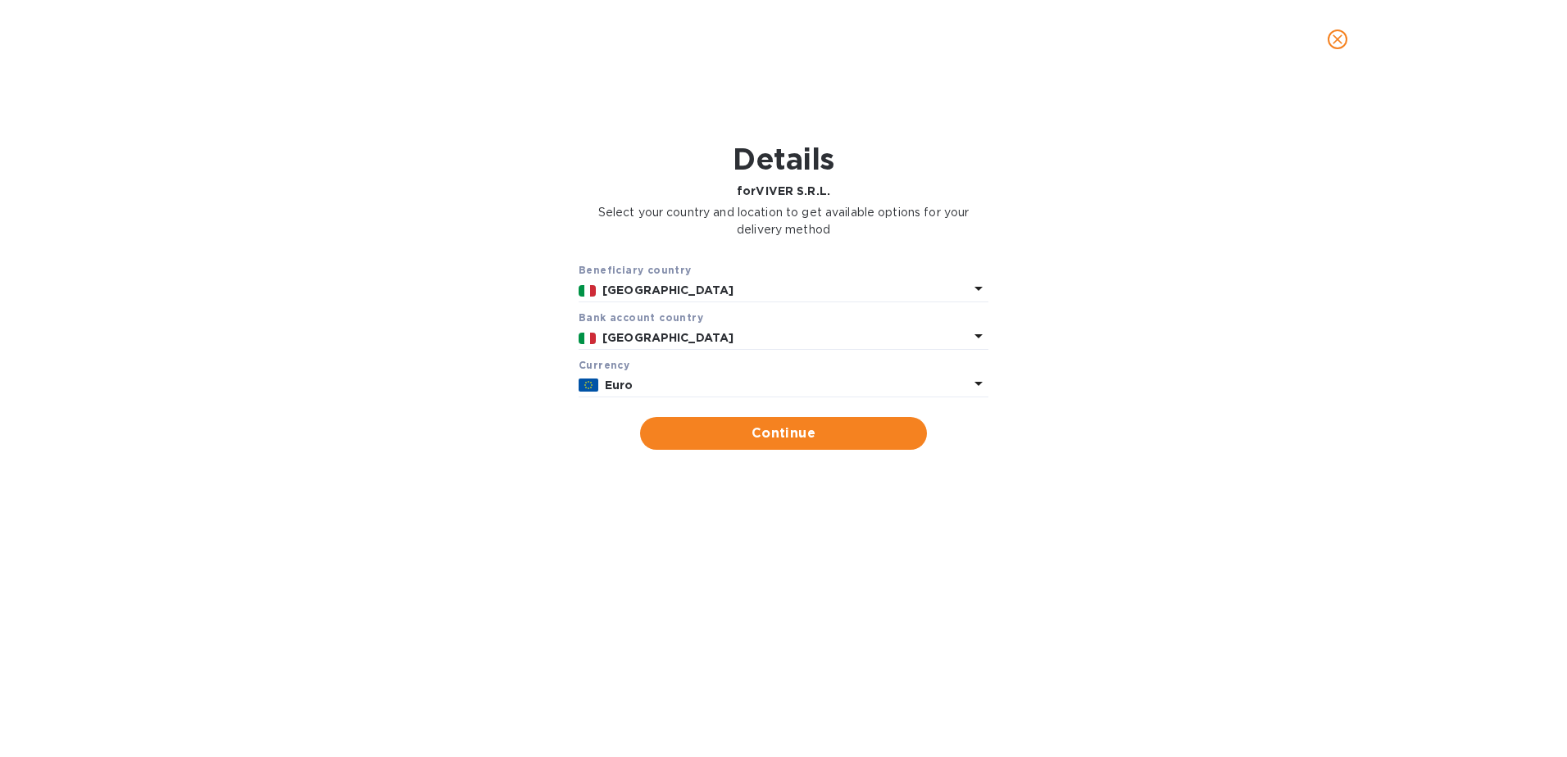
click at [762, 362] on div "Currency" at bounding box center [784, 364] width 410 height 17
click at [774, 427] on span "Continue" at bounding box center [783, 434] width 261 height 20
type input "VIVER S.R.L."
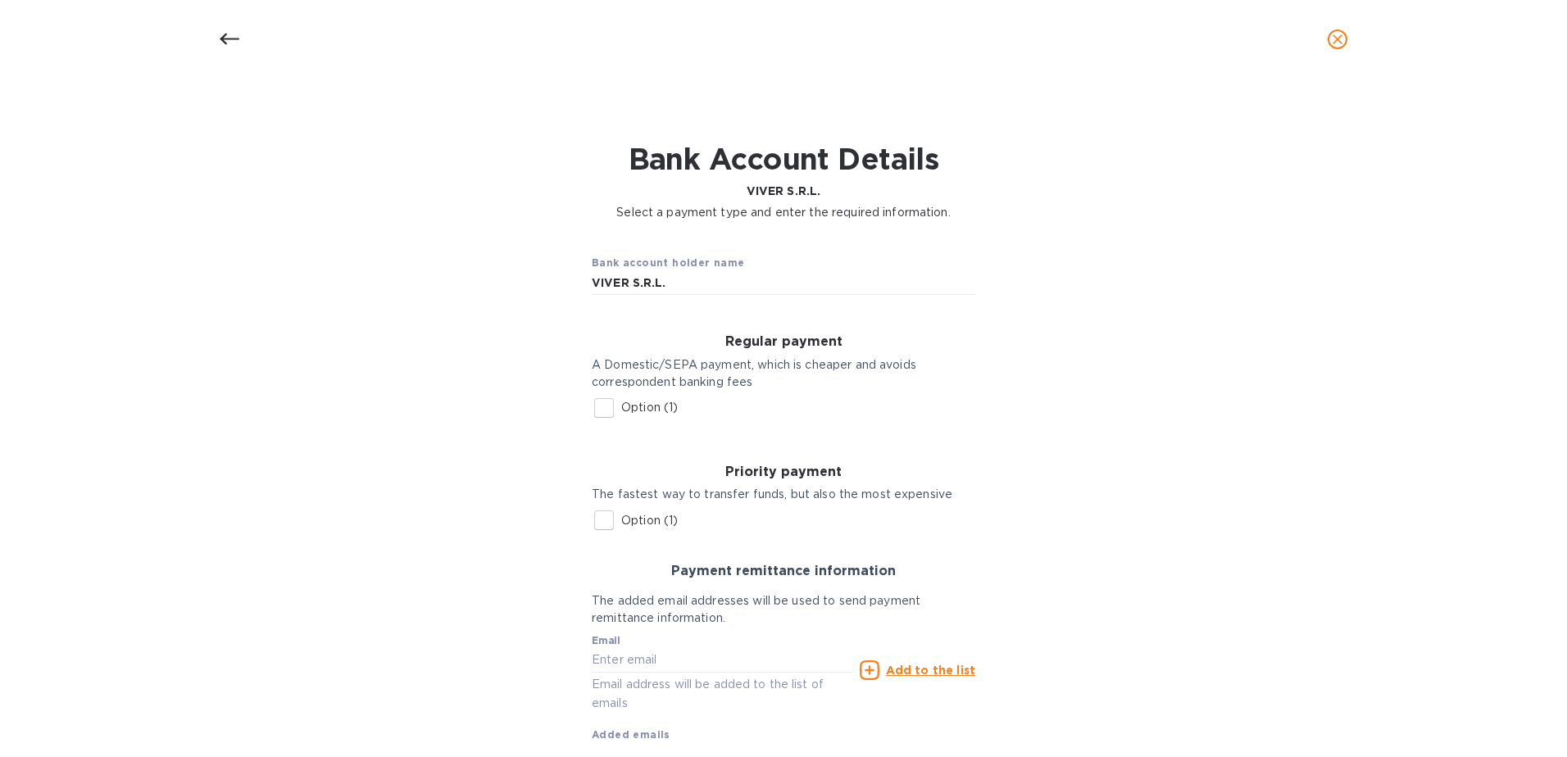
drag, startPoint x: 1559, startPoint y: 125, endPoint x: 1563, endPoint y: 163, distance: 37.8
click at [1563, 163] on div "Details for VIVER S.R.L. Select your country and location to get available opti…" at bounding box center [783, 418] width 1567 height 679
click at [605, 410] on input "Option (1)" at bounding box center [604, 408] width 34 height 34
checkbox input "true"
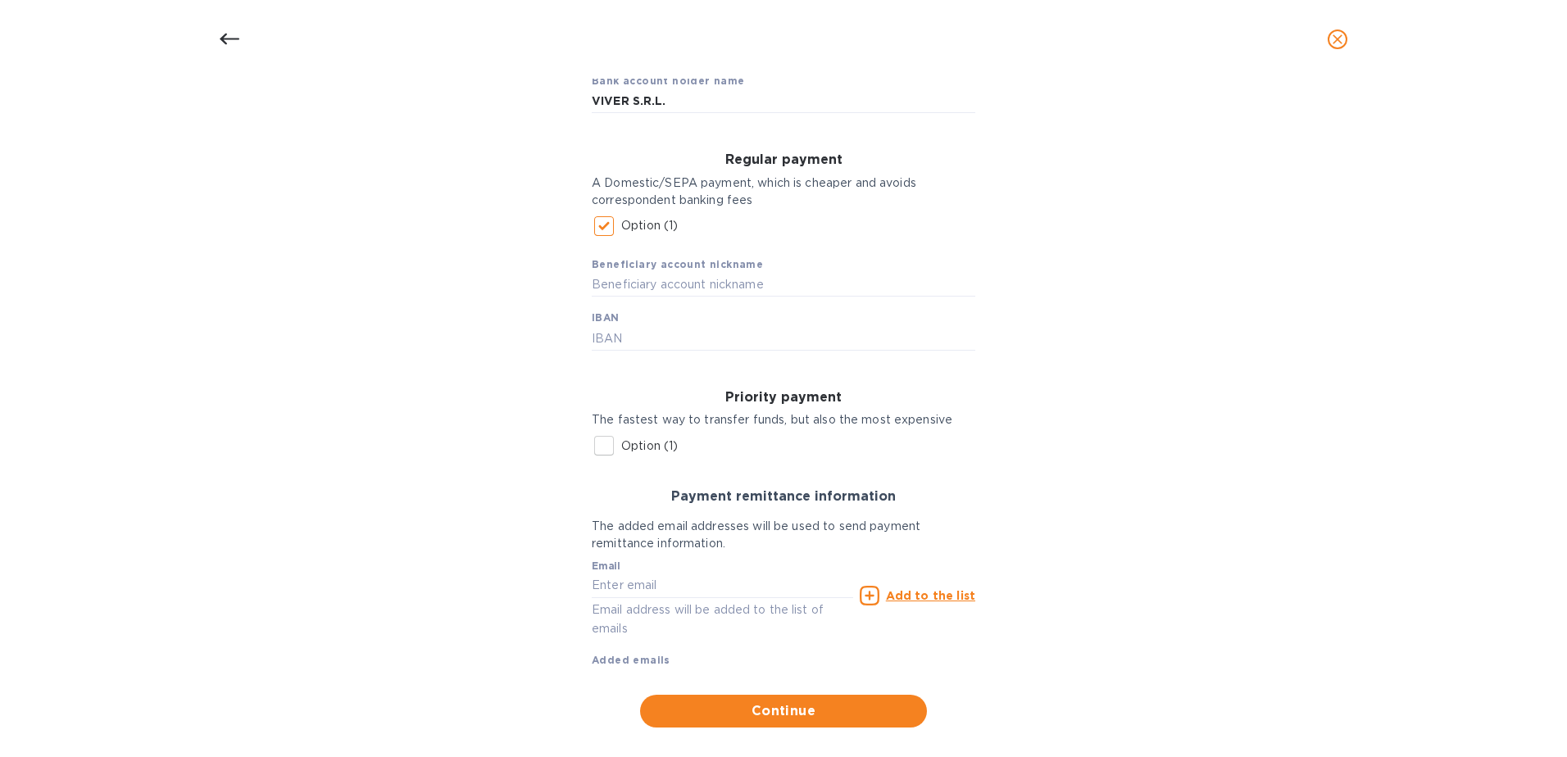
scroll to position [203, 0]
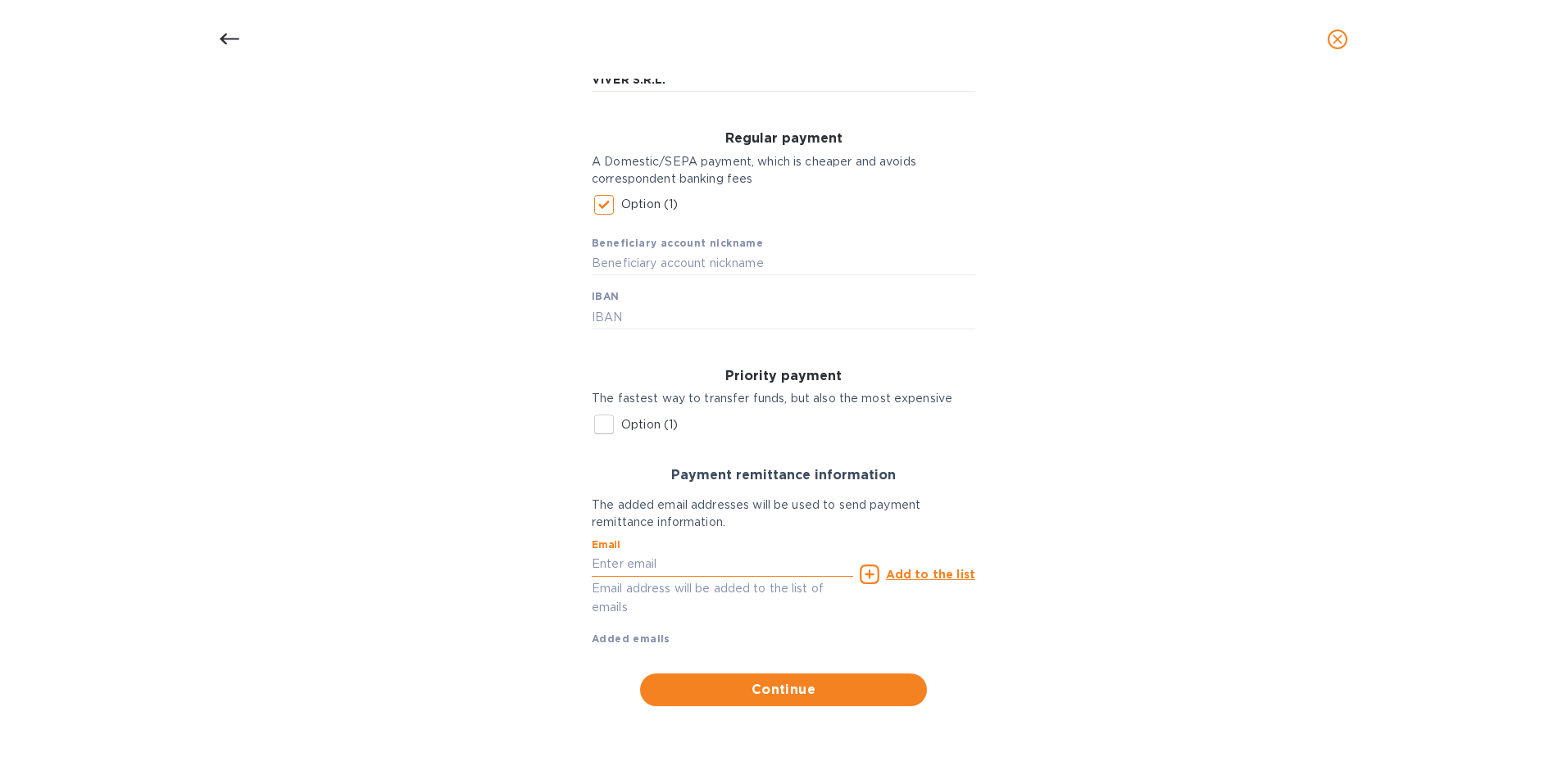
click at [624, 565] on input "text" at bounding box center [722, 564] width 261 height 25
click at [592, 559] on input "text" at bounding box center [722, 564] width 261 height 25
paste input "Viver Commerciale <[EMAIL_ADDRESS][DOMAIN_NAME]>"
click at [708, 565] on input "Viver Commerciale <[EMAIL_ADDRESS][DOMAIN_NAME]>" at bounding box center [722, 564] width 261 height 25
click at [737, 564] on input "[EMAIL_ADDRESS][DOMAIN_NAME]>" at bounding box center [722, 564] width 261 height 25
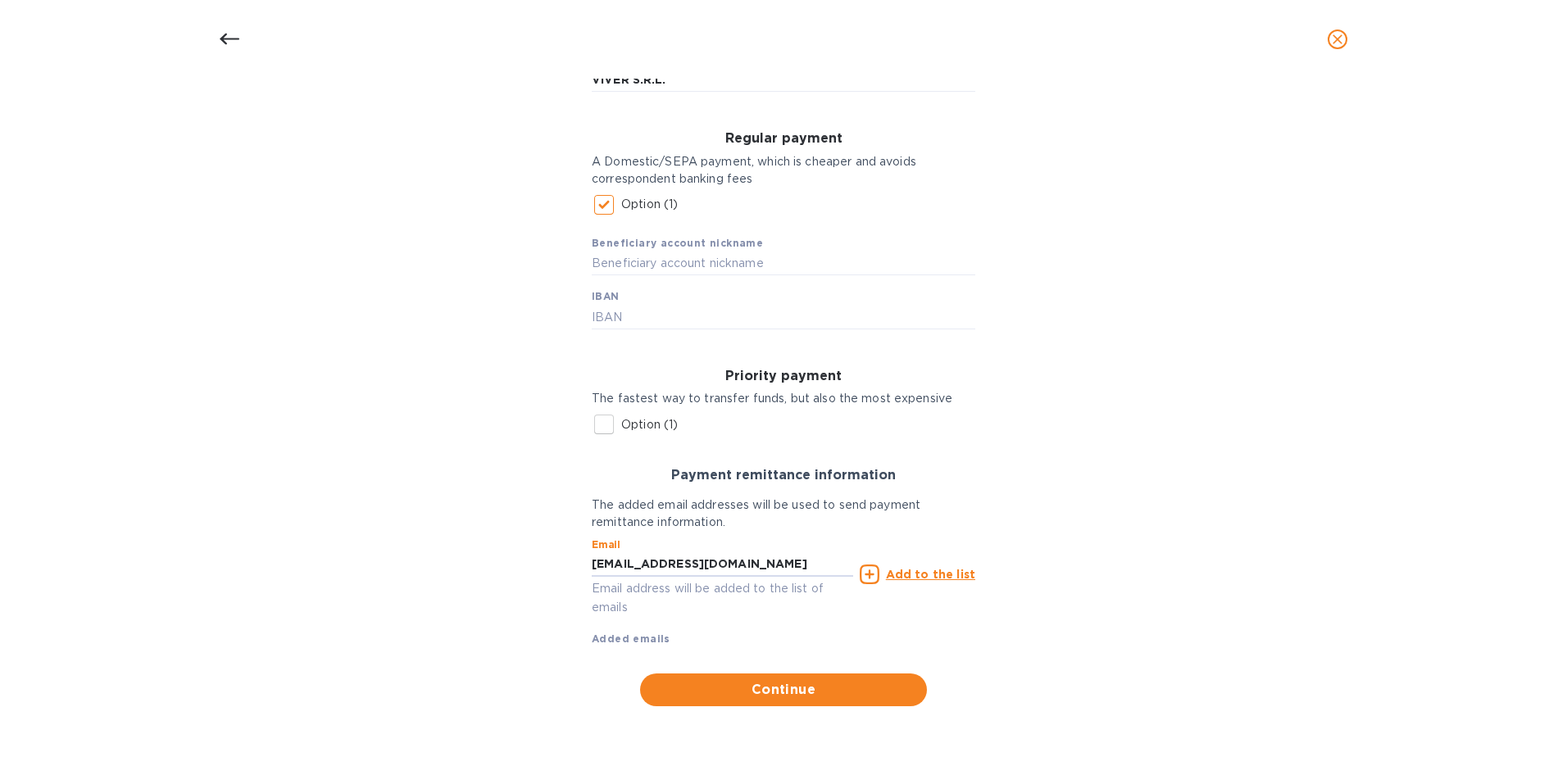
type input "[EMAIL_ADDRESS][DOMAIN_NAME]"
click at [920, 578] on u "Add to the list" at bounding box center [930, 574] width 89 height 13
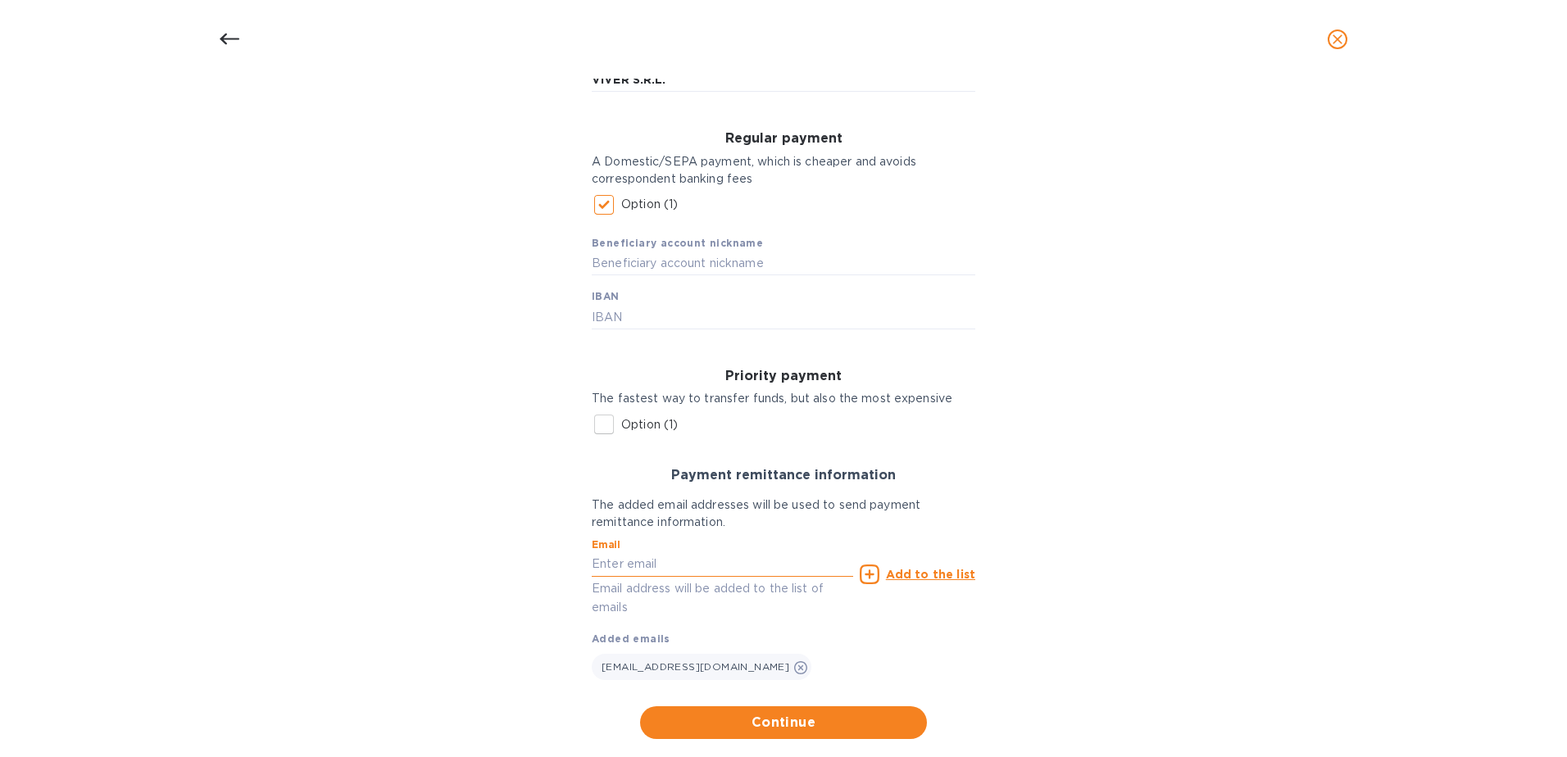
click at [621, 570] on input "text" at bounding box center [722, 564] width 261 height 25
paste input "[PERSON_NAME] <[EMAIL_ADDRESS][DOMAIN_NAME]>"
click at [743, 561] on input "[EMAIL_ADDRESS][DOMAIN_NAME]>" at bounding box center [722, 564] width 261 height 25
type input "[EMAIL_ADDRESS][DOMAIN_NAME]"
click at [928, 576] on u "Add to the list" at bounding box center [930, 574] width 89 height 13
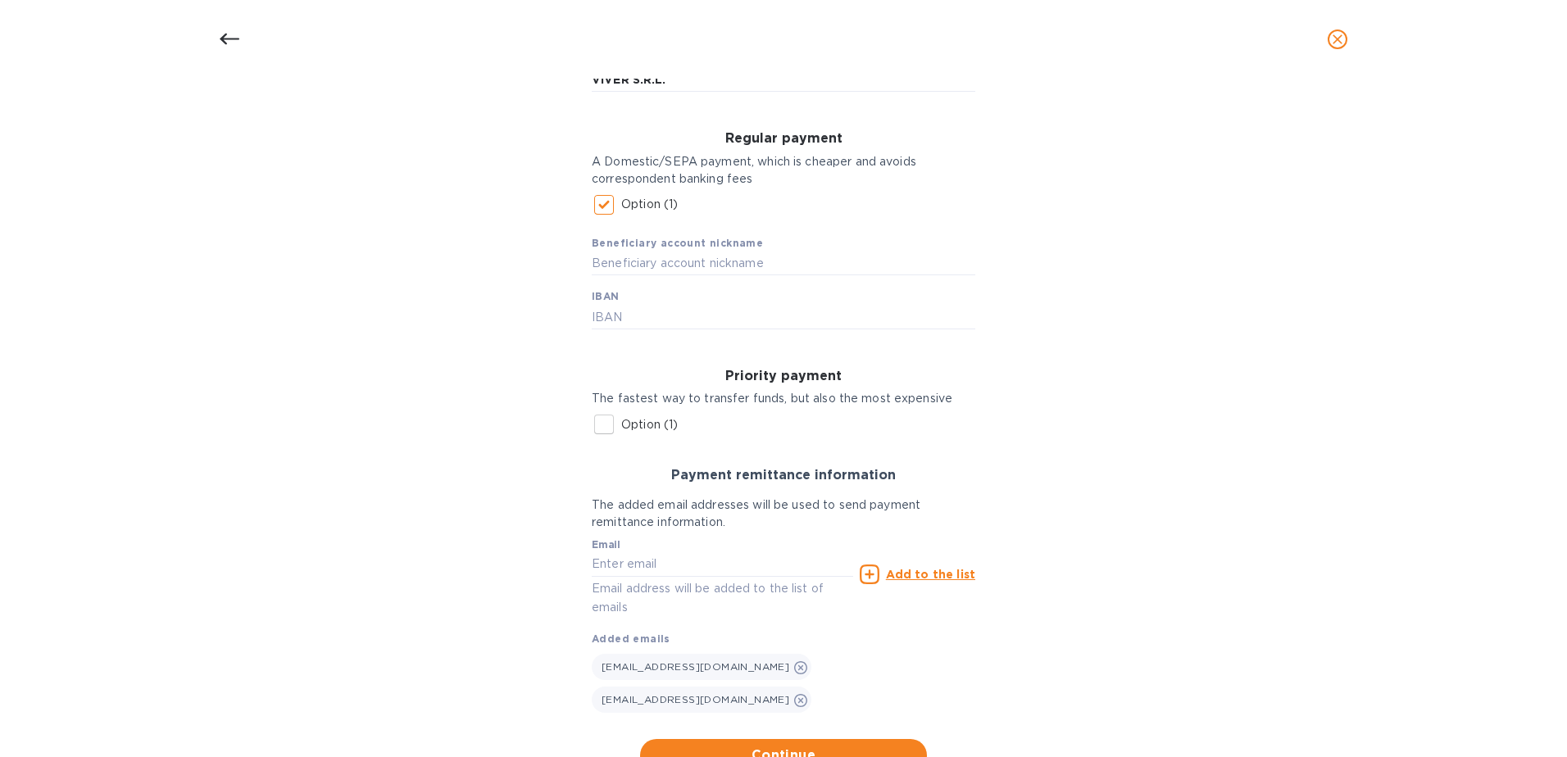
click at [1114, 535] on div "Bank account holder name VIVER S.R.L. Regular payment A Domestic/SEPA payment, …" at bounding box center [783, 405] width 1524 height 755
click at [655, 325] on input "text" at bounding box center [784, 317] width 384 height 25
click at [635, 314] on input "text" at bounding box center [784, 317] width 384 height 25
type input "[FINANCIAL_ID]"
click at [1141, 363] on div "Bank account holder name VIVER S.R.L. Regular payment A Domestic/SEPA payment, …" at bounding box center [783, 405] width 1524 height 755
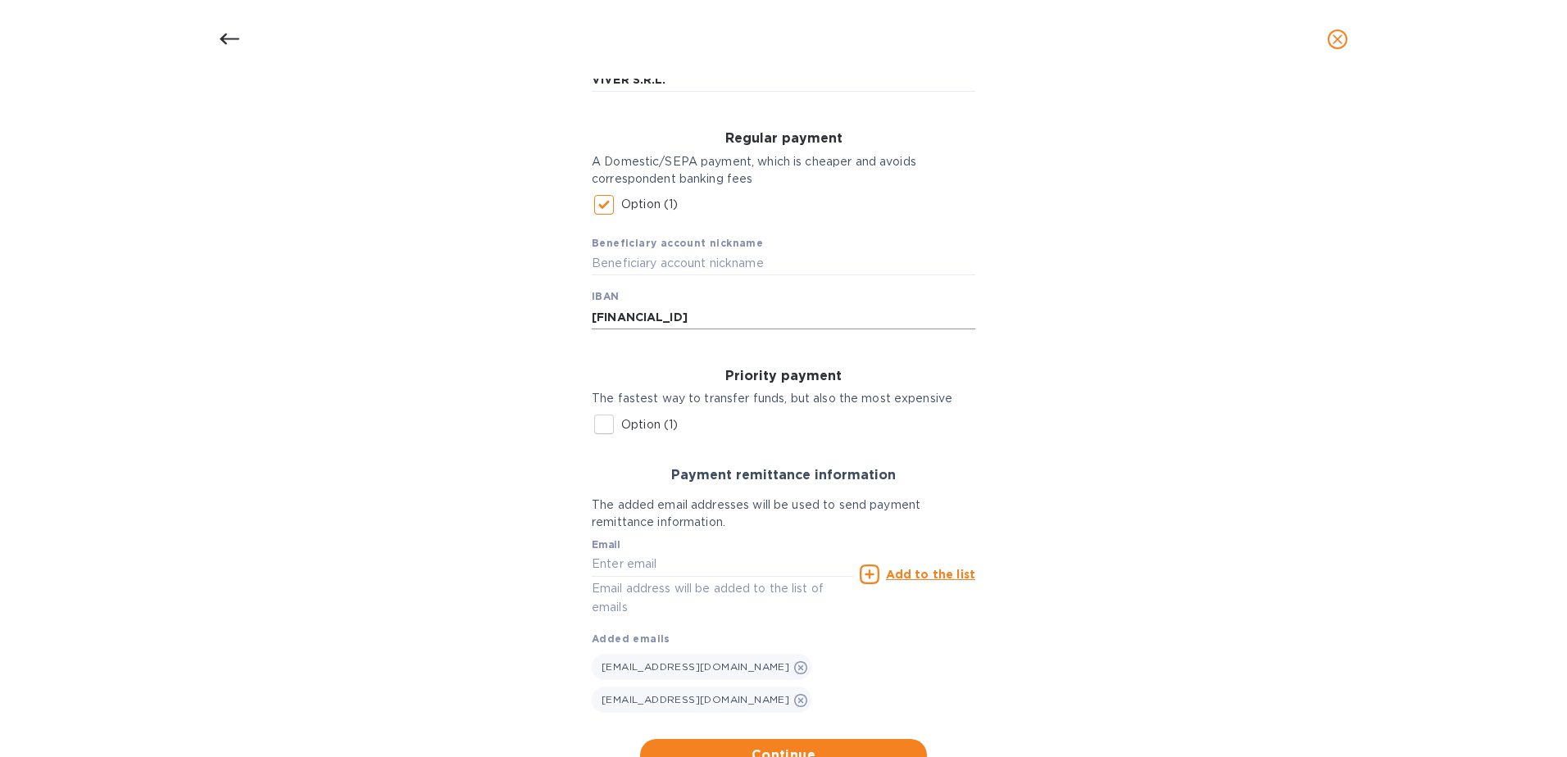
click at [856, 318] on input "[FINANCIAL_ID]" at bounding box center [784, 317] width 384 height 25
drag, startPoint x: 806, startPoint y: 718, endPoint x: 1084, endPoint y: 661, distance: 283.5
click at [996, 708] on div "Bank account holder name VIVER S.R.L. Regular payment A Domestic/SEPA payment, …" at bounding box center [783, 405] width 1524 height 755
click at [639, 261] on input "text" at bounding box center [784, 264] width 384 height 25
click at [745, 270] on input "text" at bounding box center [784, 264] width 384 height 25
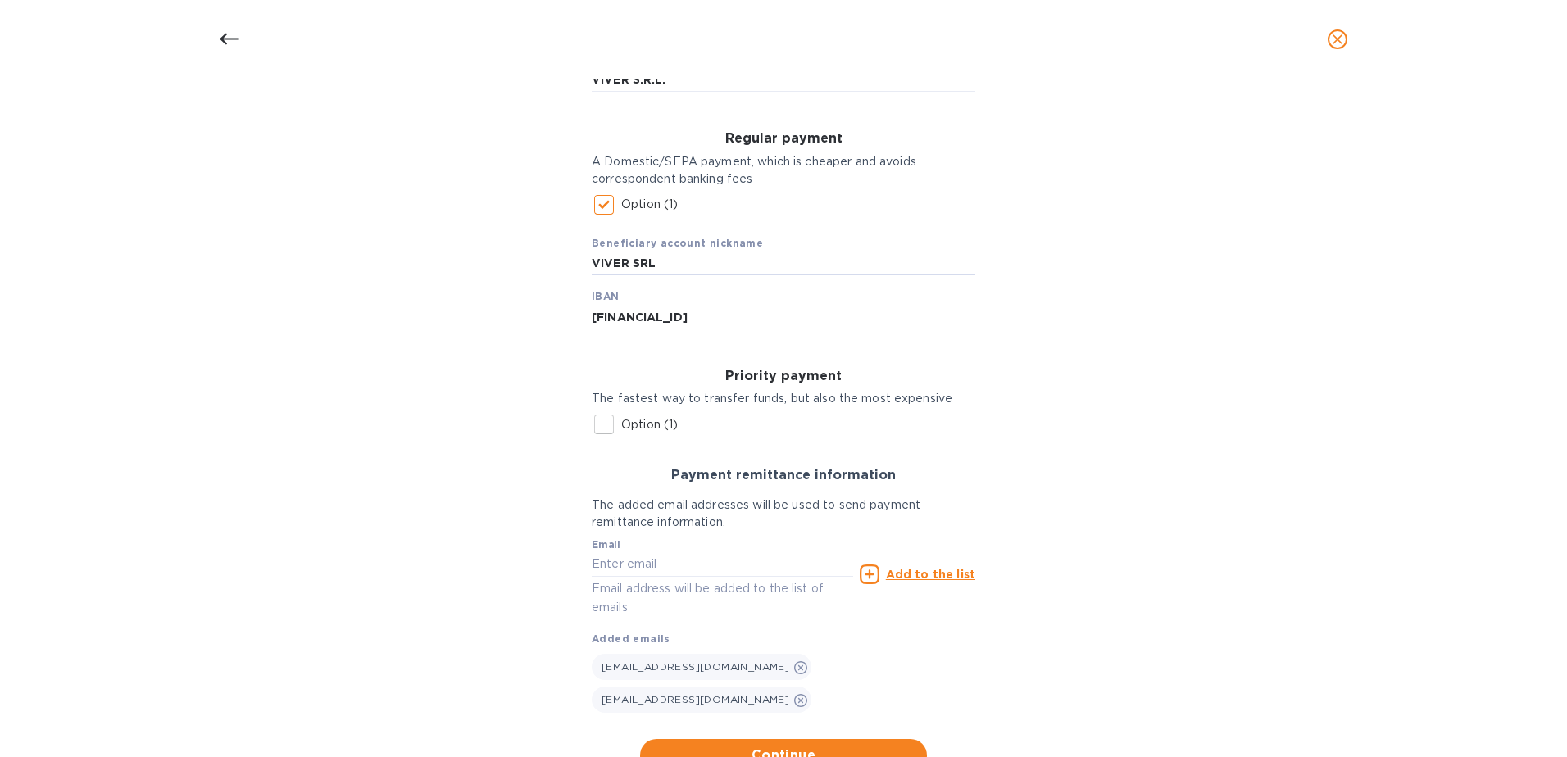
click at [794, 318] on input "[FINANCIAL_ID]" at bounding box center [784, 317] width 384 height 25
click at [783, 746] on span "Continue" at bounding box center [783, 756] width 261 height 20
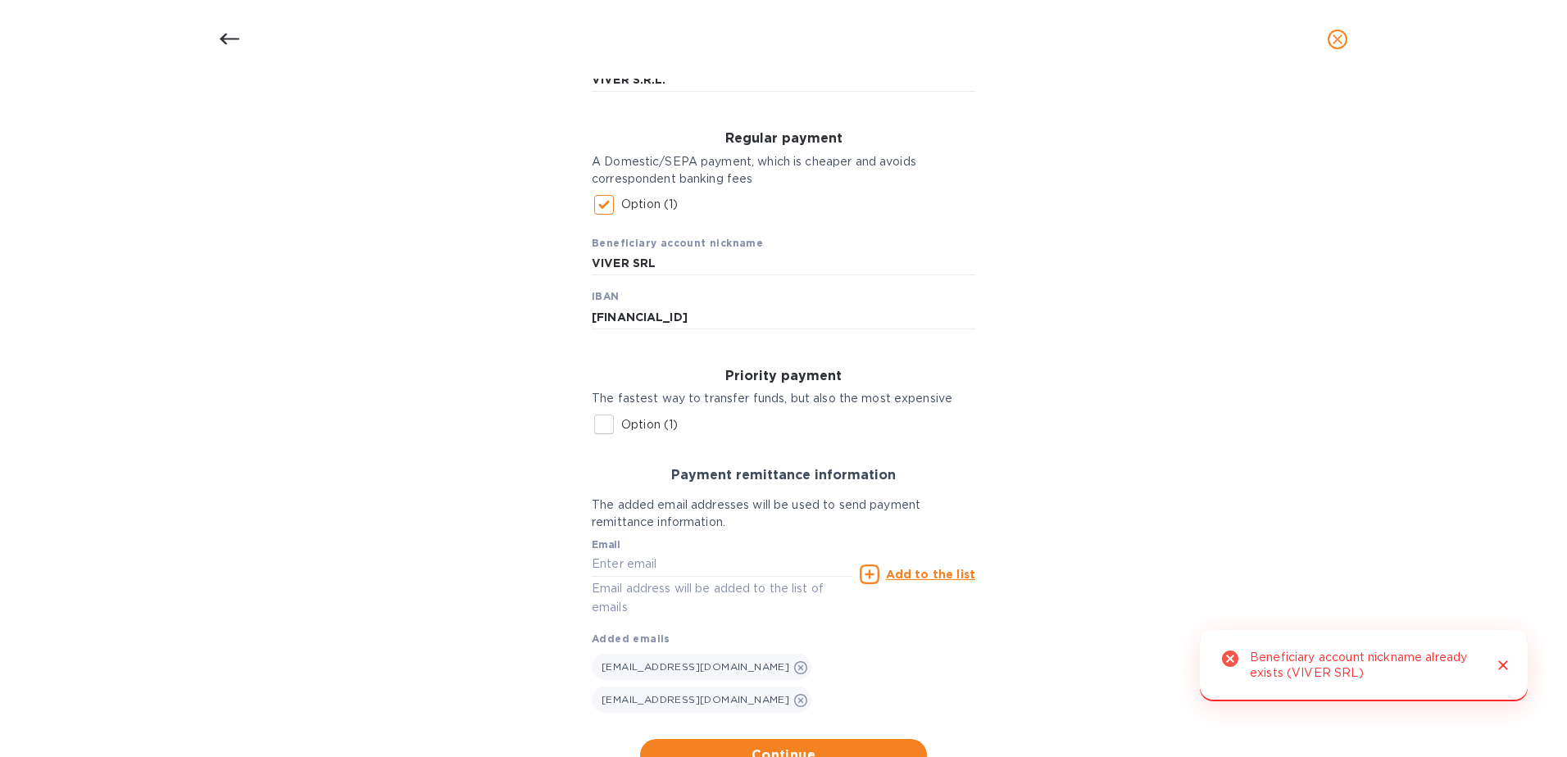
click at [1508, 665] on icon "Close" at bounding box center [1503, 665] width 16 height 16
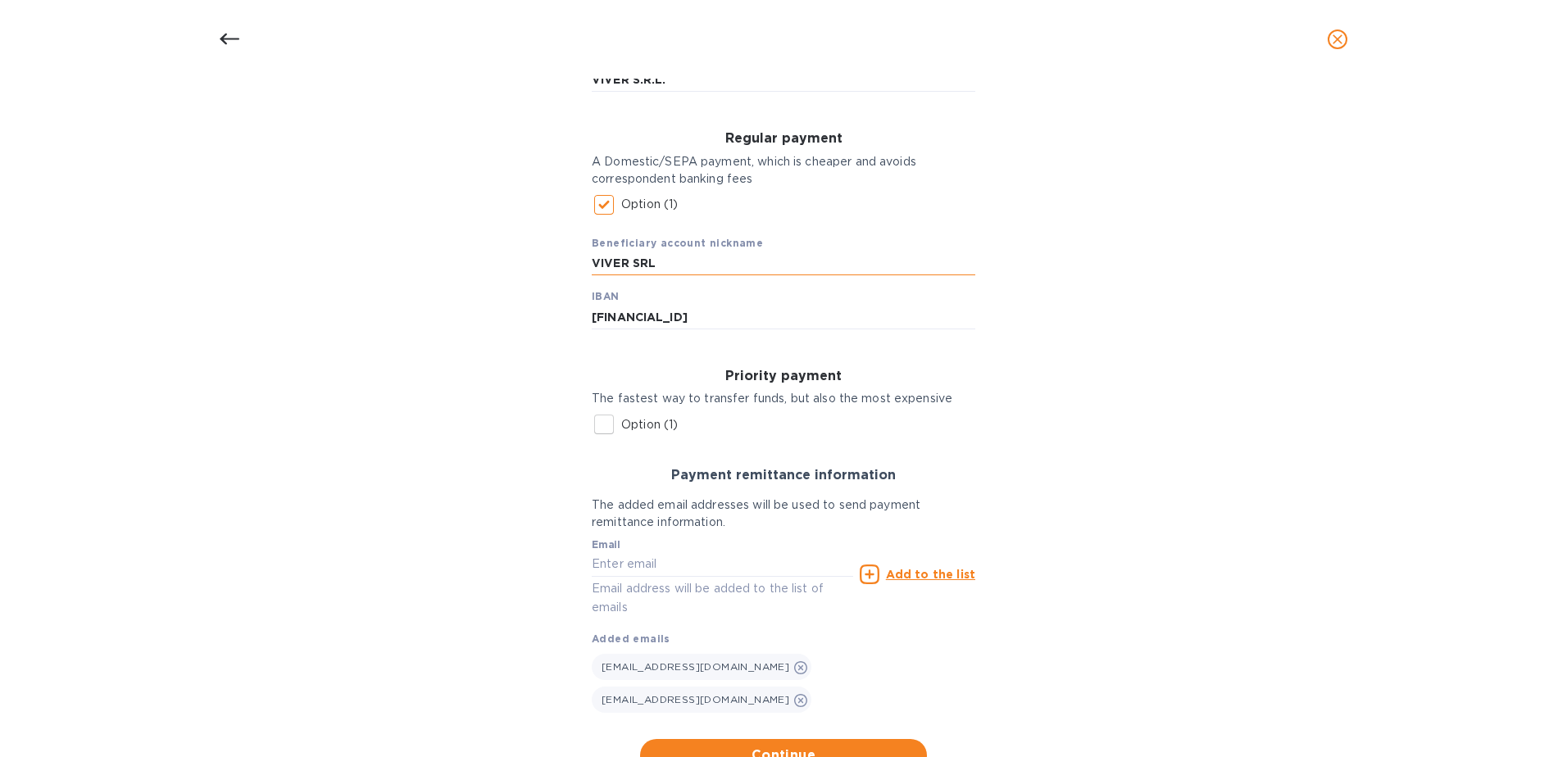
drag, startPoint x: 630, startPoint y: 261, endPoint x: 760, endPoint y: 263, distance: 129.5
click at [760, 263] on input "VIVER SRL" at bounding box center [784, 264] width 384 height 25
type input "VIVER"
click at [785, 746] on span "Continue" at bounding box center [783, 756] width 261 height 20
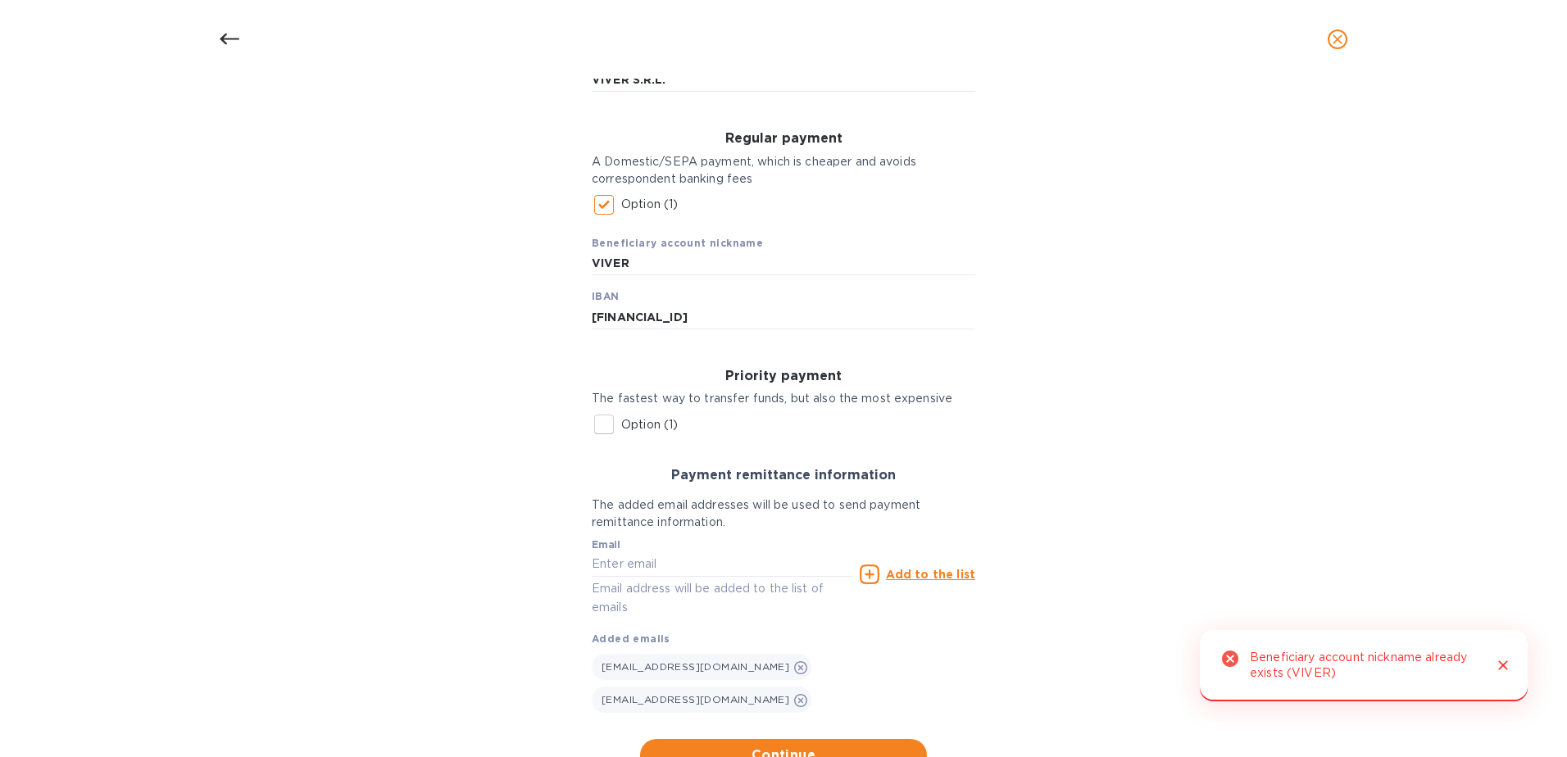
click at [1506, 661] on icon "Close" at bounding box center [1503, 665] width 16 height 16
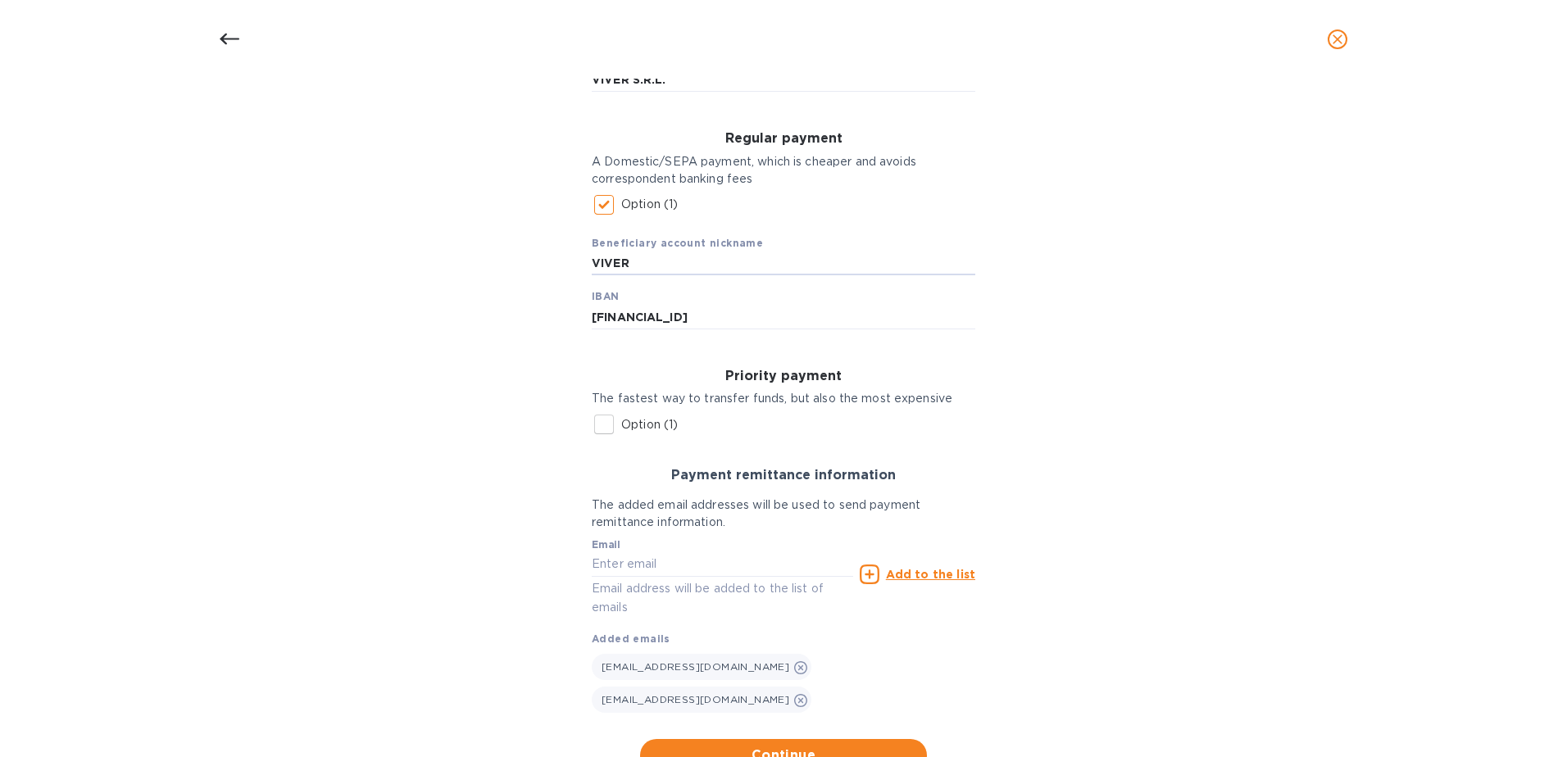
drag, startPoint x: 662, startPoint y: 266, endPoint x: 540, endPoint y: 262, distance: 122.2
click at [541, 263] on div "Bank account holder name VIVER S.R.L. Regular payment A Domestic/SEPA payment, …" at bounding box center [783, 405] width 1524 height 755
click at [416, 330] on div "Bank account holder name VIVER S.R.L. Regular payment A Domestic/SEPA payment, …" at bounding box center [783, 405] width 1524 height 755
click at [788, 746] on span "Continue" at bounding box center [783, 756] width 261 height 20
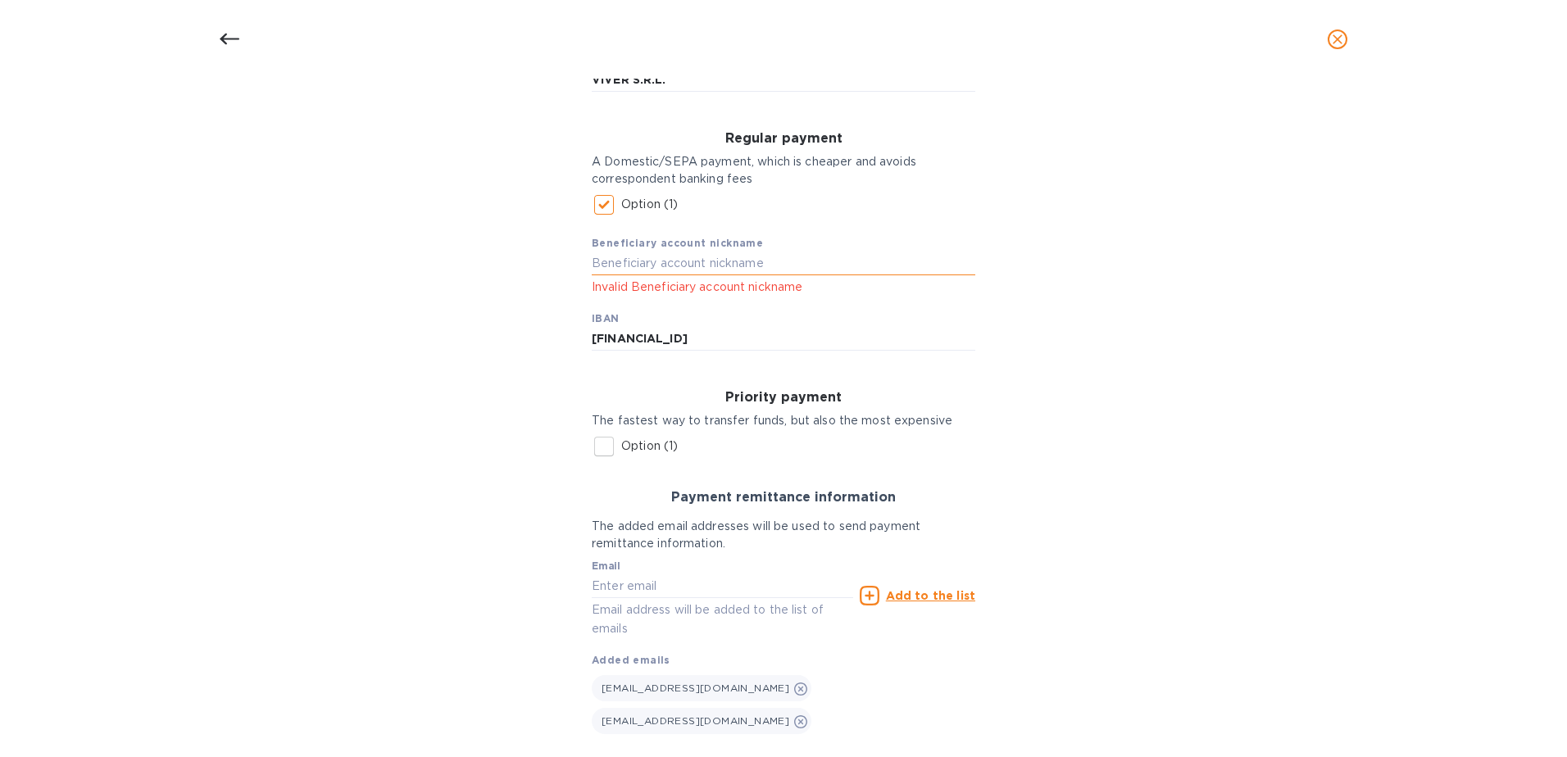
click at [742, 269] on input "text" at bounding box center [784, 264] width 384 height 25
type input "VIVER SELIZIONE VINI"
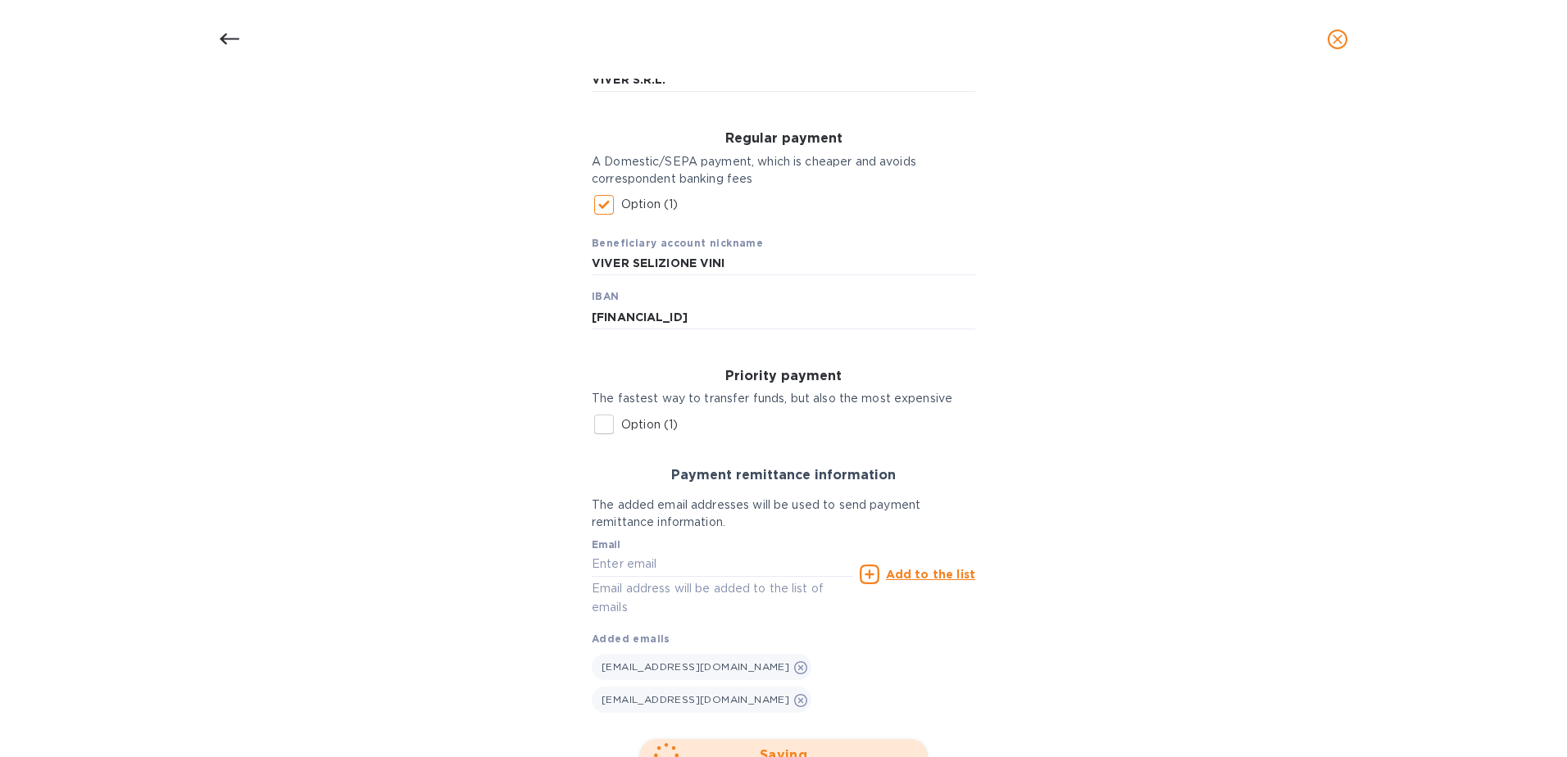
scroll to position [0, 0]
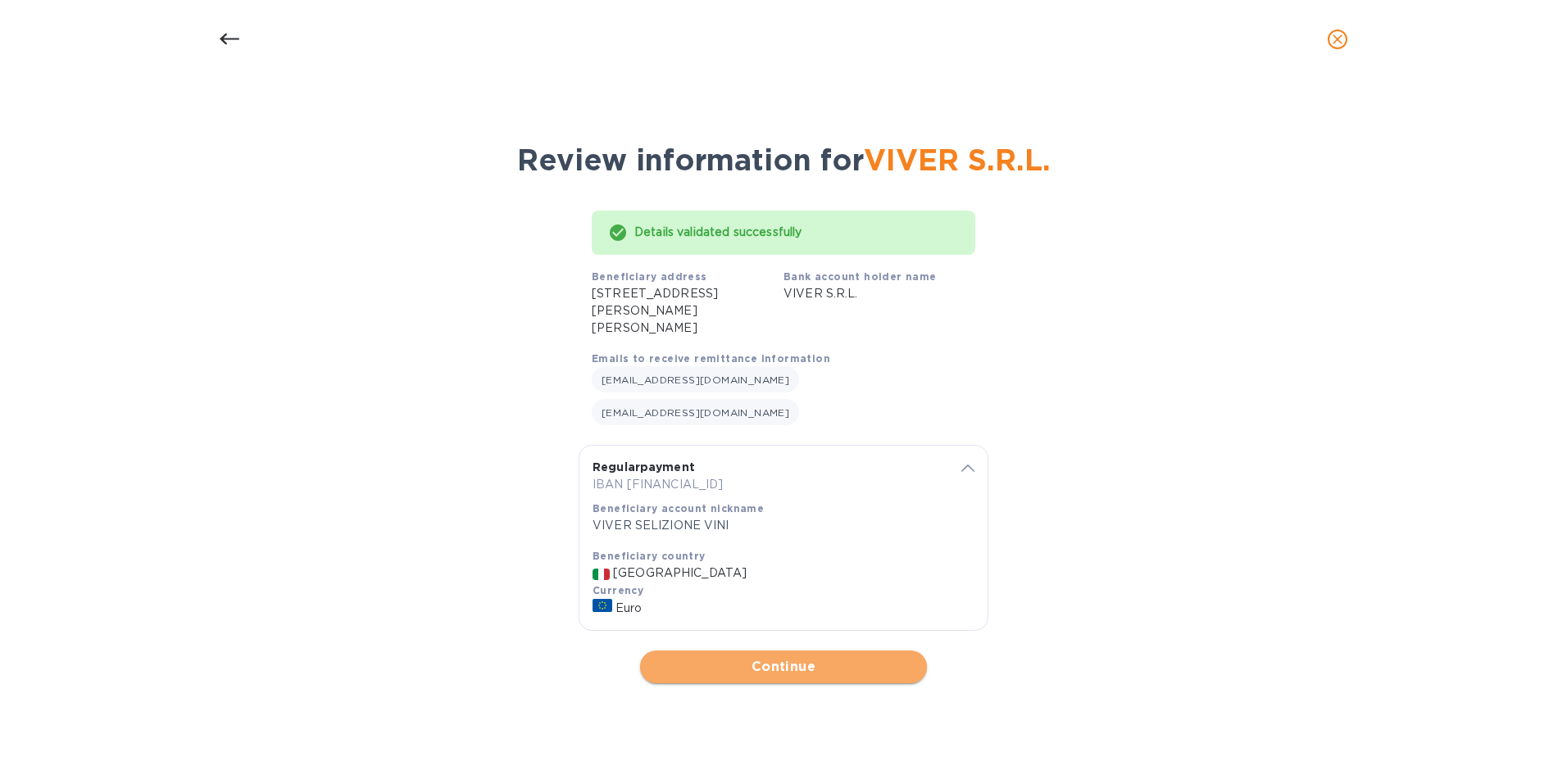
click at [775, 657] on span "Continue" at bounding box center [783, 667] width 261 height 20
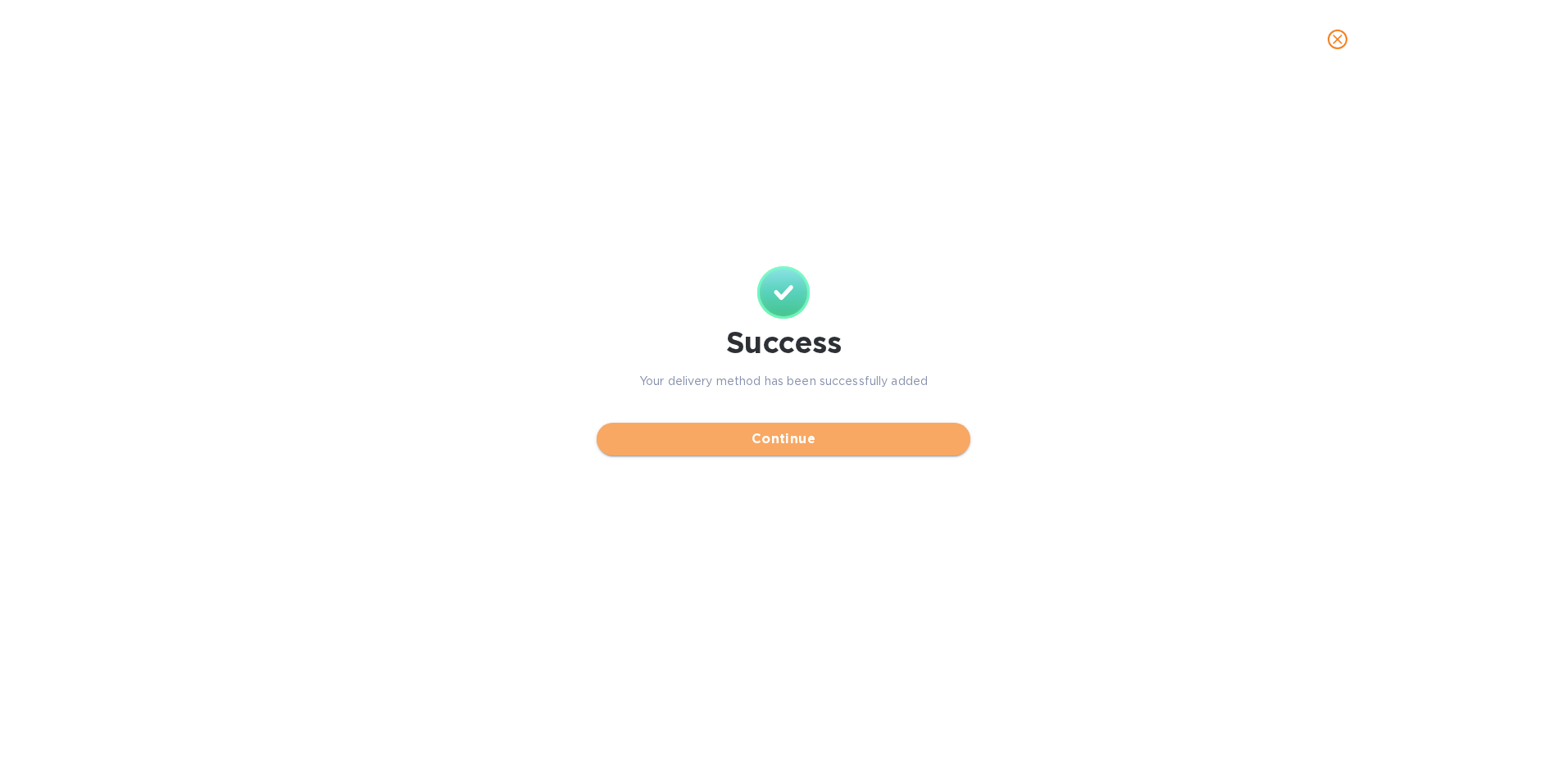
click at [790, 438] on span "Continue" at bounding box center [783, 439] width 347 height 20
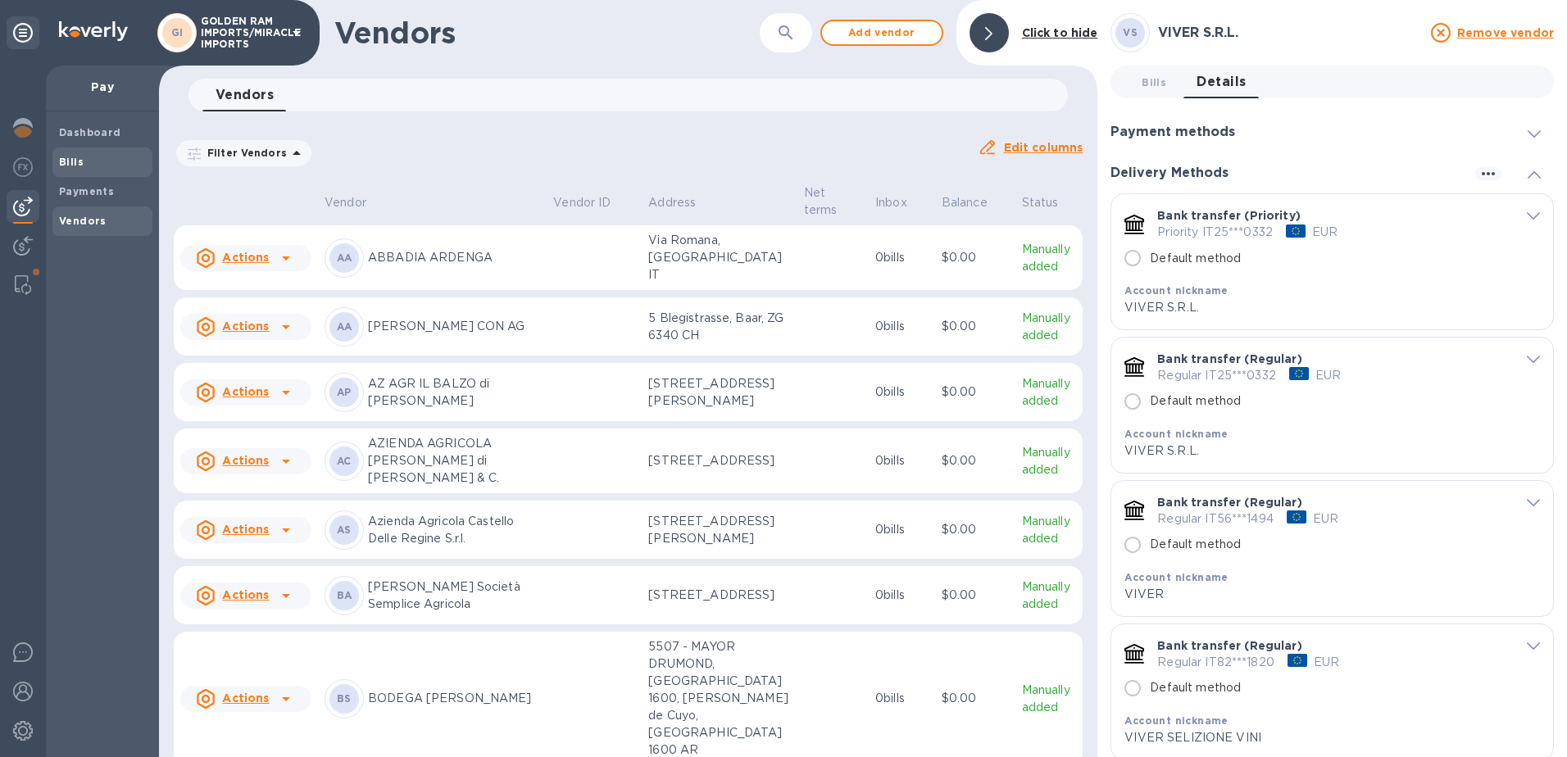
click at [66, 169] on span "Bills" at bounding box center [71, 162] width 25 height 16
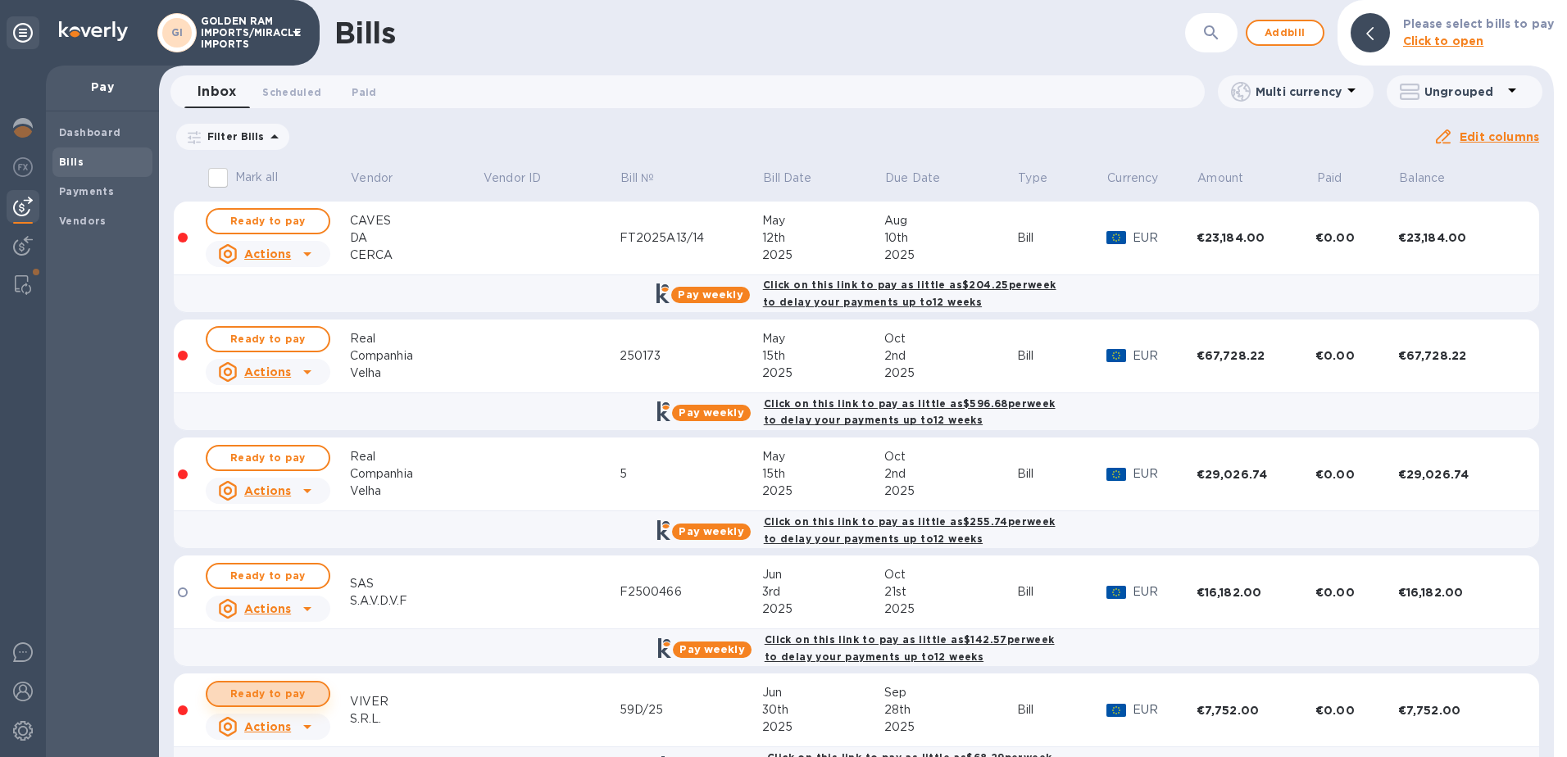
click at [281, 684] on span "Ready to pay" at bounding box center [267, 694] width 95 height 20
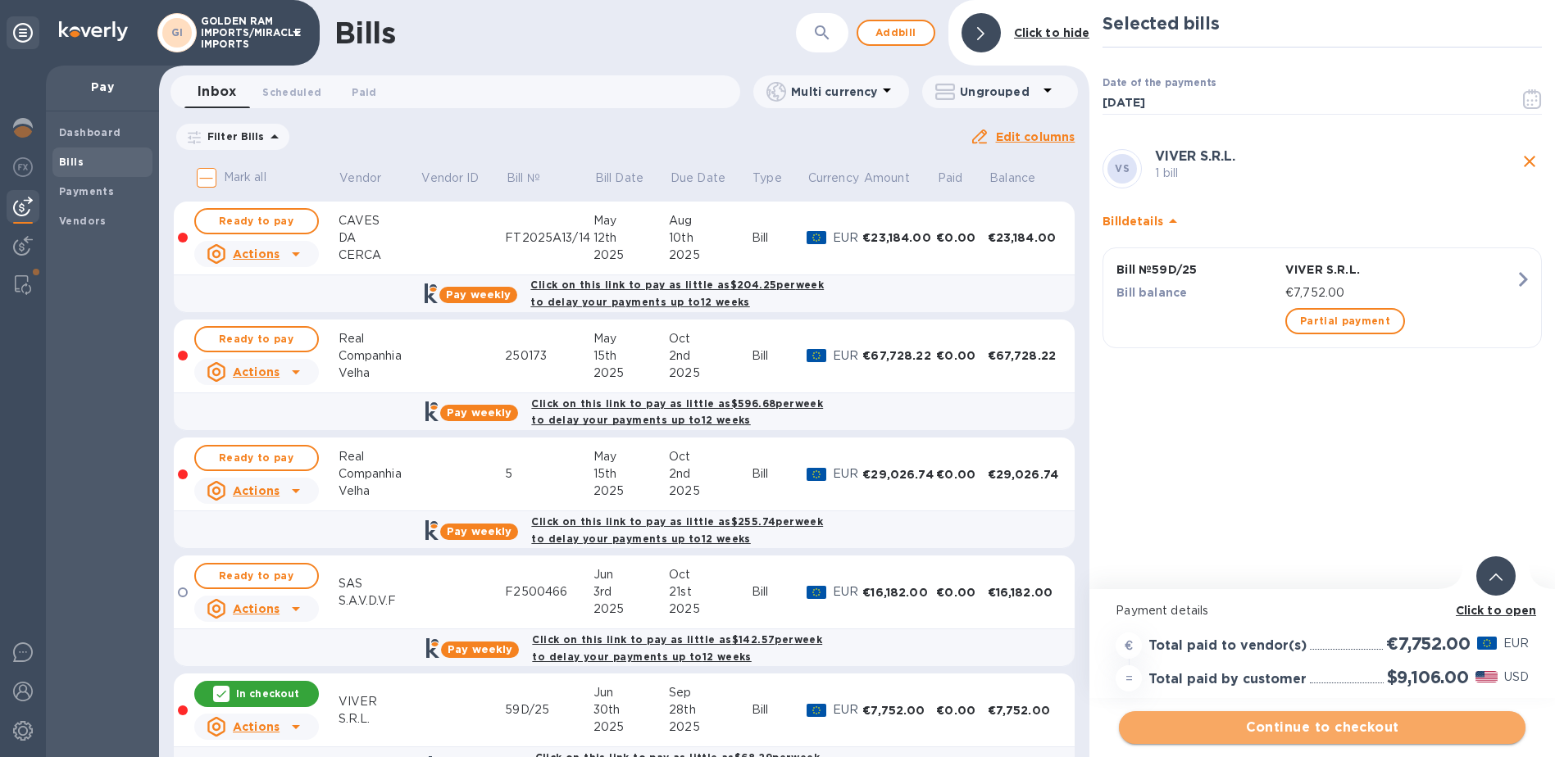
click at [1317, 732] on span "Continue to checkout" at bounding box center [1322, 728] width 380 height 20
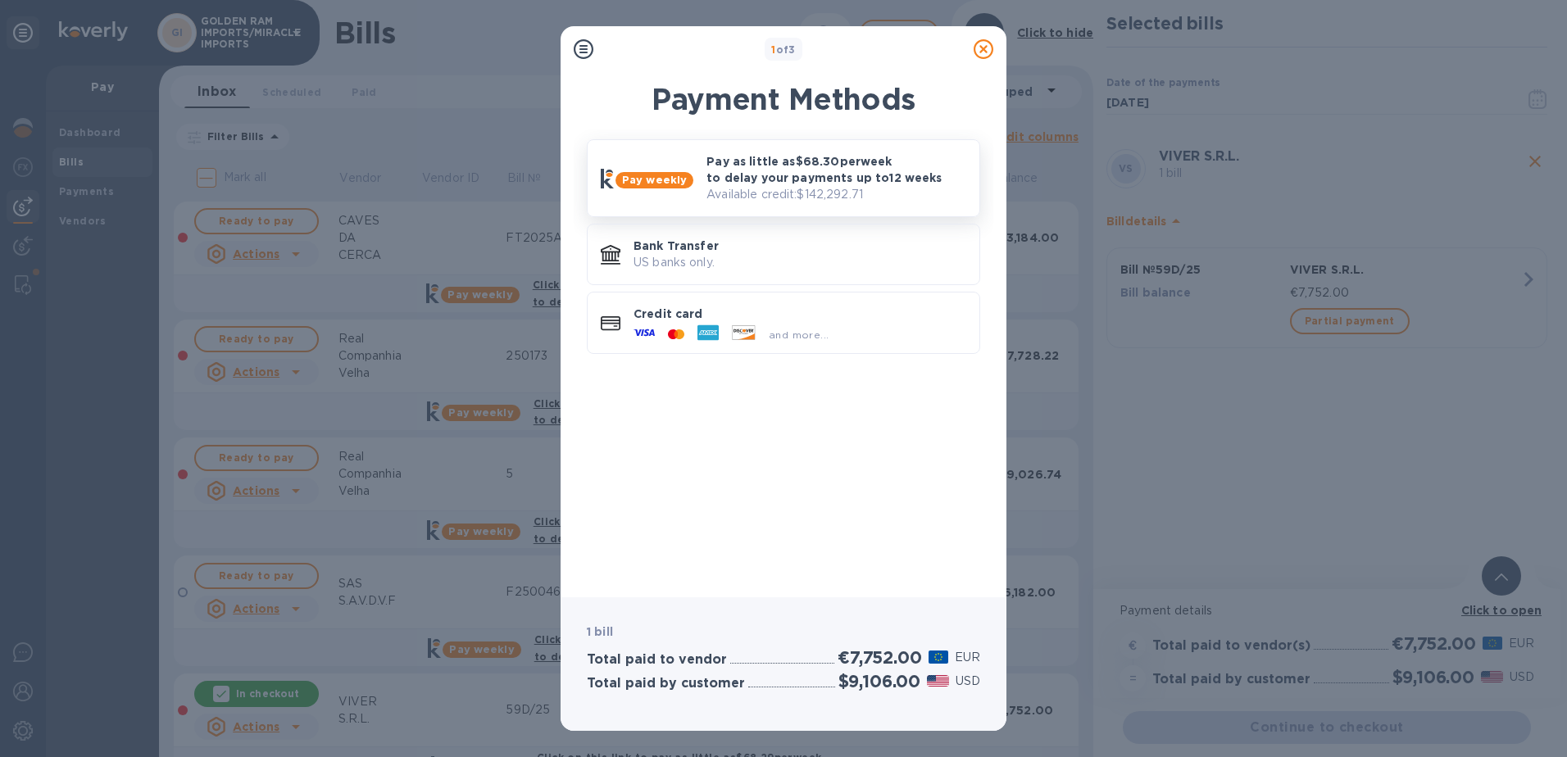
click at [729, 188] on p "Available credit: $142,292.71" at bounding box center [836, 194] width 260 height 17
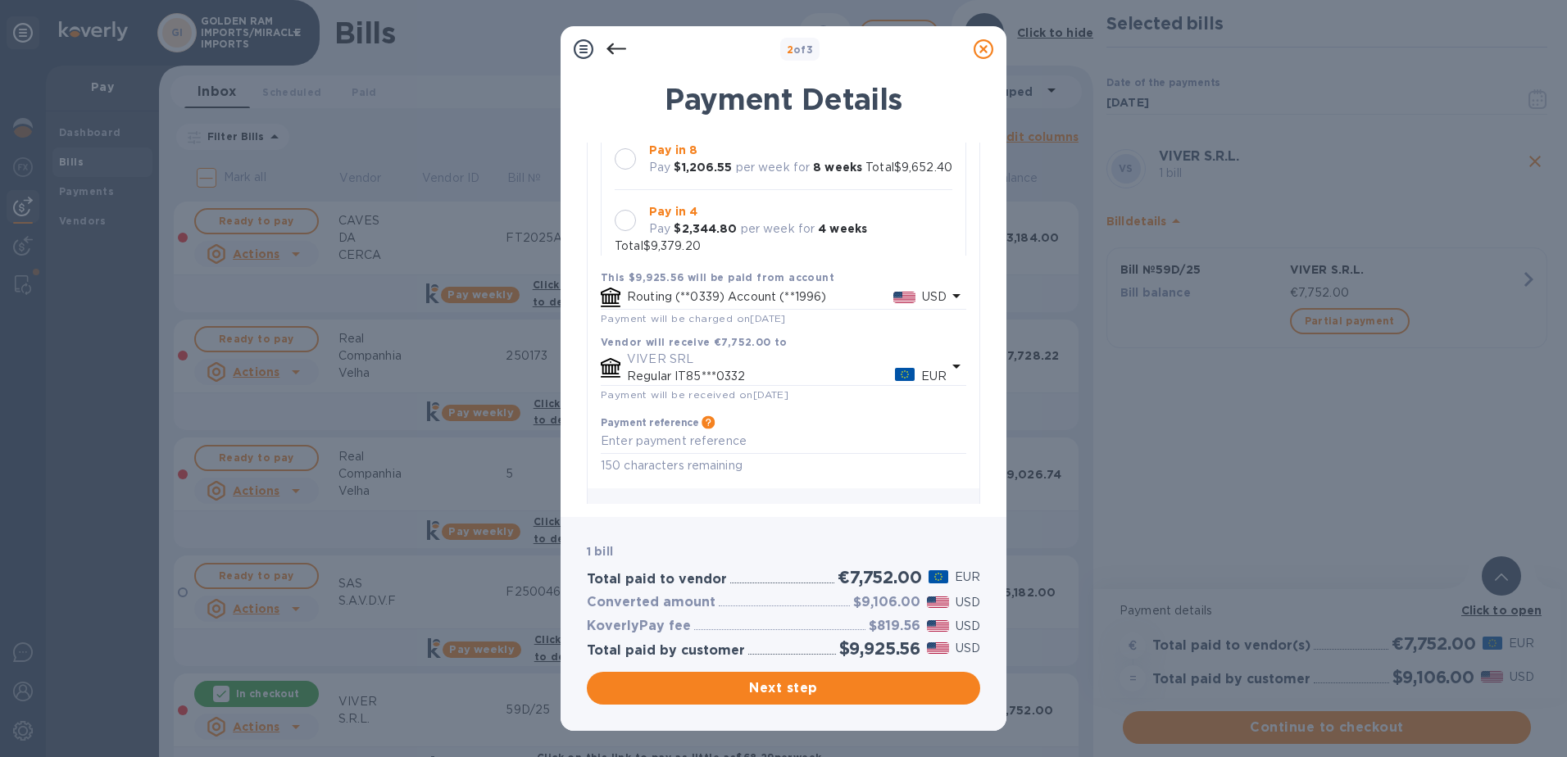
scroll to position [286, 0]
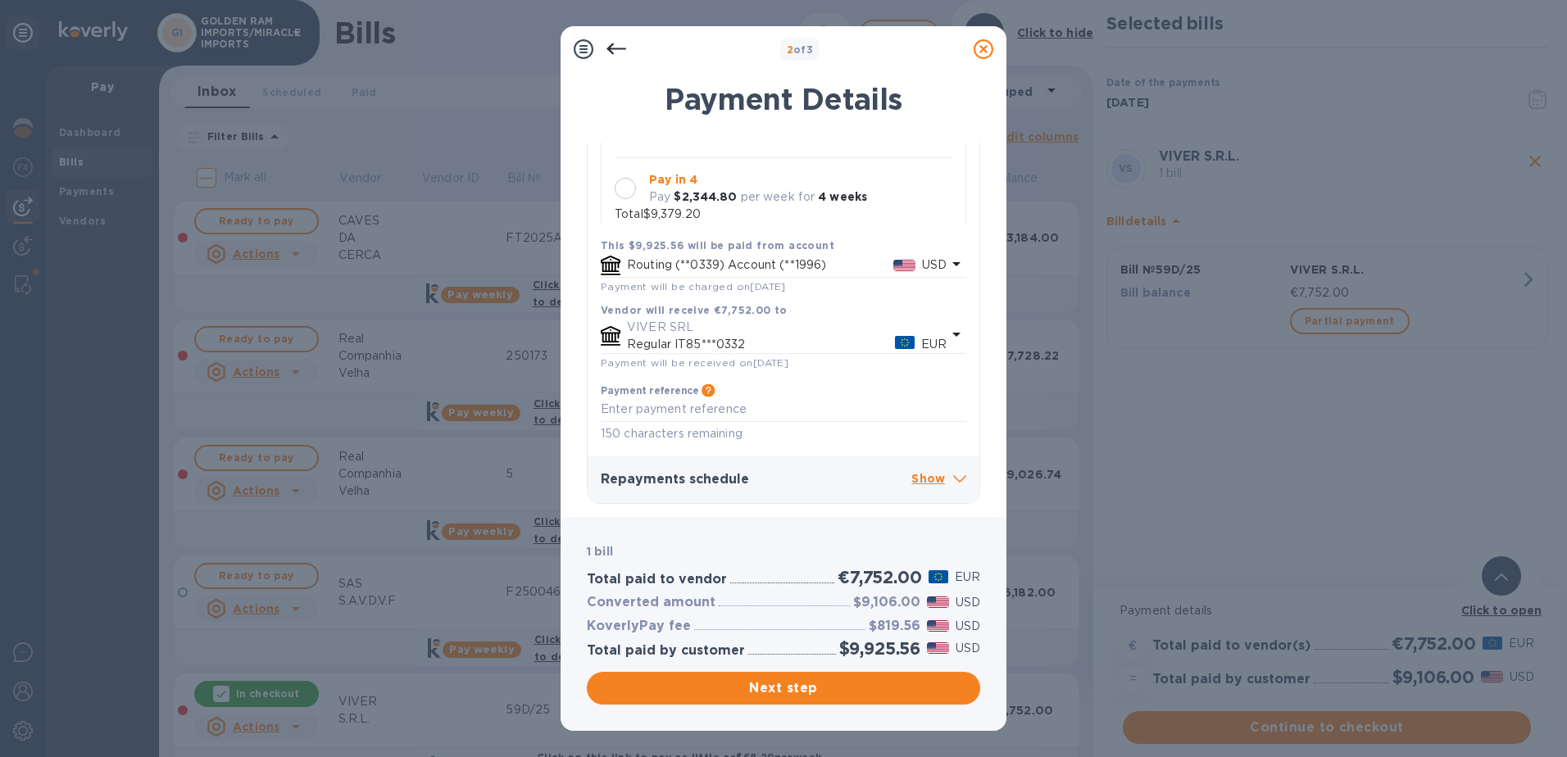
click at [947, 333] on icon at bounding box center [957, 335] width 20 height 20
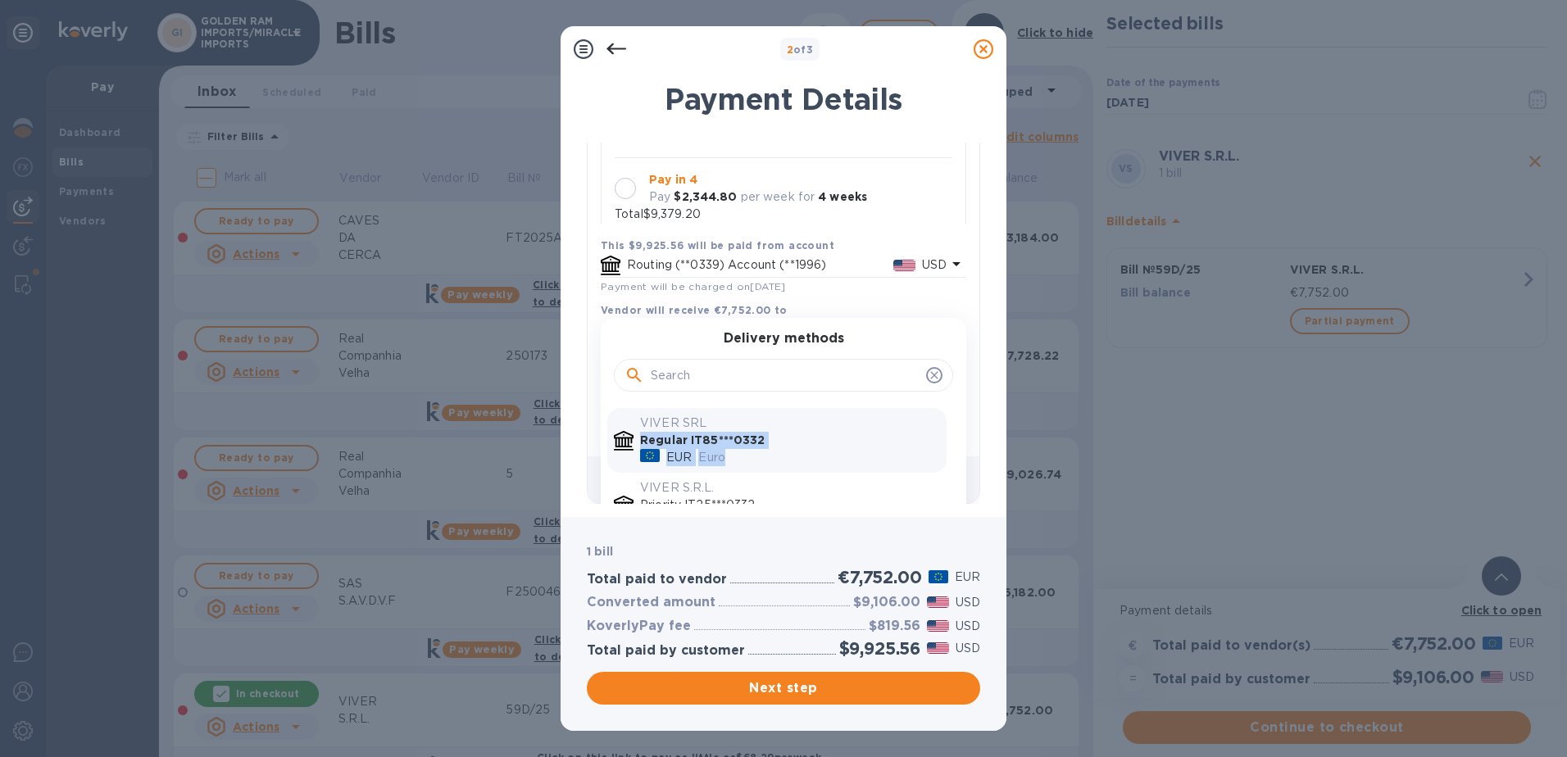
drag, startPoint x: 938, startPoint y: 412, endPoint x: 936, endPoint y: 469, distance: 56.6
click at [936, 469] on div "VIVER SRL Regular IT85***0332 EUR Euro VIVER S.R.L. Priority IT25***0332 EUR Eu…" at bounding box center [777, 486] width 352 height 157
drag, startPoint x: 936, startPoint y: 469, endPoint x: 857, endPoint y: 438, distance: 84.6
click at [857, 438] on p "Regular IT85***0332" at bounding box center [790, 440] width 300 height 17
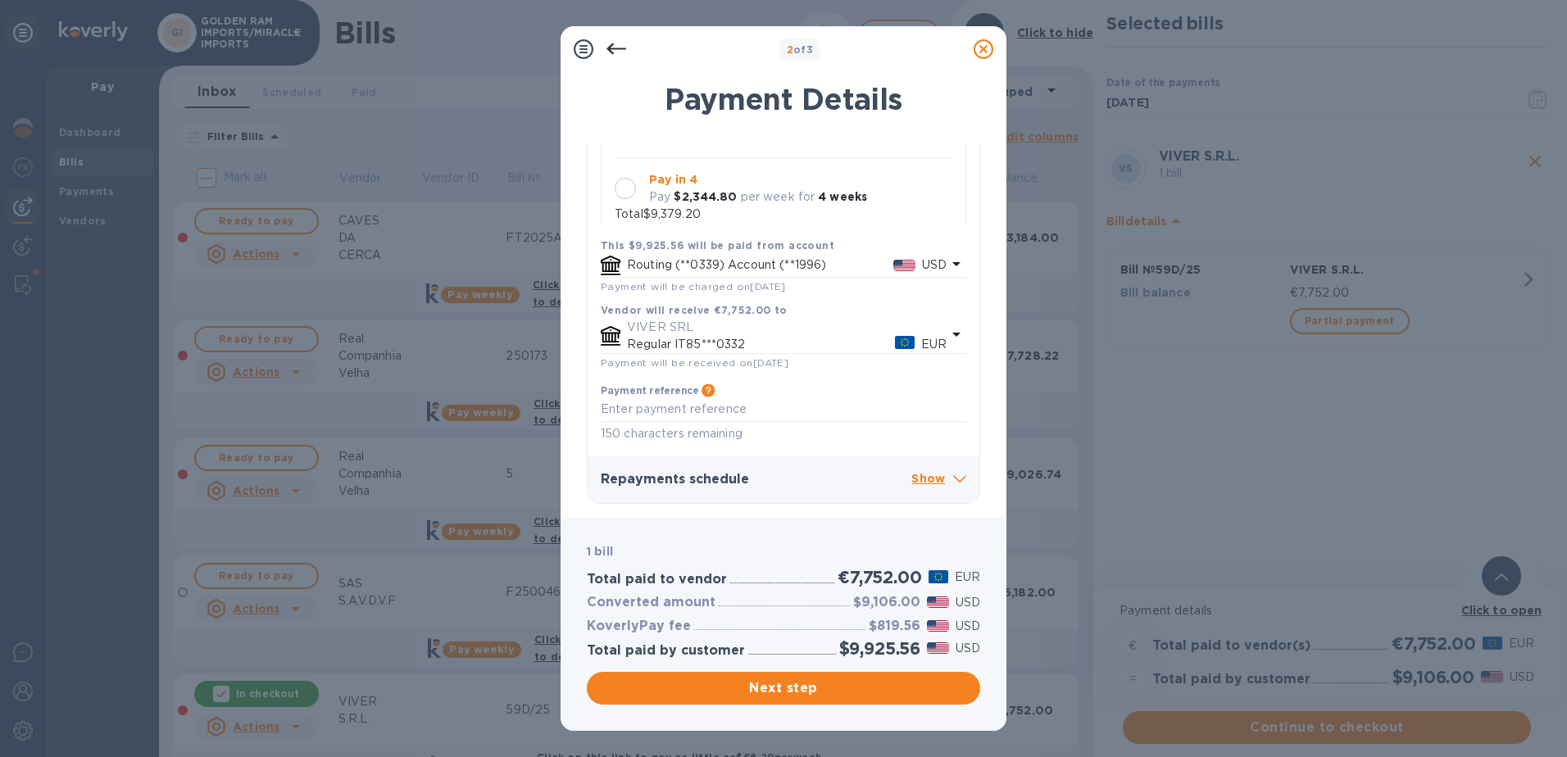
click at [956, 338] on icon at bounding box center [957, 335] width 20 height 20
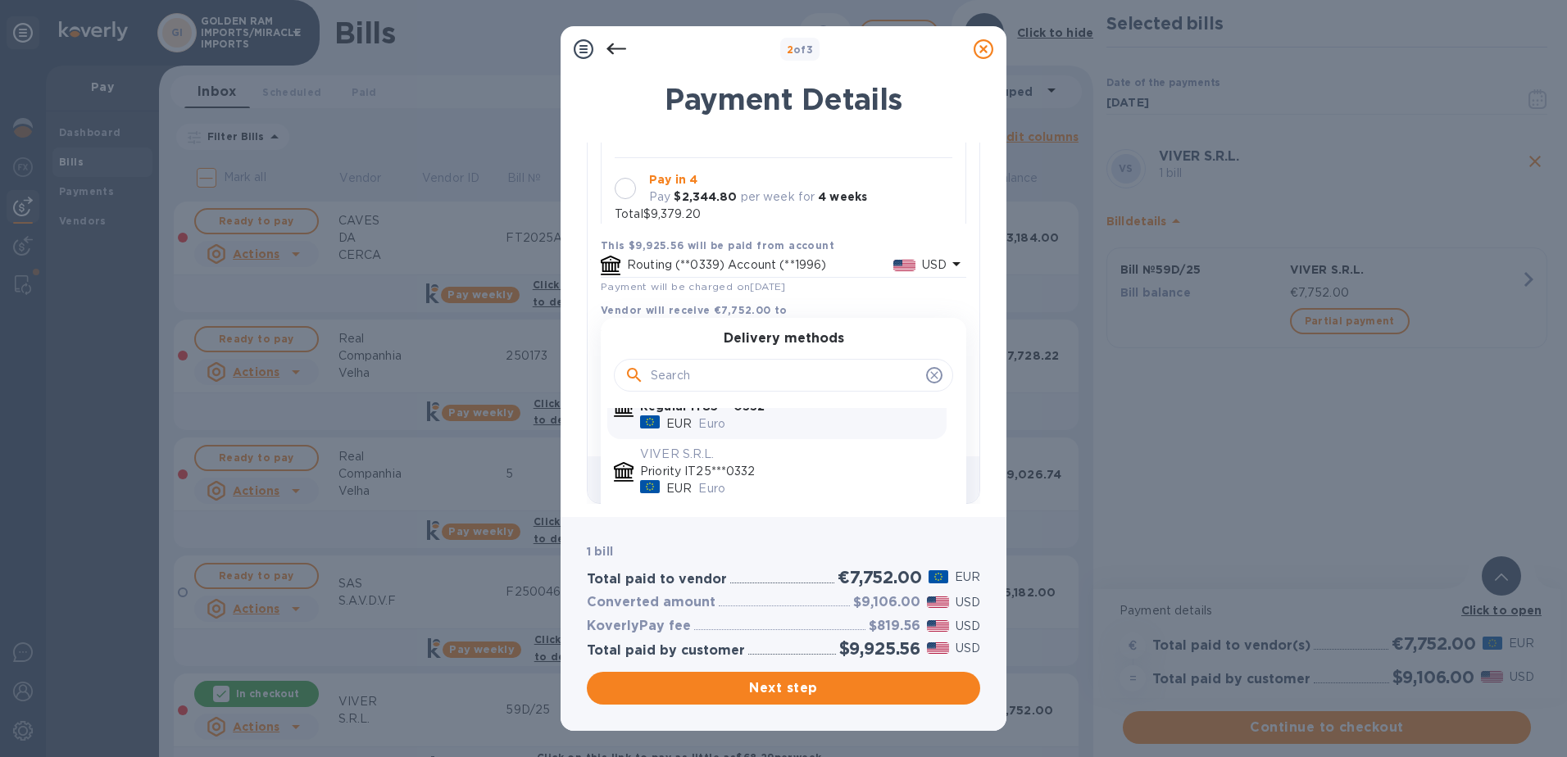
scroll to position [0, 0]
click at [806, 371] on input "text" at bounding box center [785, 375] width 269 height 25
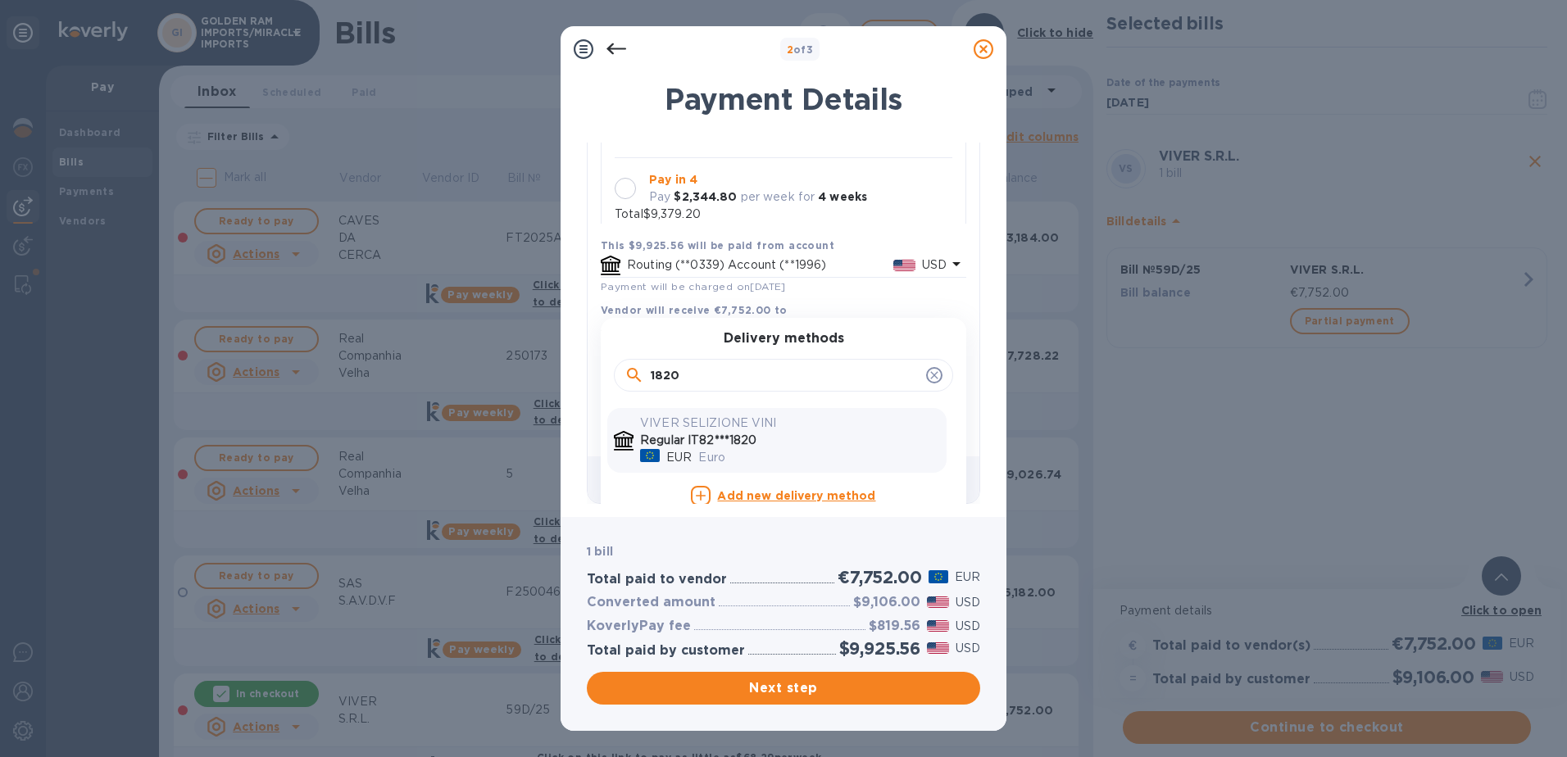
type input "1820"
click at [721, 428] on p "VIVER SELIZIONE VINI" at bounding box center [790, 423] width 300 height 17
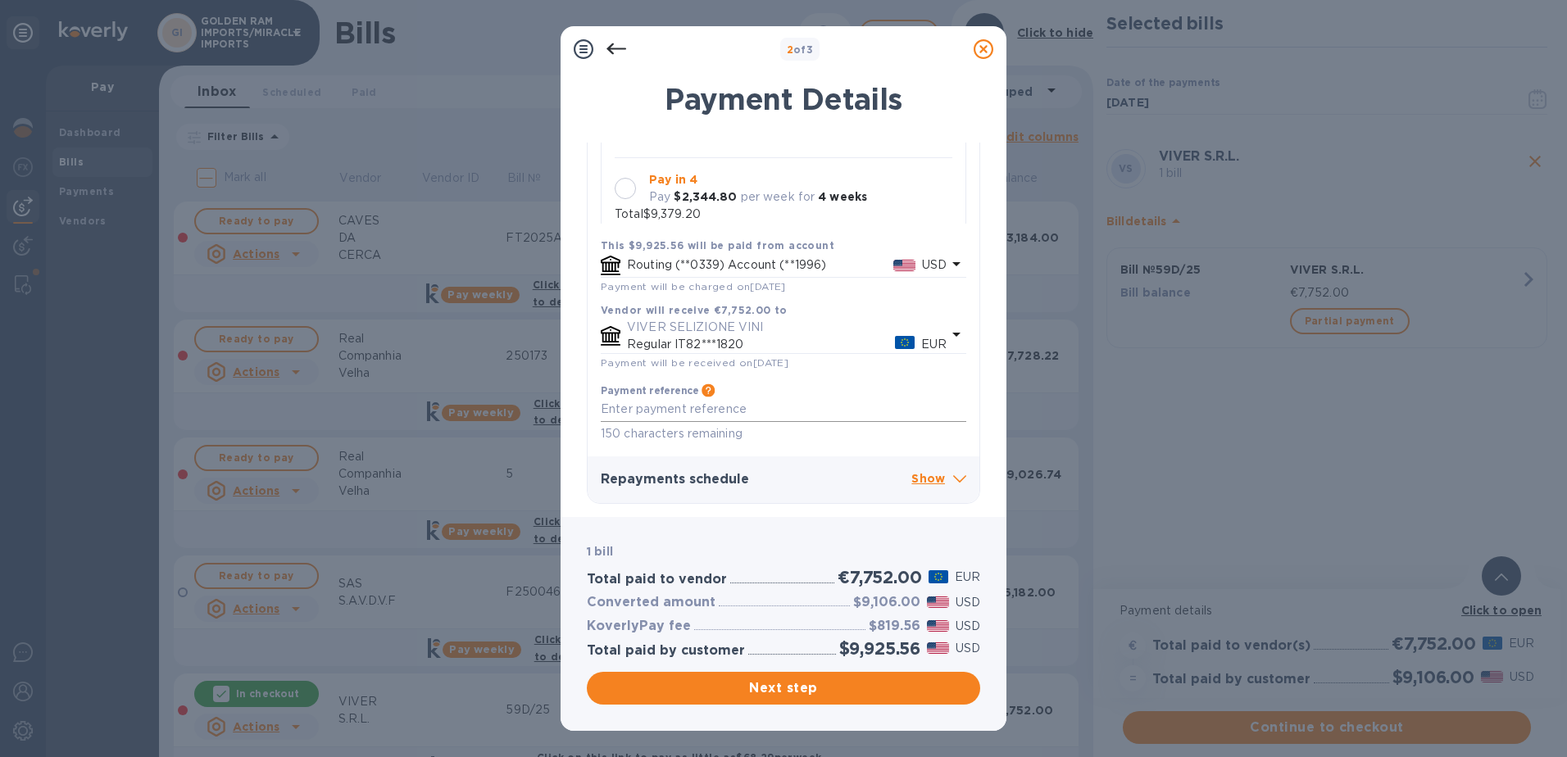
click at [643, 406] on textarea at bounding box center [783, 409] width 365 height 14
type textarea "59D/25"
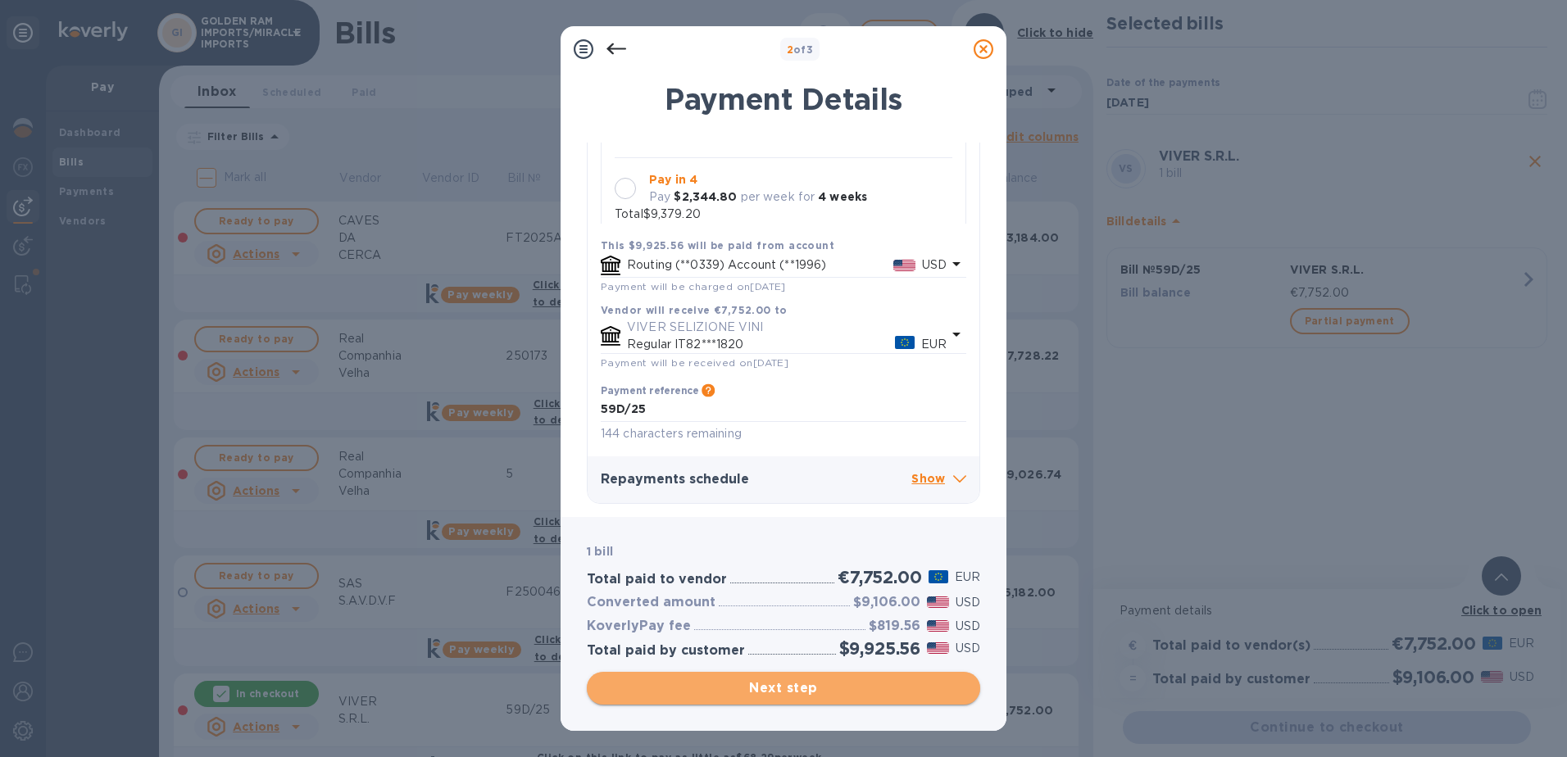
click at [805, 681] on span "Next step" at bounding box center [783, 689] width 367 height 20
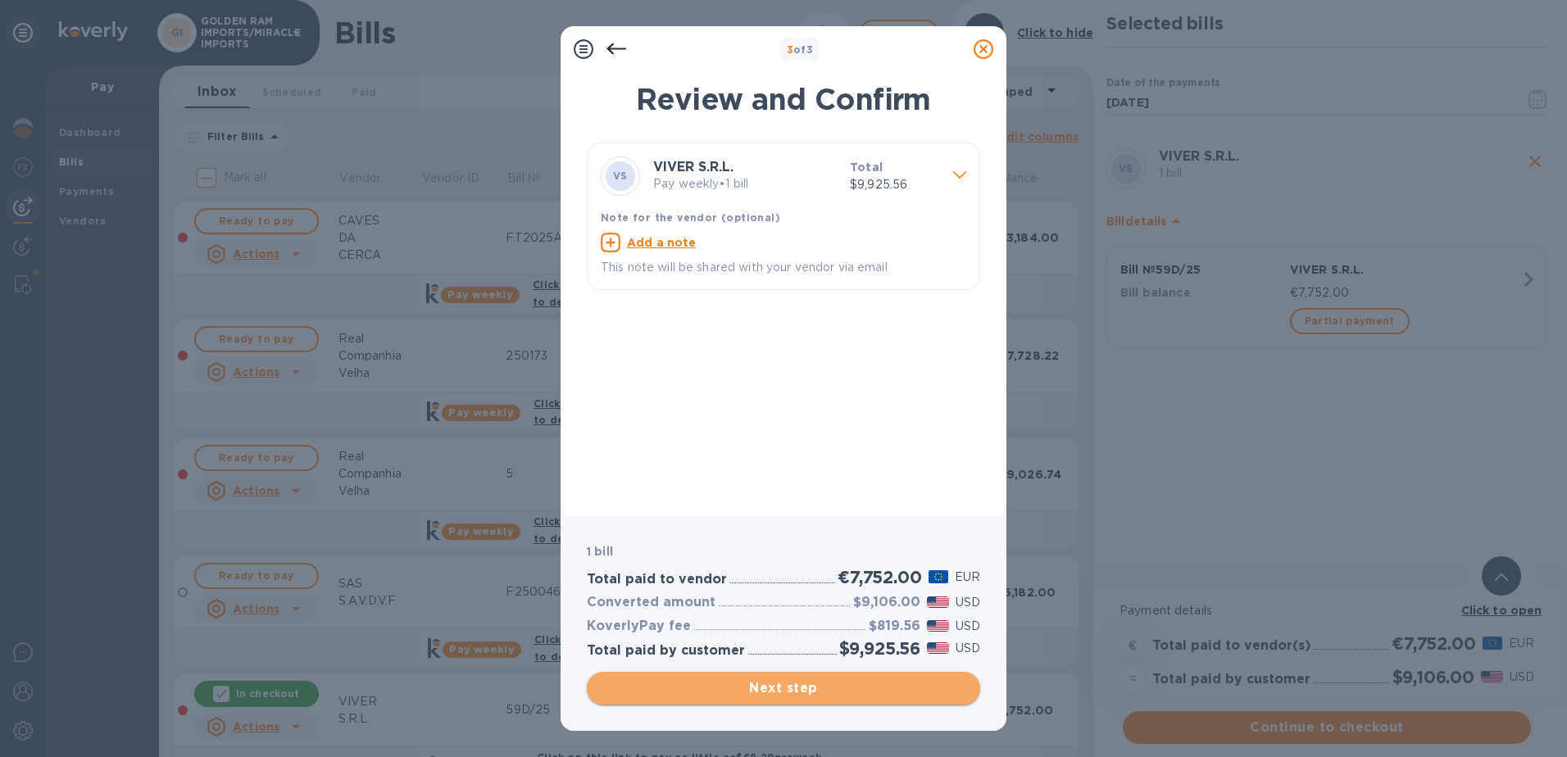
click at [802, 682] on span "Next step" at bounding box center [783, 689] width 367 height 20
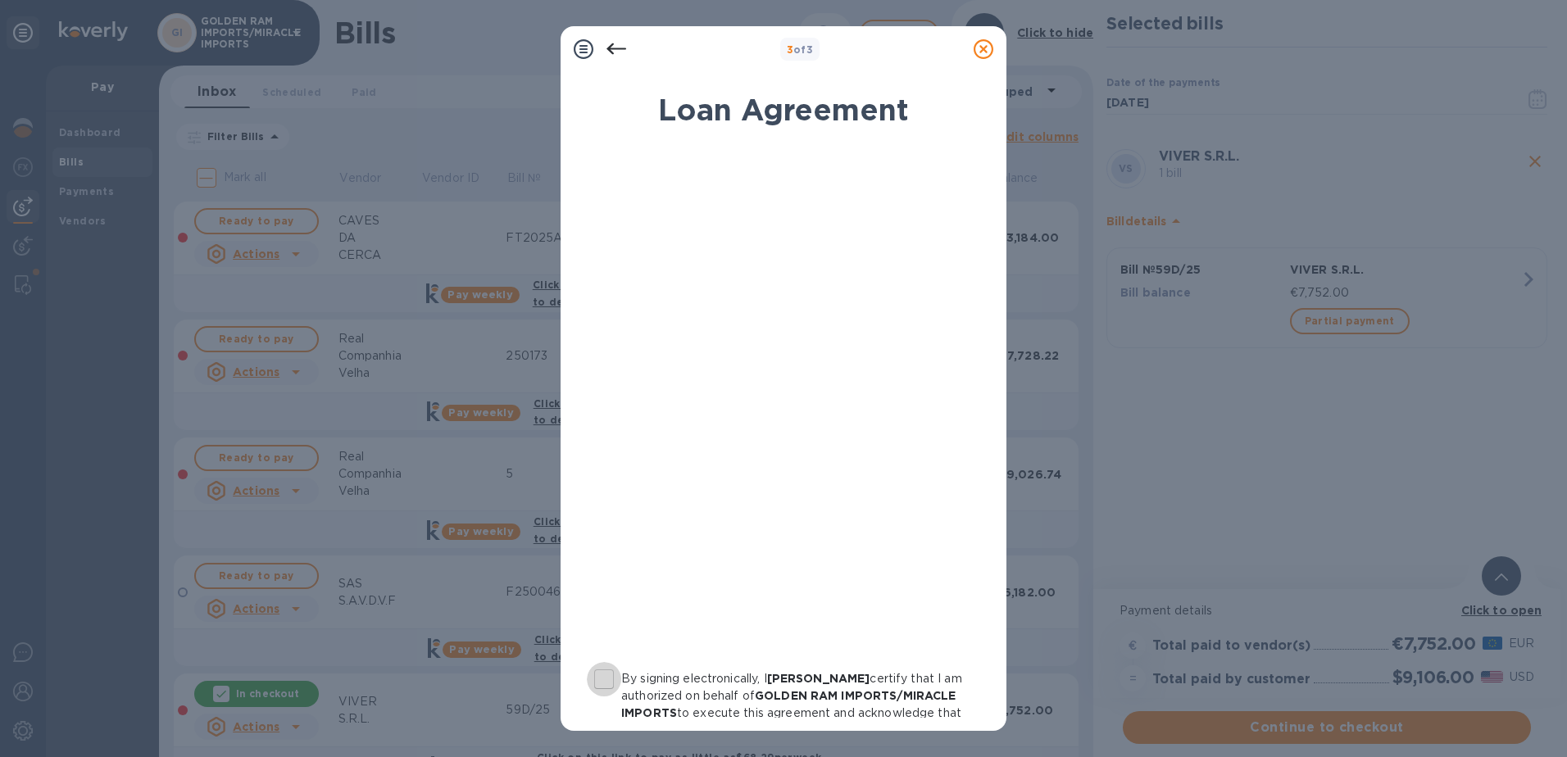
click at [601, 682] on input "By signing electronically, I [PERSON_NAME] certify that I am authorized on beha…" at bounding box center [604, 679] width 34 height 34
checkbox input "true"
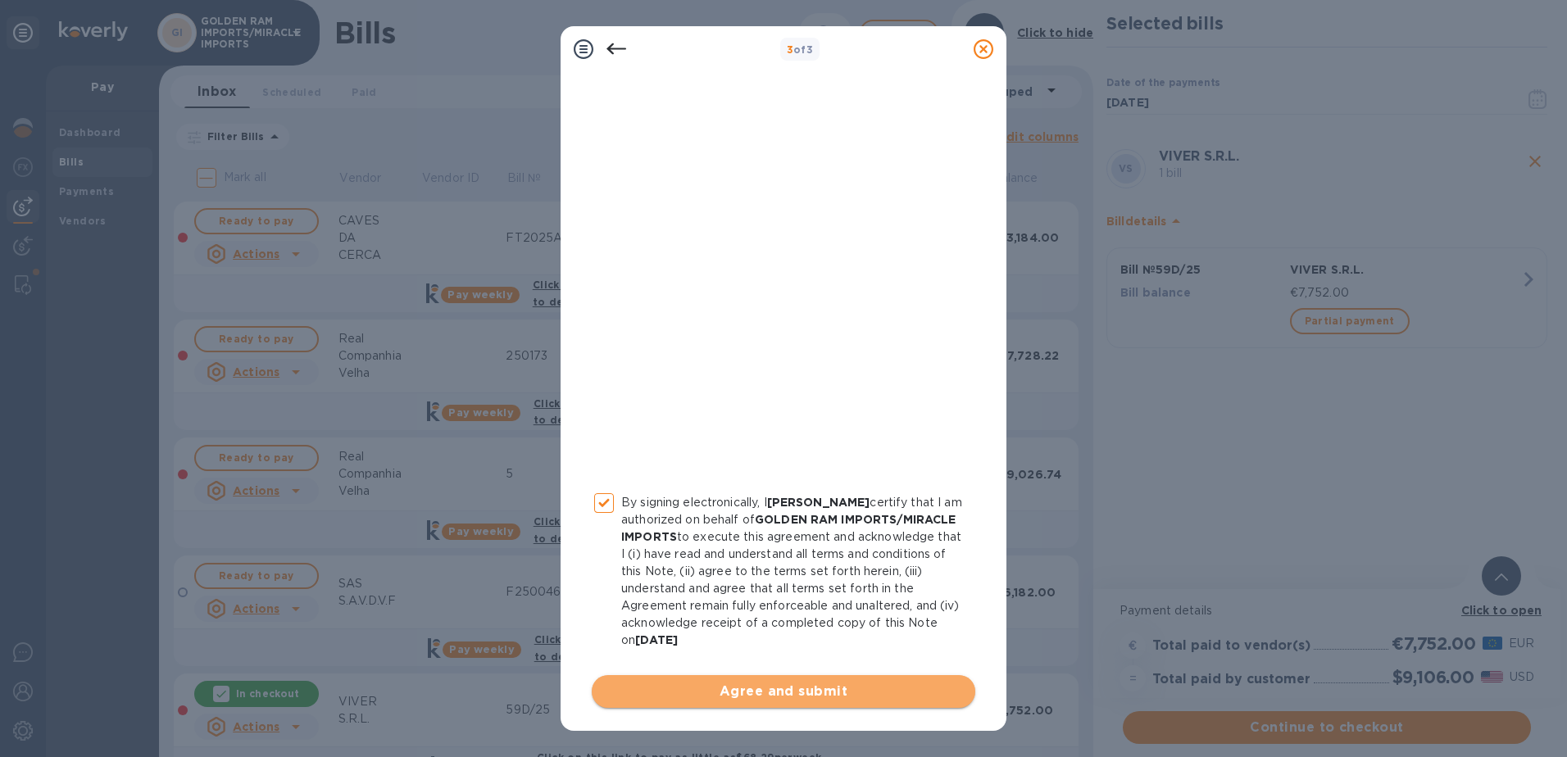
click at [783, 688] on span "Agree and submit" at bounding box center [783, 692] width 357 height 20
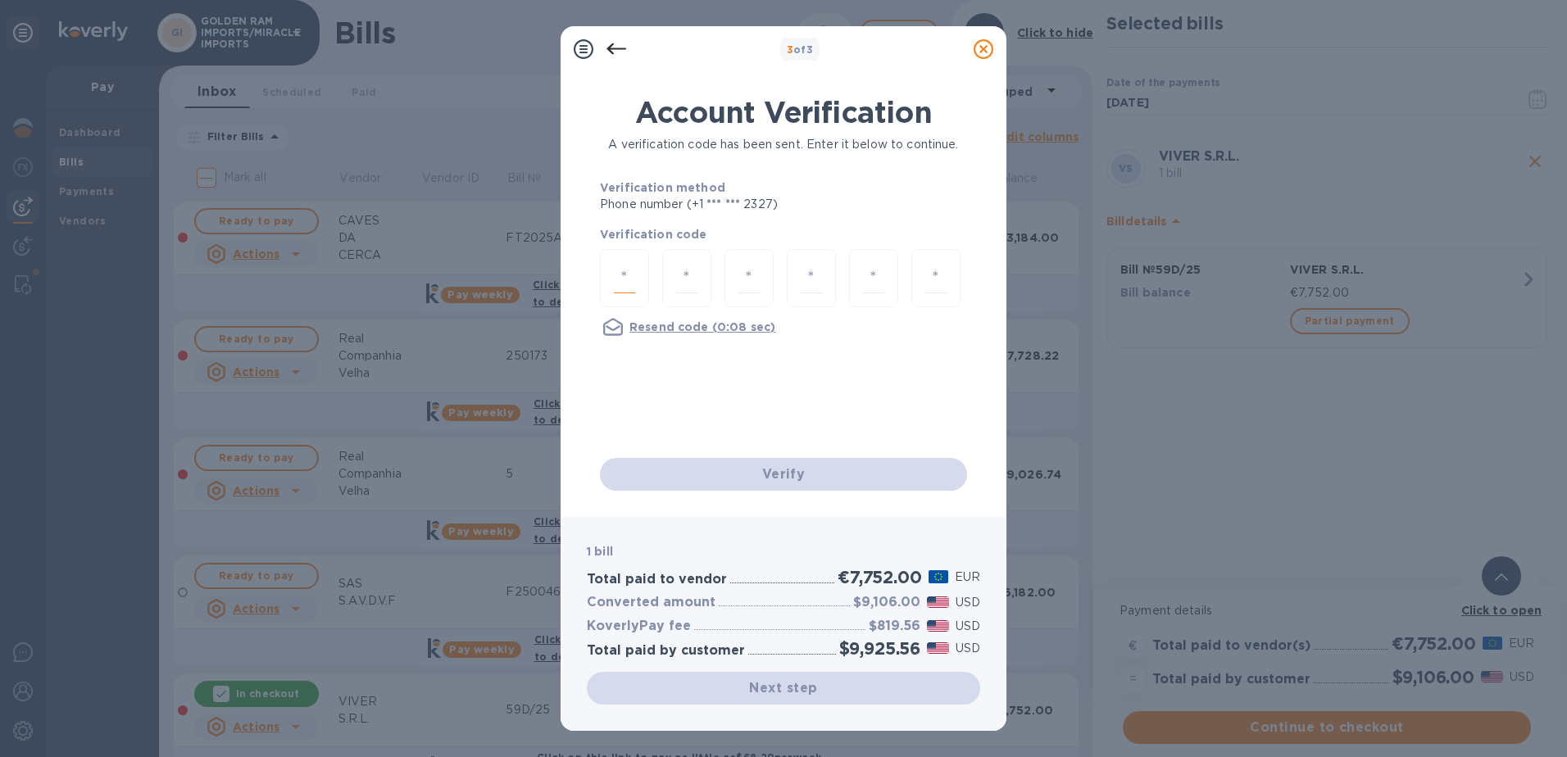
click at [629, 287] on input "number" at bounding box center [624, 278] width 21 height 30
type input "3"
type input "9"
type input "7"
type input "5"
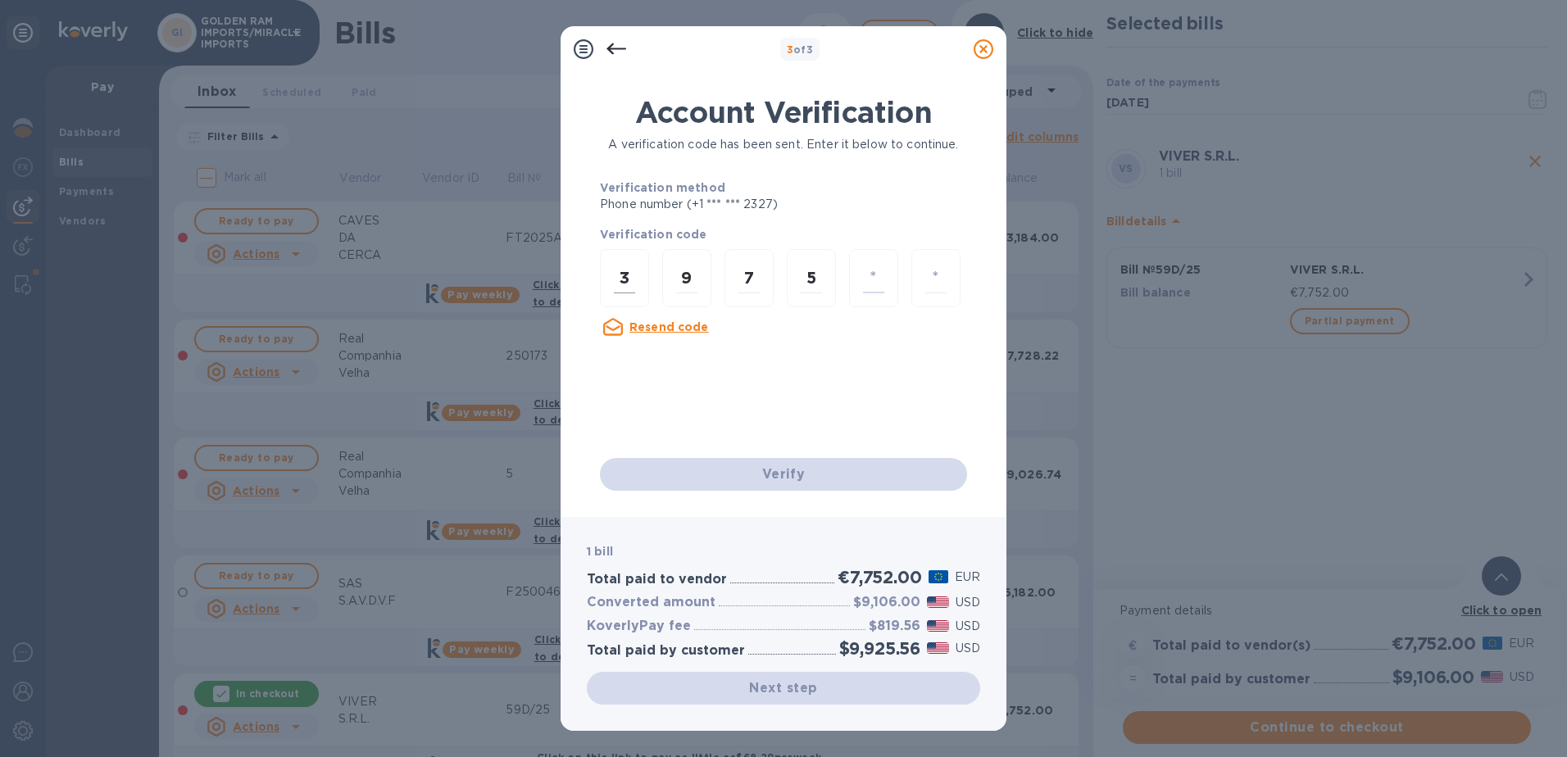
type input "8"
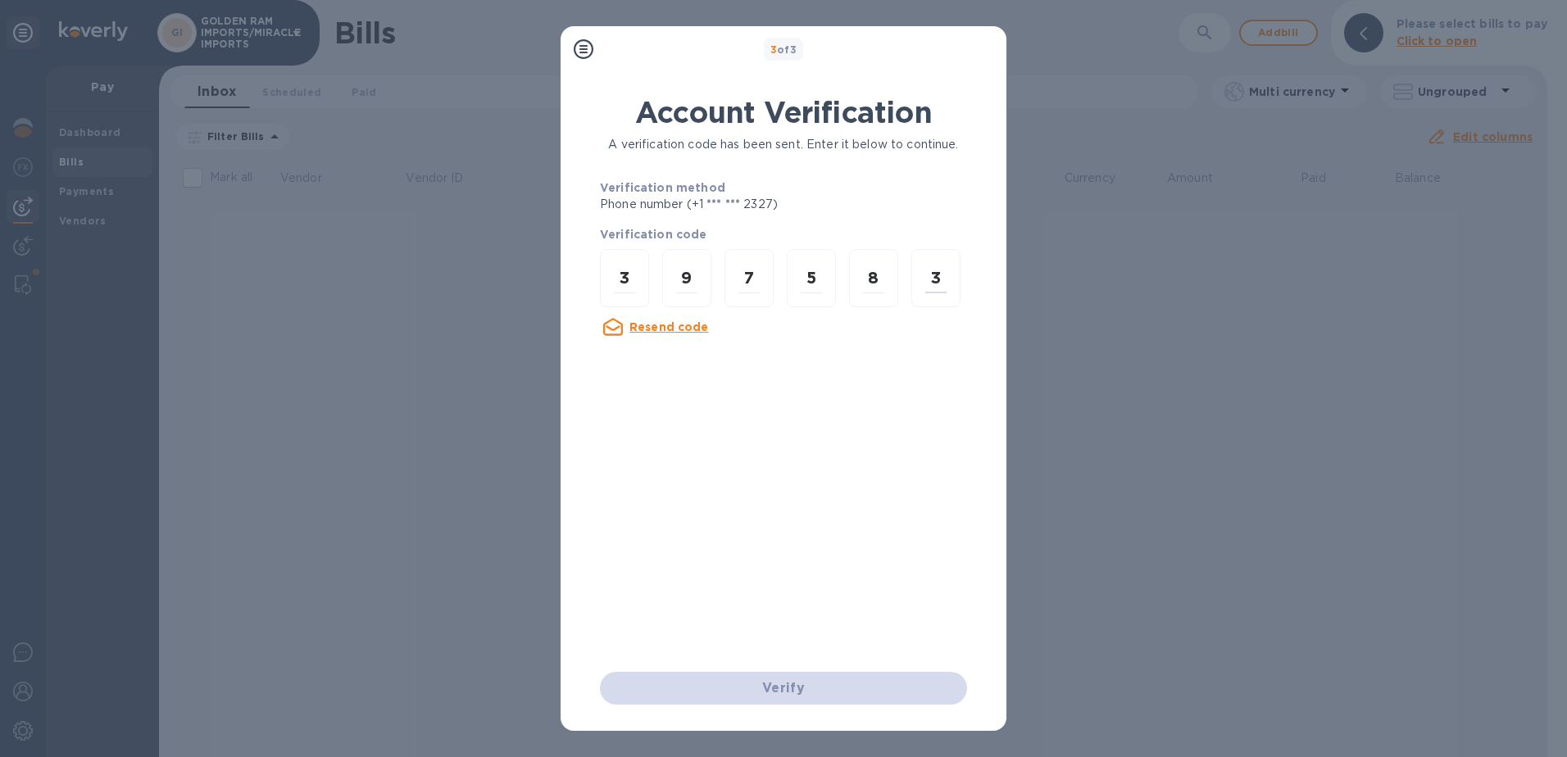
type input "3"
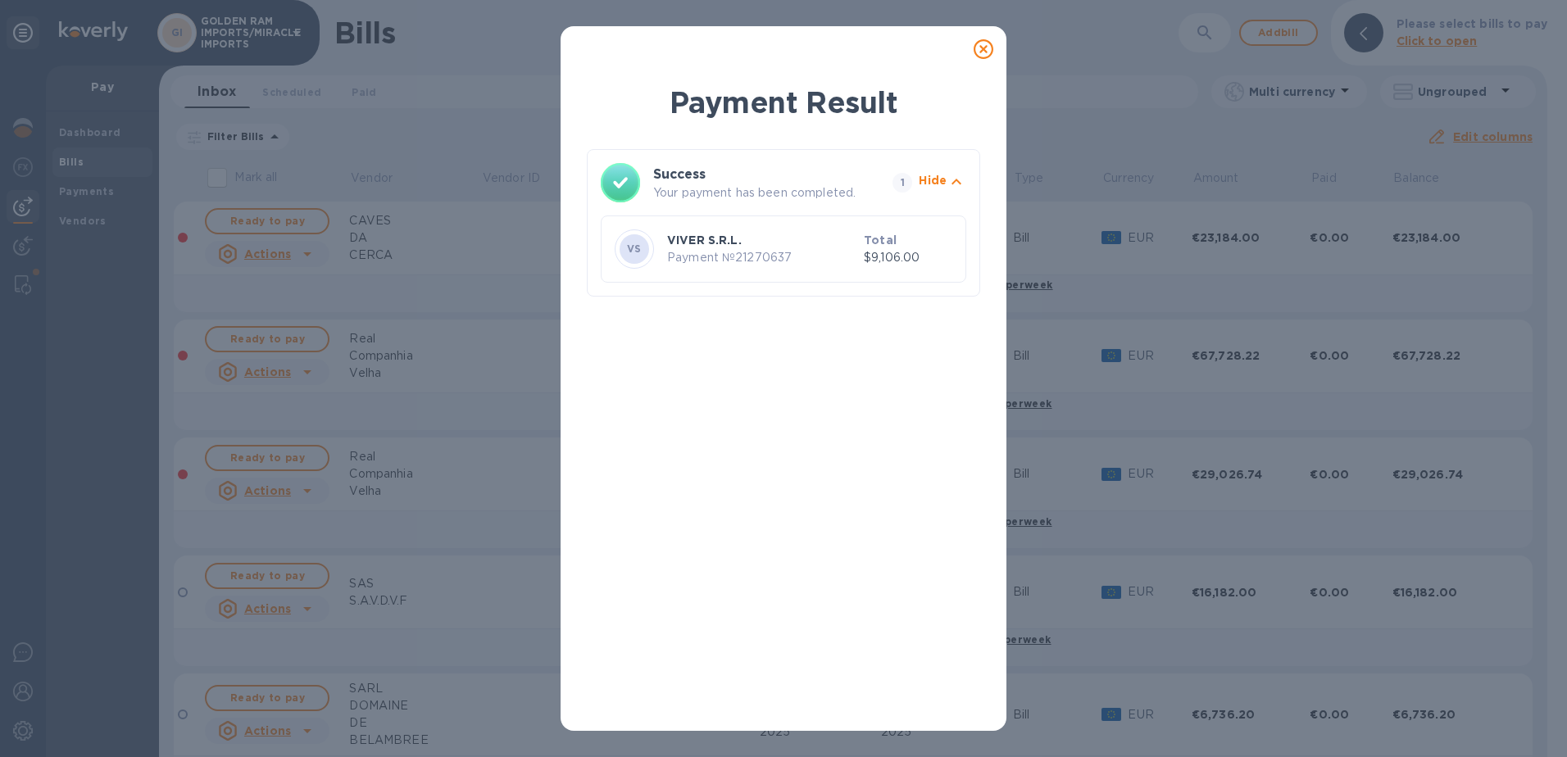
click at [988, 54] on icon at bounding box center [984, 49] width 20 height 20
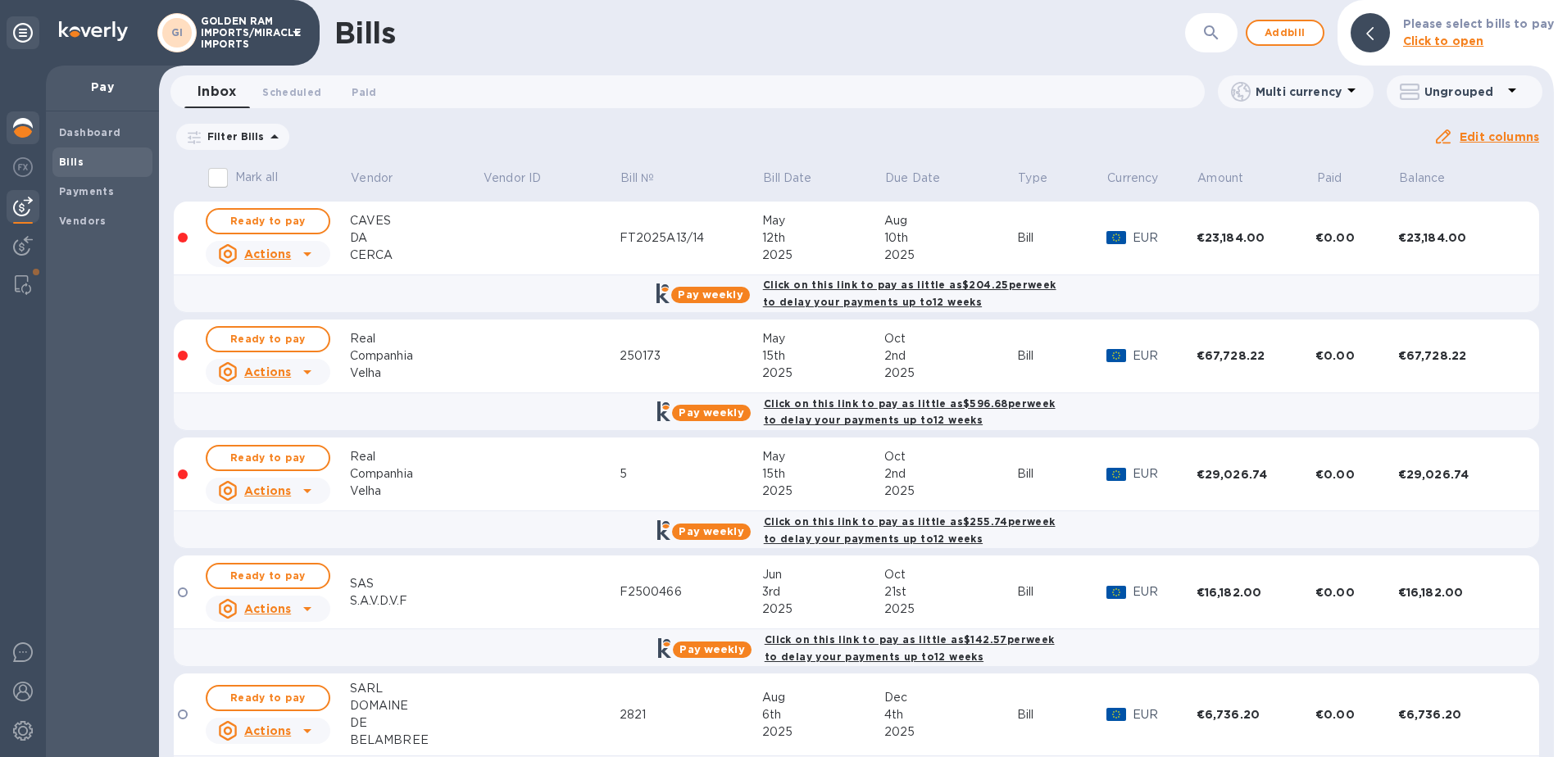
click at [19, 131] on img at bounding box center [23, 128] width 20 height 20
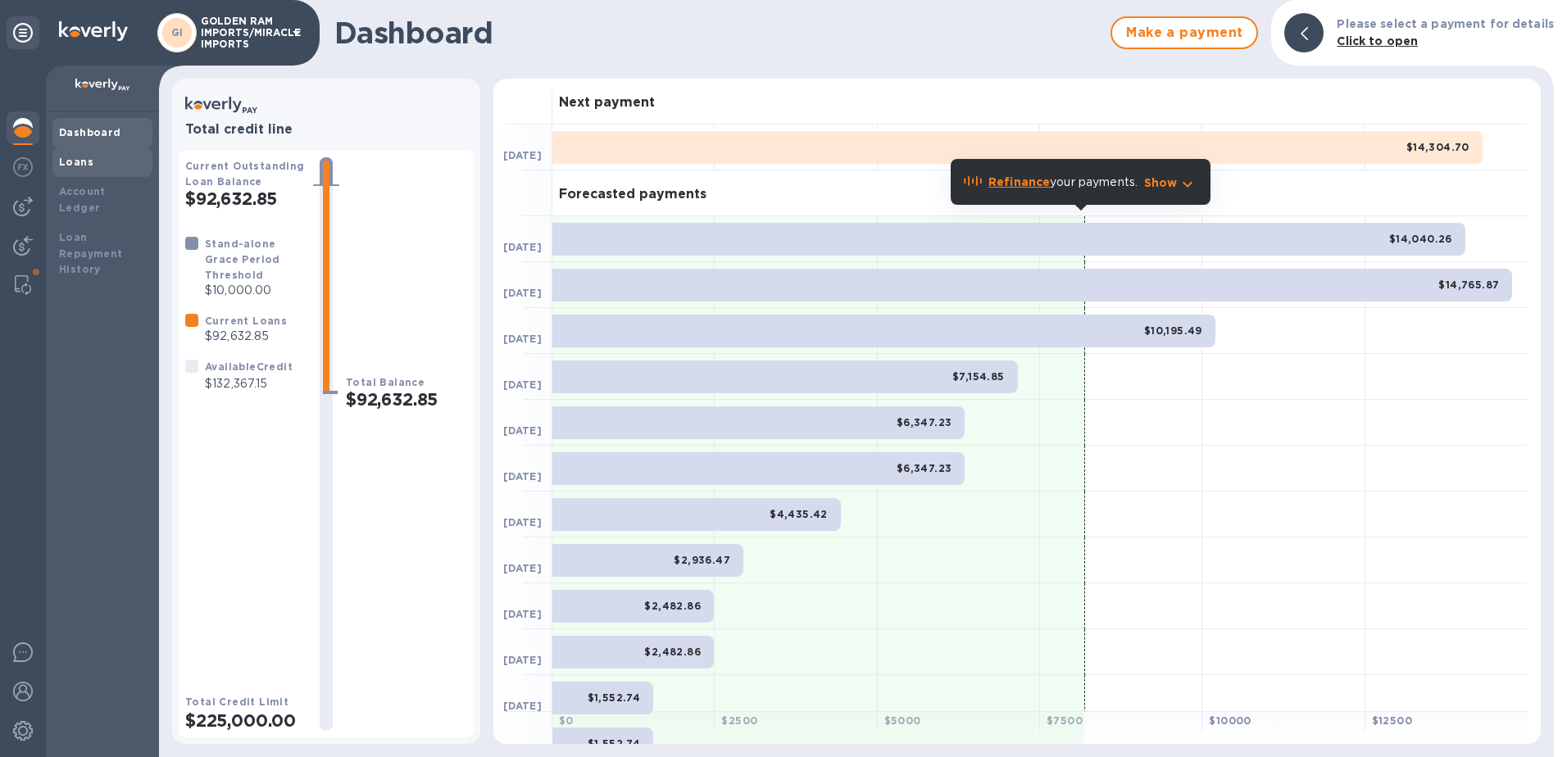
click at [83, 161] on b "Loans" at bounding box center [76, 162] width 34 height 12
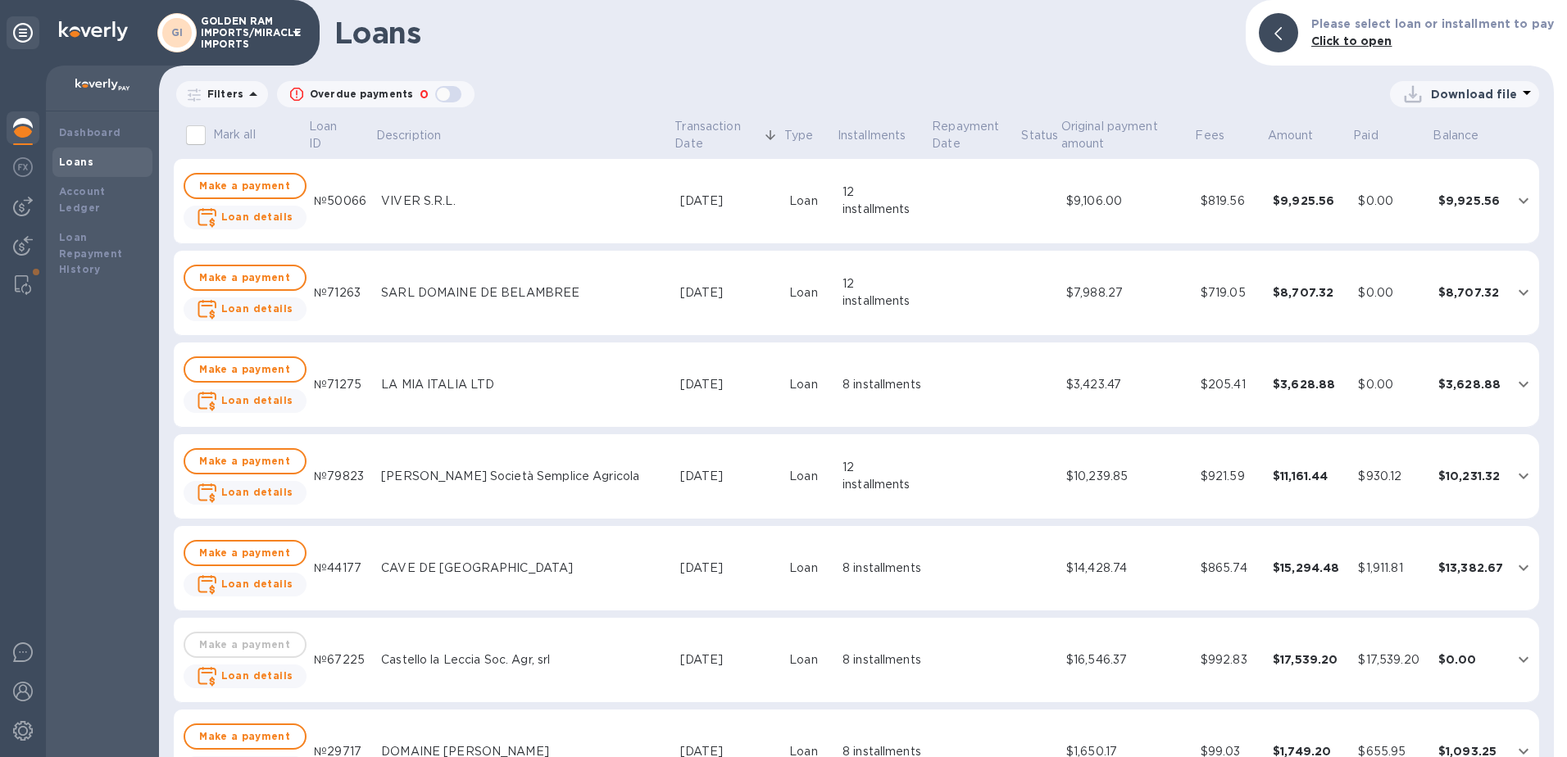
click at [1514, 197] on icon "expand row" at bounding box center [1524, 201] width 20 height 20
